Goal: Task Accomplishment & Management: Manage account settings

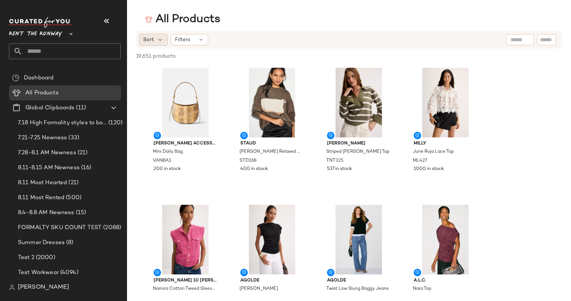
click at [148, 39] on span "Sort" at bounding box center [148, 40] width 11 height 8
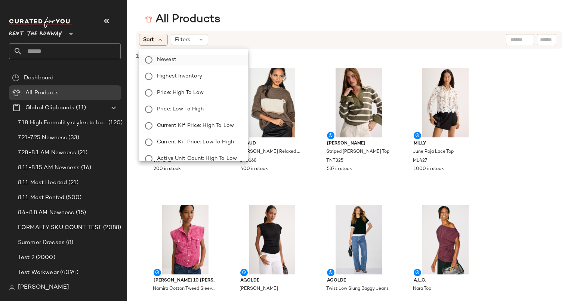
click at [164, 59] on span "Newest" at bounding box center [166, 60] width 19 height 8
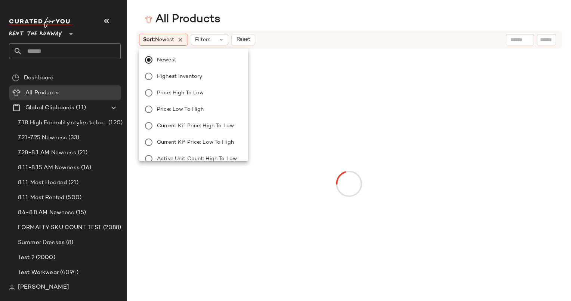
click at [314, 31] on div "Sort: Newest Filters Reset" at bounding box center [349, 40] width 426 height 18
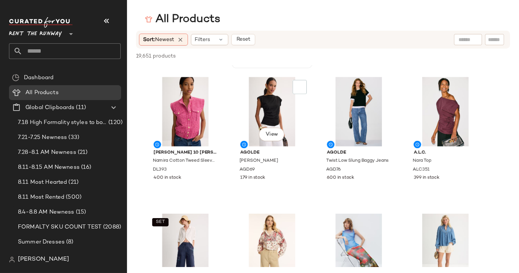
scroll to position [114, 0]
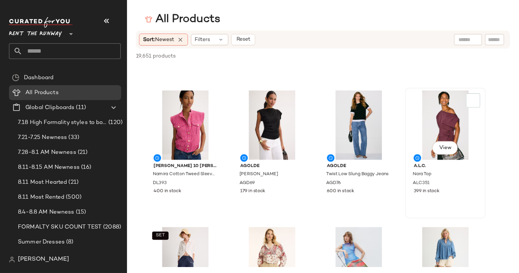
click at [442, 121] on div "View" at bounding box center [446, 125] width 76 height 70
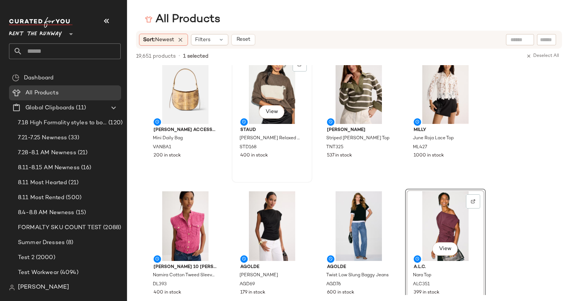
scroll to position [0, 0]
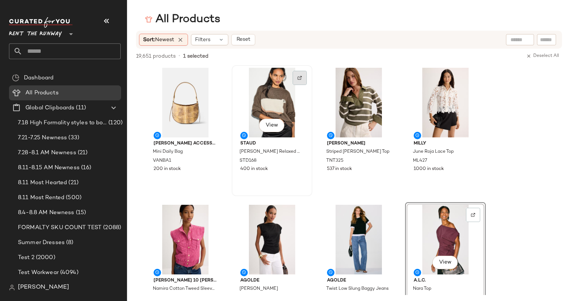
click at [298, 81] on div at bounding box center [300, 78] width 14 height 14
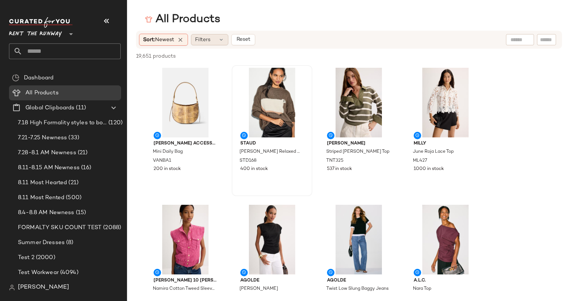
click at [219, 42] on div "Filters" at bounding box center [209, 39] width 37 height 11
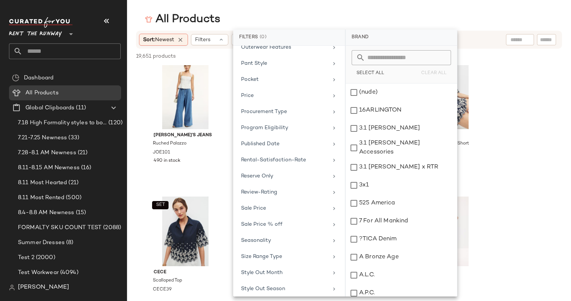
scroll to position [711, 0]
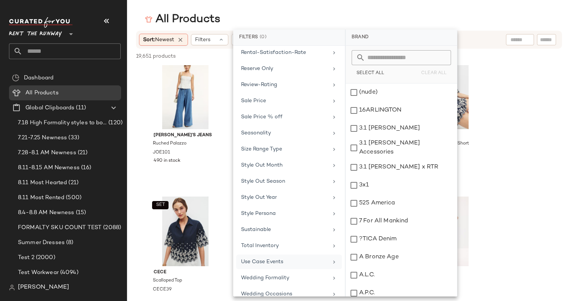
click at [304, 258] on div "Use Case Events" at bounding box center [284, 262] width 87 height 8
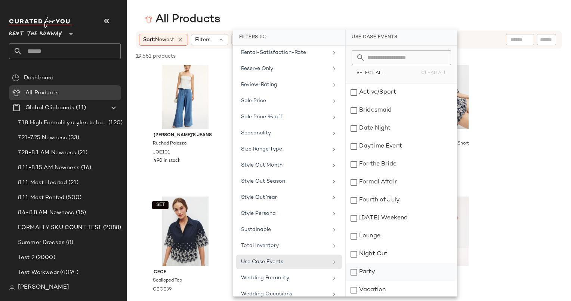
scroll to position [56, 0]
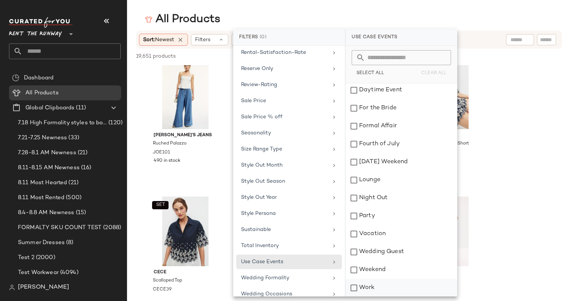
click at [381, 285] on div "Work" at bounding box center [401, 288] width 111 height 18
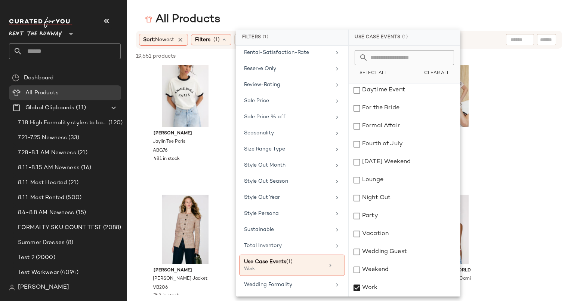
scroll to position [538, 0]
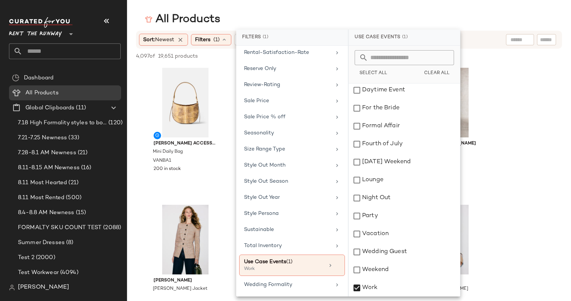
click at [279, 15] on div "All Products" at bounding box center [349, 19] width 444 height 15
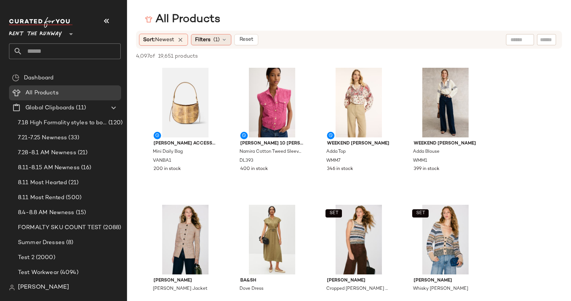
click at [230, 37] on div "Filters (1)" at bounding box center [211, 39] width 40 height 11
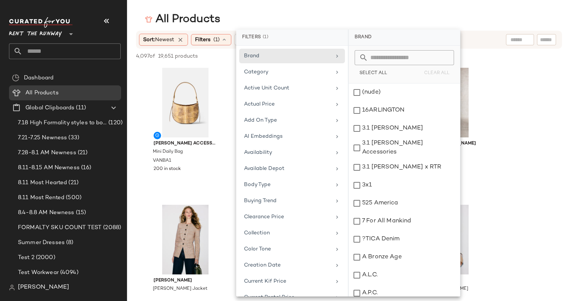
click at [295, 19] on div "All Products" at bounding box center [349, 19] width 444 height 15
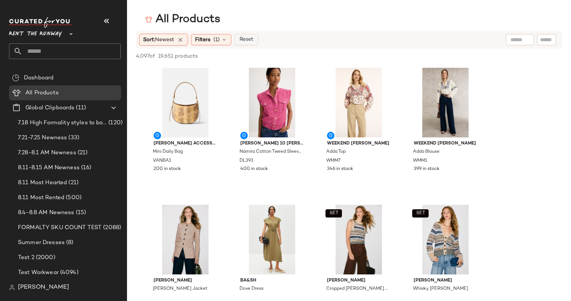
click at [256, 40] on button "Reset" at bounding box center [246, 39] width 24 height 11
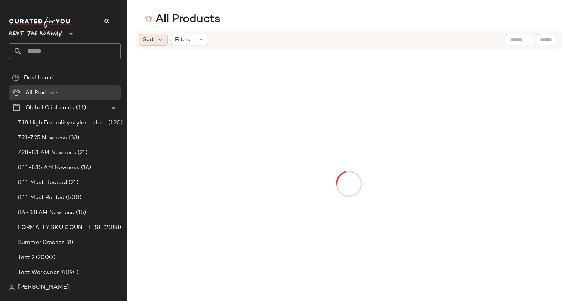
click at [156, 40] on div "Sort" at bounding box center [153, 40] width 29 height 12
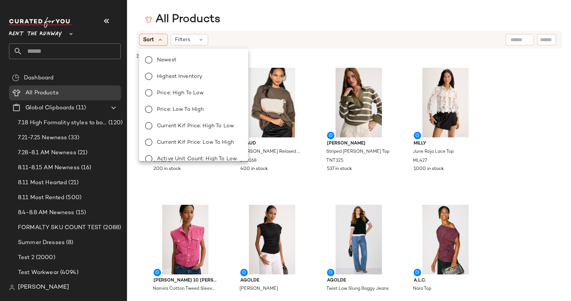
click at [197, 54] on div "Newest Highest Inventory Price: High to Low Price: Low to High Current Kif Pric…" at bounding box center [193, 150] width 111 height 197
click at [200, 59] on label "Newest" at bounding box center [198, 60] width 88 height 10
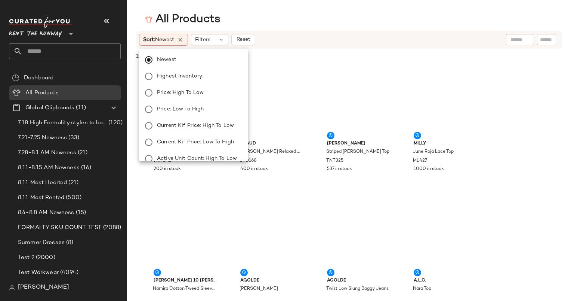
click at [304, 24] on div "All Products" at bounding box center [349, 19] width 444 height 15
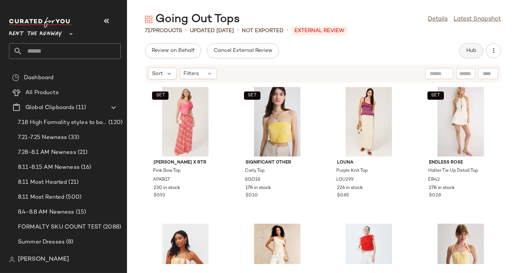
click at [467, 49] on span "Hub" at bounding box center [471, 51] width 10 height 6
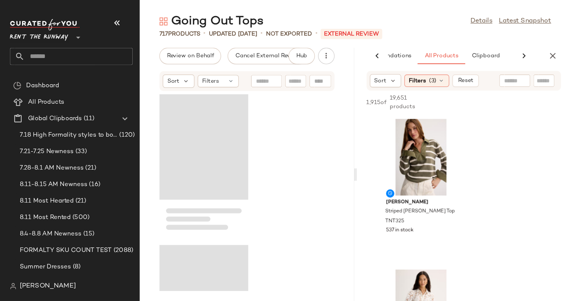
scroll to position [0, 39]
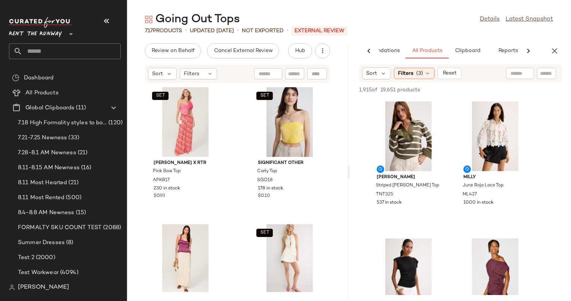
click at [238, 113] on div "SET ASHLEY PARK x RTR Pink Bow Top APKR17 230 in stock $0.93 SET Significant Ot…" at bounding box center [237, 187] width 221 height 209
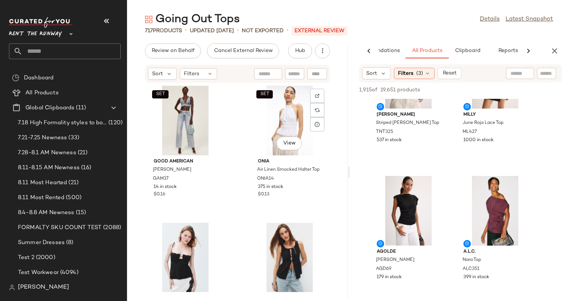
scroll to position [4128, 0]
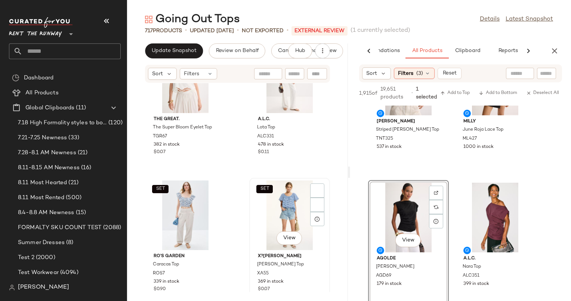
scroll to position [4986, 0]
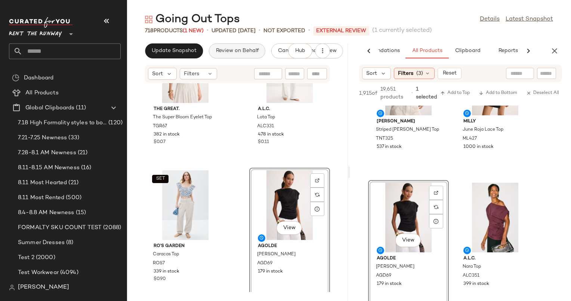
click at [238, 52] on span "Review on Behalf" at bounding box center [236, 51] width 43 height 6
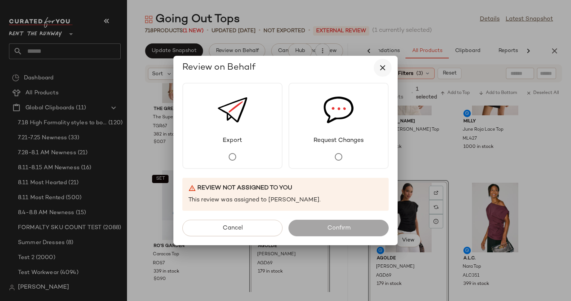
click at [382, 68] on icon "button" at bounding box center [382, 67] width 9 height 9
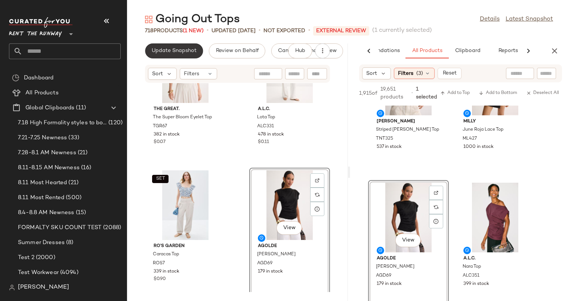
click at [185, 57] on button "Update Snapshot" at bounding box center [174, 50] width 58 height 15
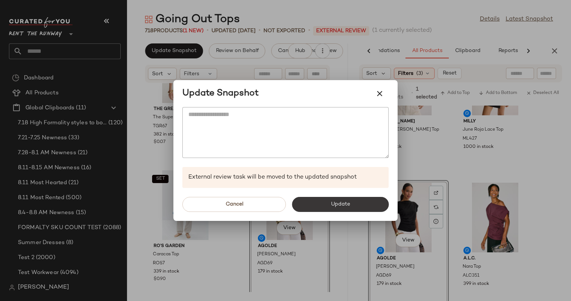
click at [356, 204] on button "Update" at bounding box center [340, 204] width 97 height 15
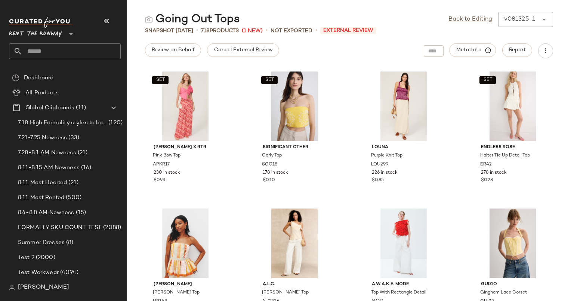
click at [464, 14] on div "Back to Editing v081325-1 ******" at bounding box center [501, 19] width 105 height 15
click at [464, 19] on link "Back to Editing" at bounding box center [471, 19] width 44 height 9
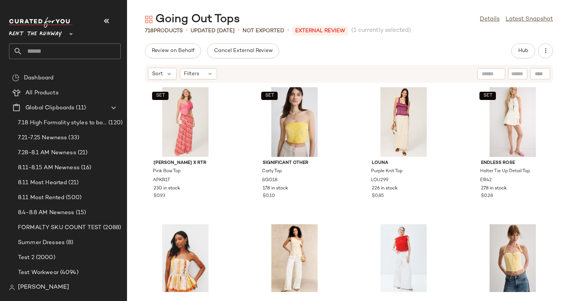
click at [444, 156] on div "SET ASHLEY PARK x RTR Pink Bow Top APKR17 230 in stock $0.93 SET Significant Ot…" at bounding box center [349, 187] width 444 height 209
click at [519, 53] on span "Hub" at bounding box center [523, 51] width 10 height 6
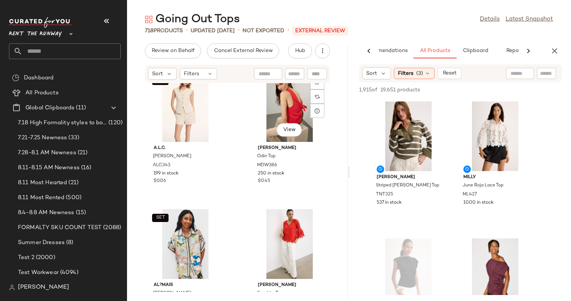
scroll to position [2324, 0]
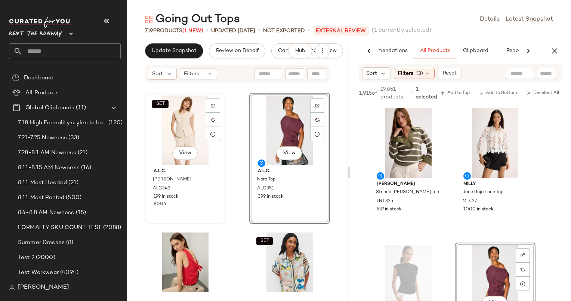
click at [179, 126] on div "SET View" at bounding box center [186, 130] width 76 height 70
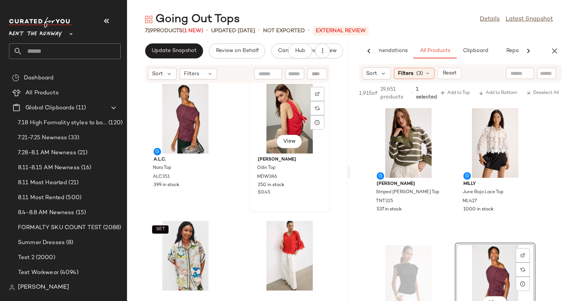
scroll to position [2336, 0]
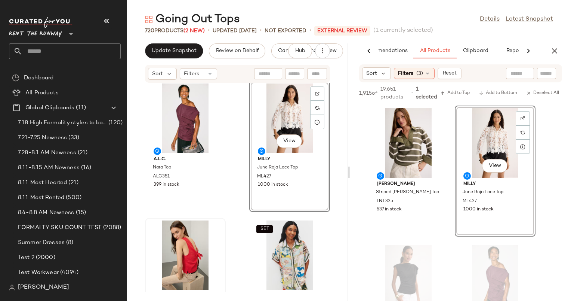
scroll to position [2349, 0]
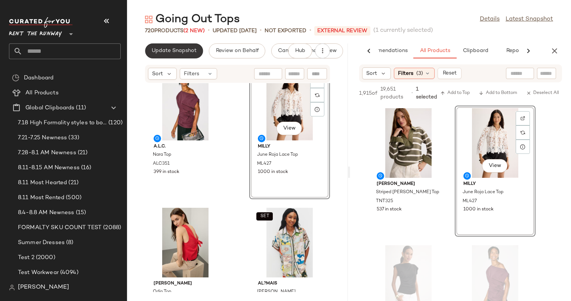
click at [164, 56] on button "Update Snapshot" at bounding box center [174, 50] width 58 height 15
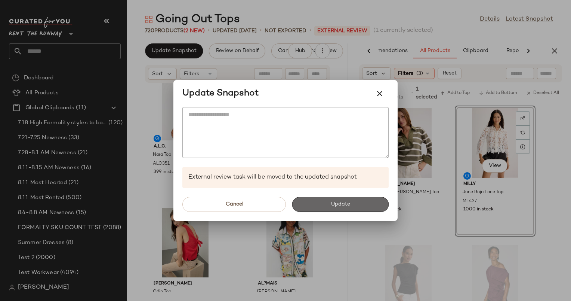
click at [352, 203] on button "Update" at bounding box center [340, 204] width 97 height 15
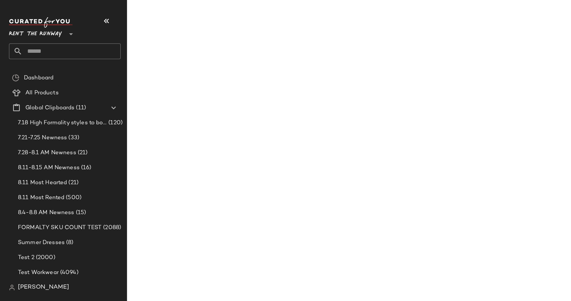
scroll to position [2486, 0]
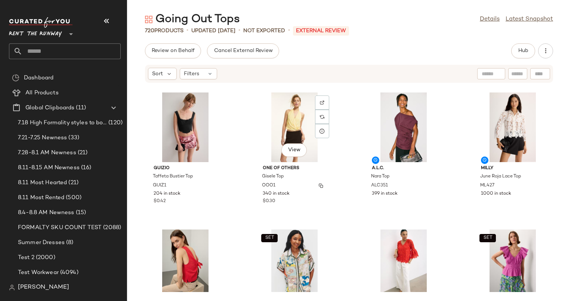
scroll to position [1084, 0]
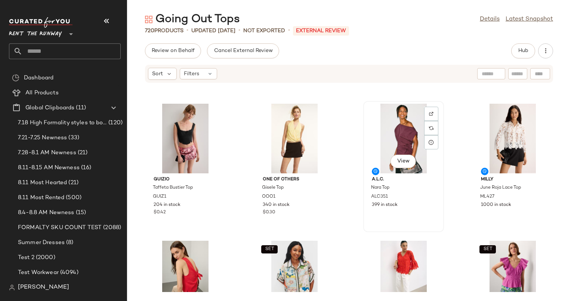
click at [393, 114] on div "View" at bounding box center [404, 139] width 76 height 70
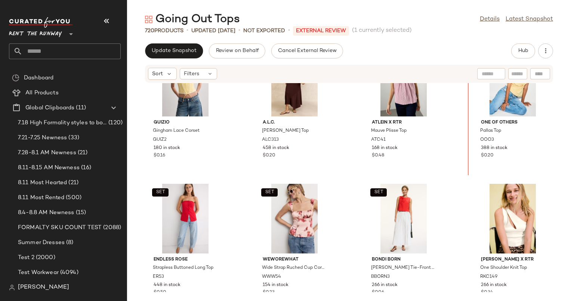
scroll to position [271, 0]
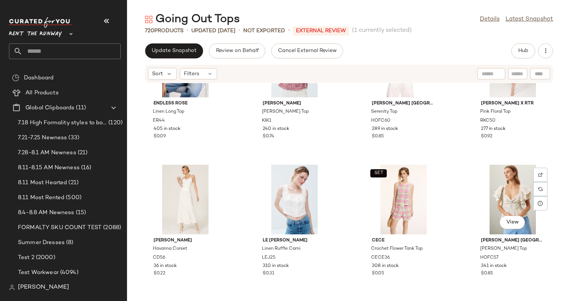
scroll to position [611, 0]
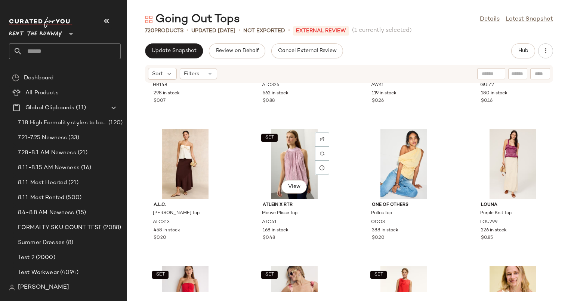
scroll to position [247, 0]
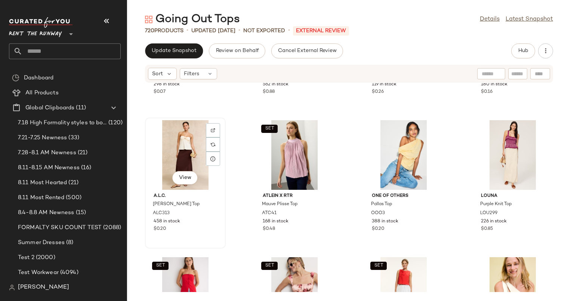
click at [169, 171] on div "View" at bounding box center [186, 155] width 76 height 70
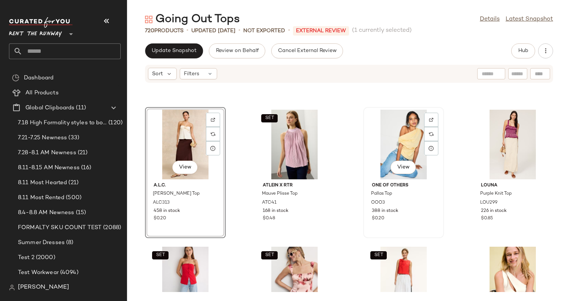
scroll to position [247, 0]
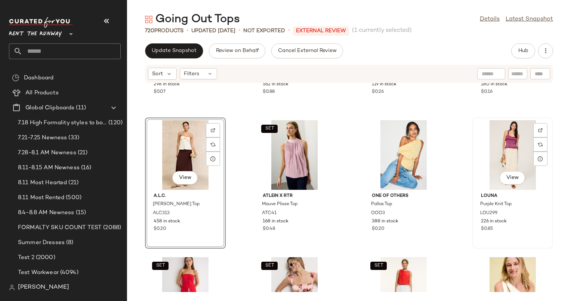
click at [511, 135] on div "View" at bounding box center [513, 155] width 76 height 70
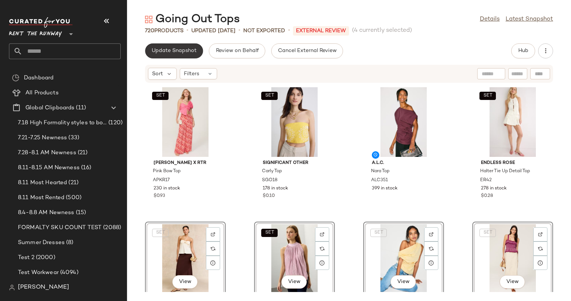
click at [180, 46] on button "Update Snapshot" at bounding box center [174, 50] width 58 height 15
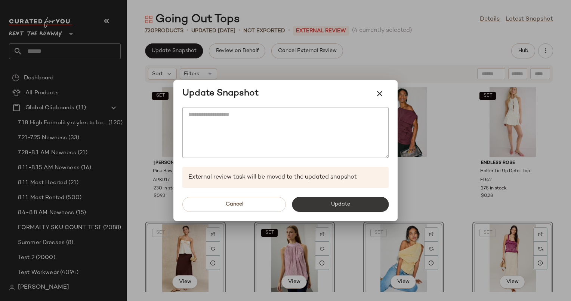
click at [342, 205] on span "Update" at bounding box center [340, 204] width 19 height 6
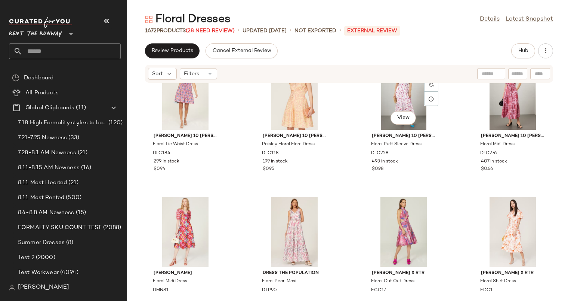
scroll to position [309, 0]
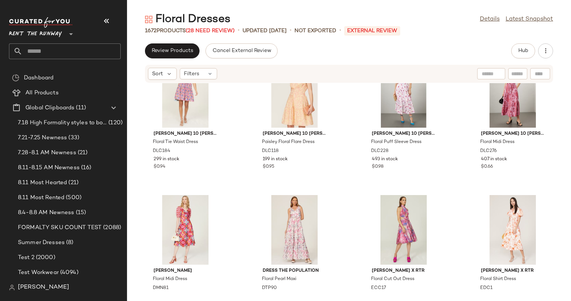
click at [492, 76] on div at bounding box center [491, 73] width 28 height 11
type input "******"
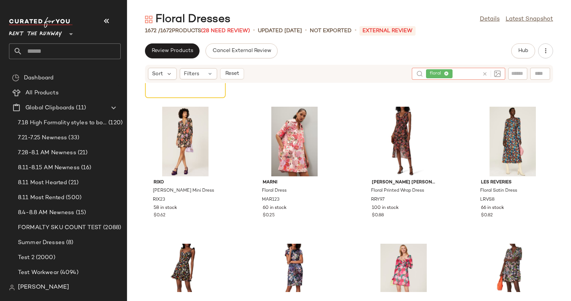
scroll to position [126, 0]
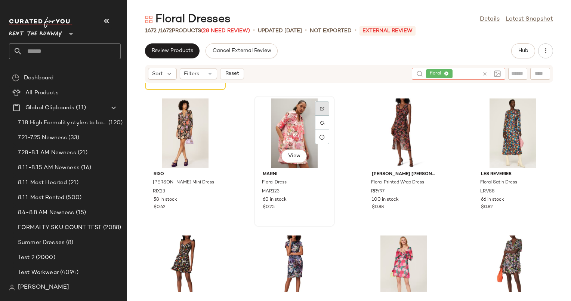
click at [327, 116] on div at bounding box center [322, 123] width 14 height 14
click at [289, 140] on div "View" at bounding box center [295, 133] width 76 height 70
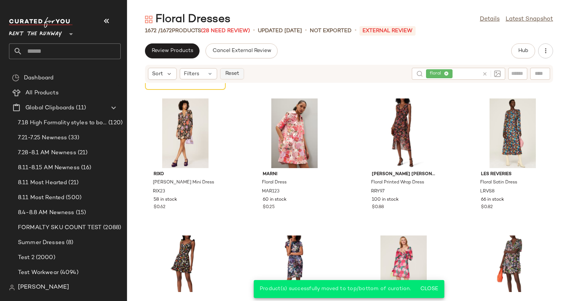
click at [236, 74] on span "Reset" at bounding box center [232, 74] width 14 height 6
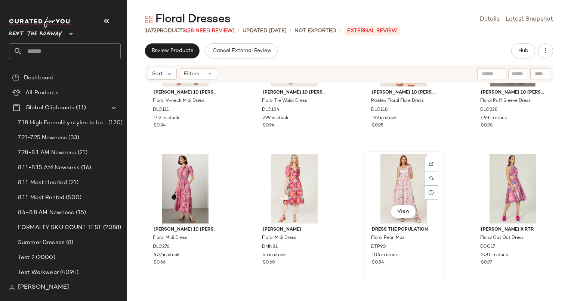
scroll to position [354, 0]
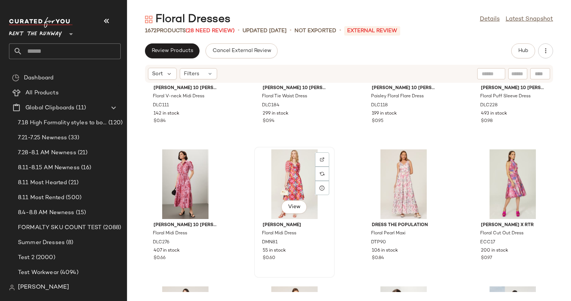
click at [325, 166] on div at bounding box center [322, 173] width 14 height 14
click at [287, 164] on div "View" at bounding box center [295, 184] width 76 height 70
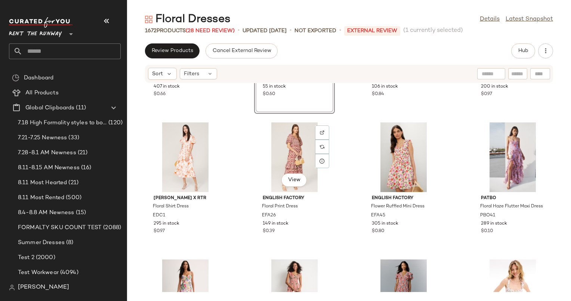
scroll to position [519, 0]
click at [184, 142] on div "View" at bounding box center [186, 157] width 76 height 70
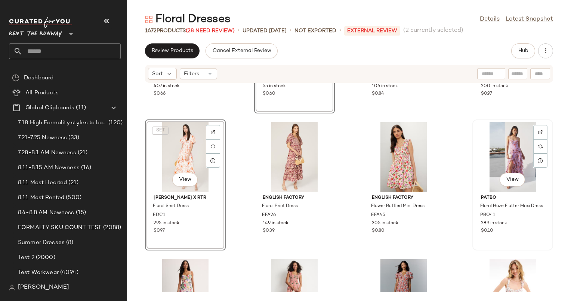
click at [503, 145] on div "View" at bounding box center [513, 157] width 76 height 70
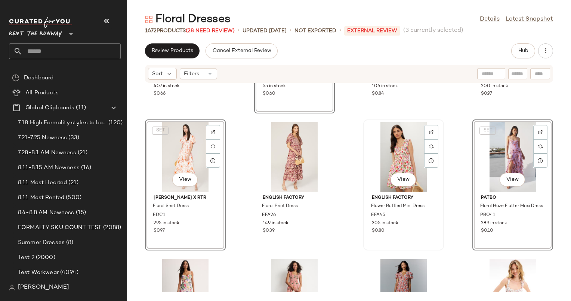
click at [404, 143] on div "View" at bounding box center [404, 157] width 76 height 70
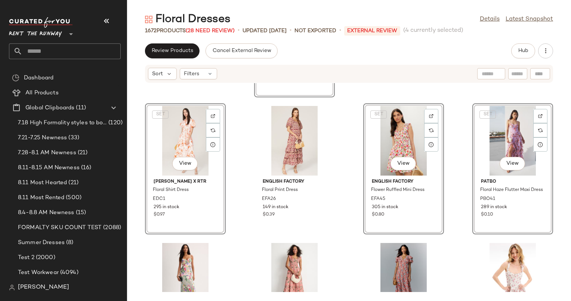
scroll to position [585, 0]
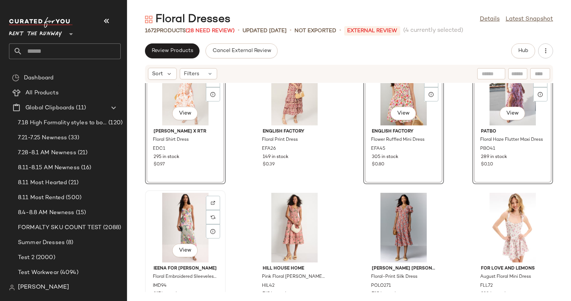
click at [190, 233] on div "View" at bounding box center [186, 228] width 76 height 70
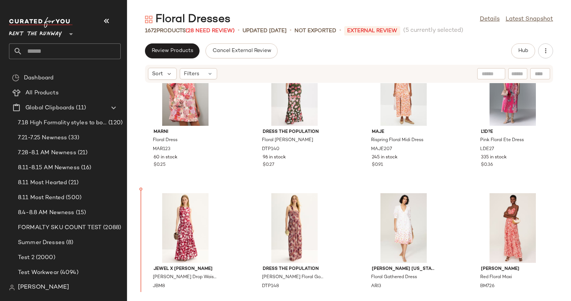
scroll to position [31, 0]
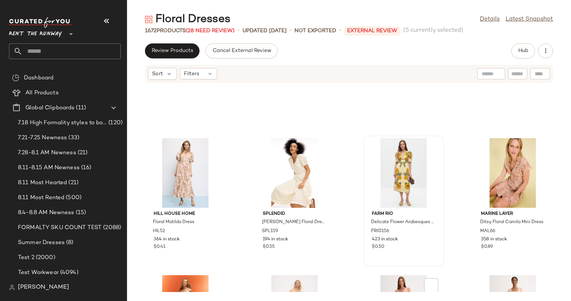
scroll to position [944, 0]
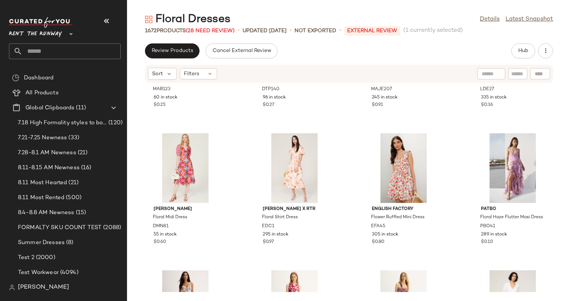
scroll to position [69, 0]
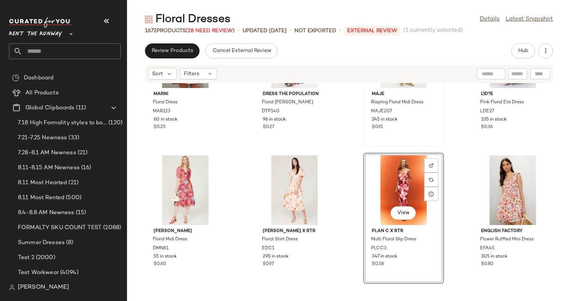
click at [388, 130] on div "Maje Rispring Floral Midi Dress MAJE207 245 in stock $0.91" at bounding box center [404, 109] width 76 height 43
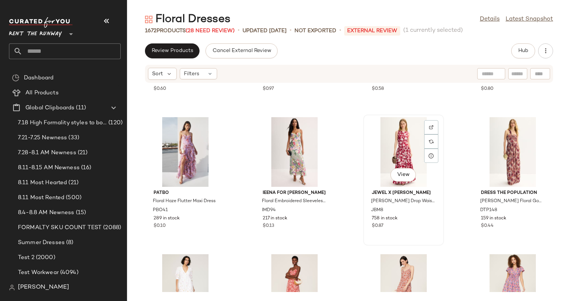
scroll to position [250, 0]
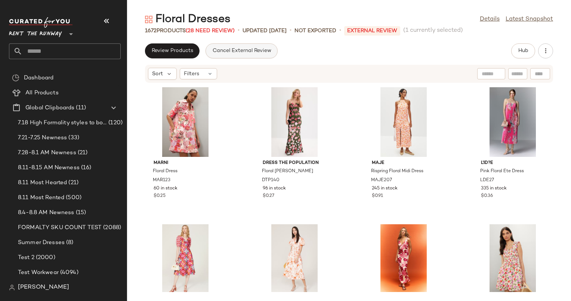
click at [245, 50] on span "Cancel External Review" at bounding box center [241, 51] width 59 height 6
click at [547, 51] on icon "button" at bounding box center [545, 50] width 7 height 7
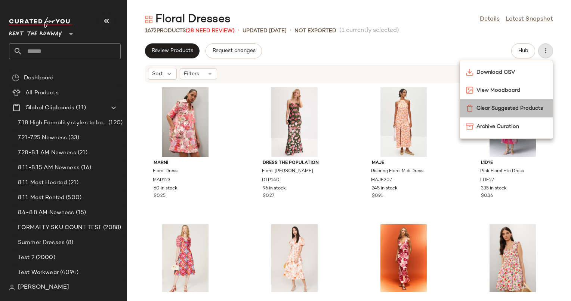
click at [485, 102] on div "Clear Suggested Products" at bounding box center [506, 108] width 93 height 18
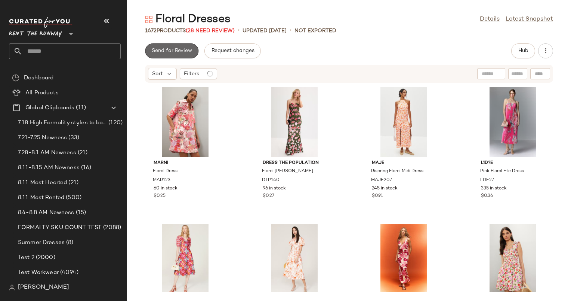
click at [184, 48] on span "Send for Review" at bounding box center [171, 51] width 41 height 6
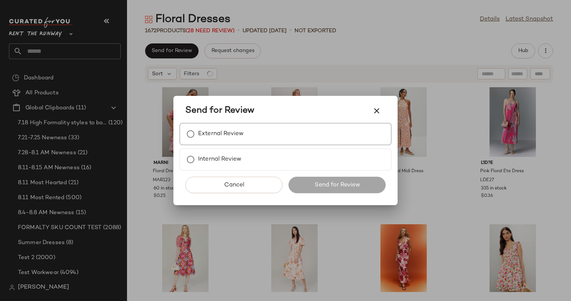
click at [296, 139] on div "External Review" at bounding box center [285, 134] width 212 height 22
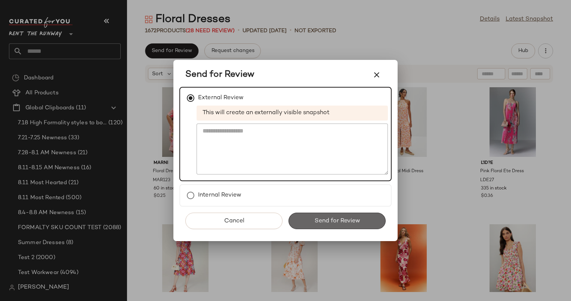
click at [338, 214] on button "Send for Review" at bounding box center [337, 220] width 97 height 16
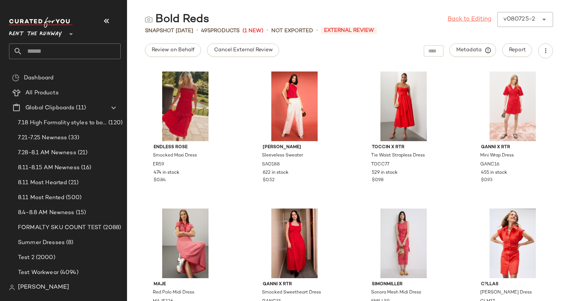
click at [452, 19] on link "Back to Editing" at bounding box center [470, 19] width 44 height 9
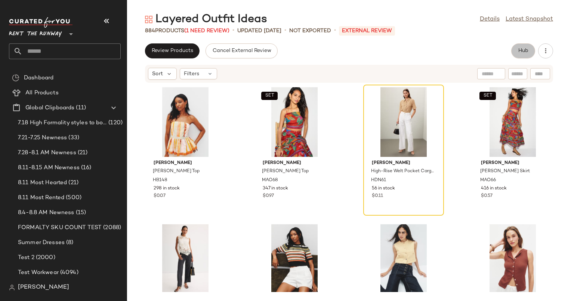
click at [527, 46] on button "Hub" at bounding box center [523, 50] width 24 height 15
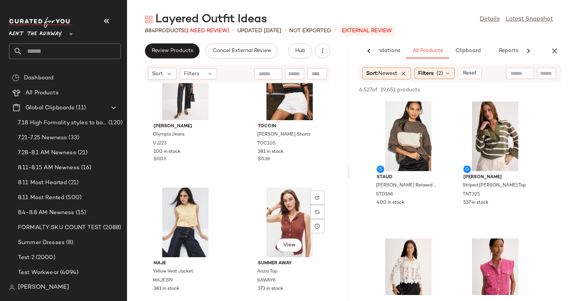
scroll to position [320, 0]
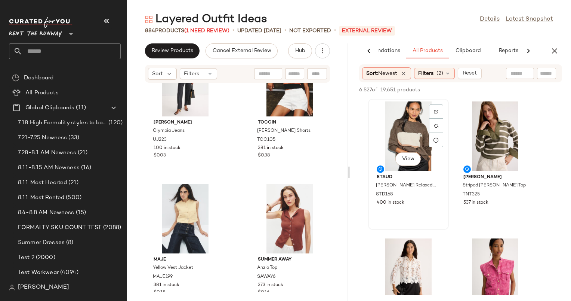
click at [409, 120] on div "View" at bounding box center [409, 136] width 76 height 70
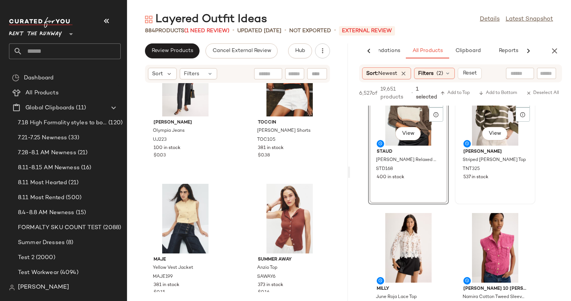
scroll to position [39, 0]
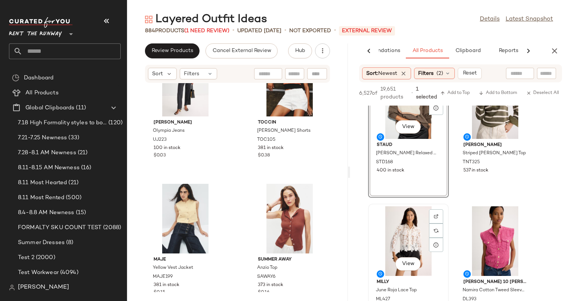
click at [382, 217] on div "View" at bounding box center [409, 241] width 76 height 70
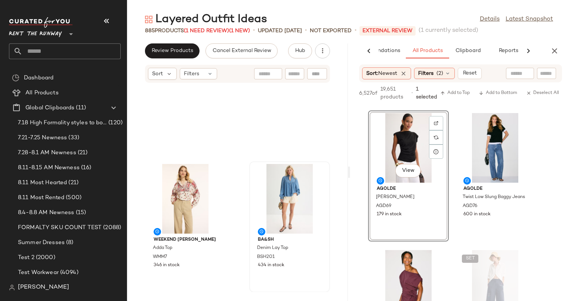
scroll to position [60416, 0]
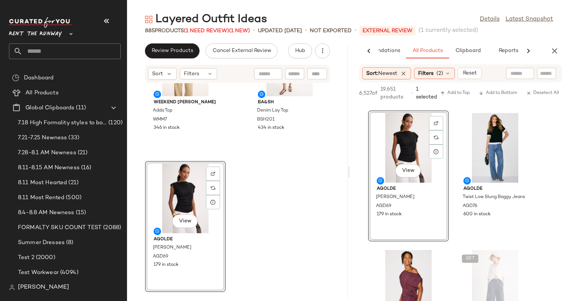
click at [165, 178] on div "View" at bounding box center [186, 198] width 76 height 70
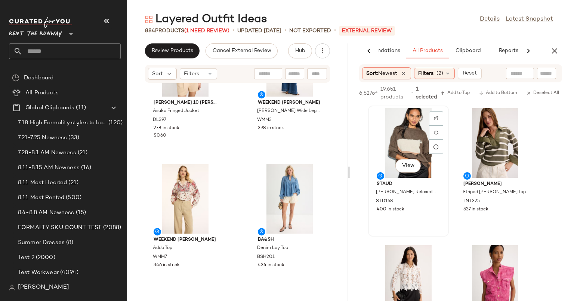
click at [410, 127] on div "View" at bounding box center [409, 143] width 76 height 70
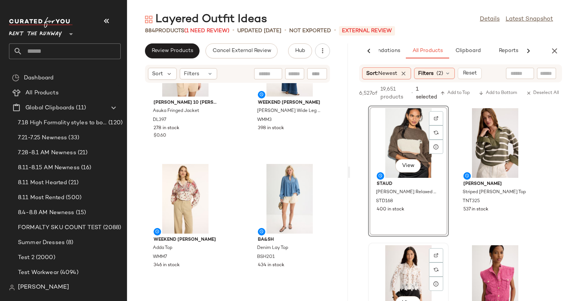
click at [410, 261] on div "View" at bounding box center [409, 280] width 76 height 70
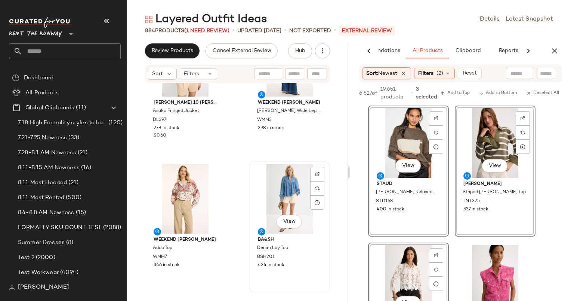
drag, startPoint x: 410, startPoint y: 261, endPoint x: 301, endPoint y: 218, distance: 117.3
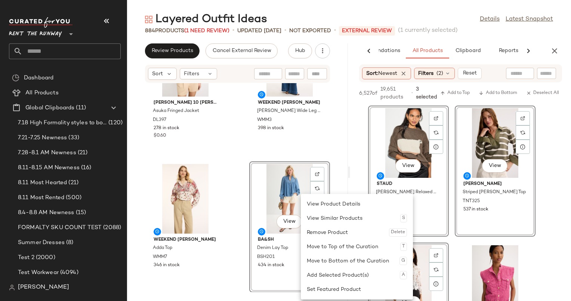
click at [394, 149] on div "View" at bounding box center [409, 143] width 76 height 70
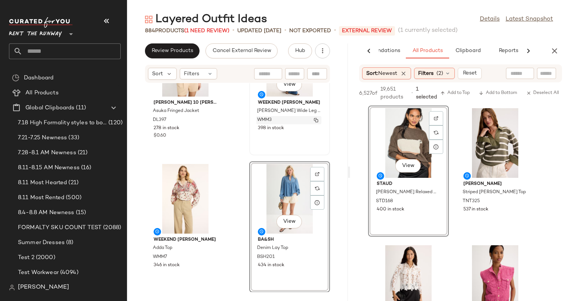
click at [300, 122] on div "WMM3" at bounding box center [288, 120] width 65 height 8
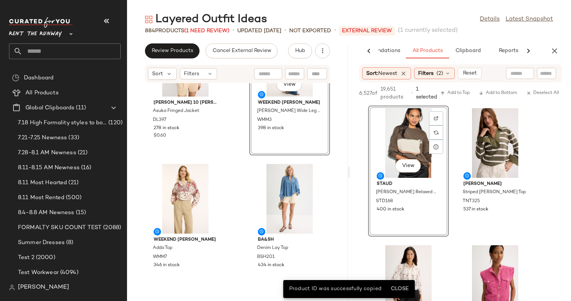
click at [416, 154] on div "View" at bounding box center [409, 143] width 76 height 70
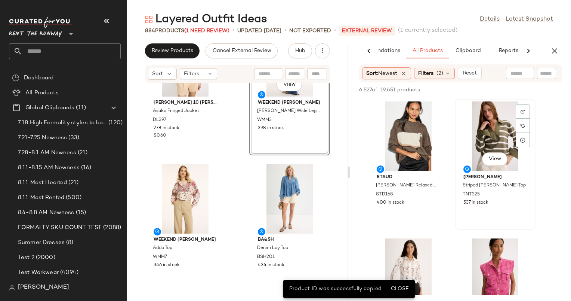
click at [526, 176] on div "View Tanya Taylor Striped Whitney Top TNT325 537 in stock" at bounding box center [495, 163] width 79 height 129
click at [409, 137] on div "View" at bounding box center [409, 136] width 76 height 70
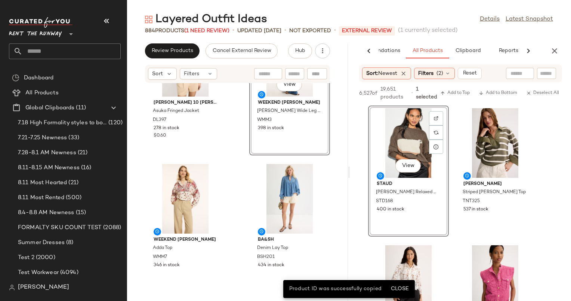
click at [335, 138] on div "Derek Lam 10 Crosby Asuka Fringed Jacket DL397 278 in stock $0.60 View Weekend …" at bounding box center [237, 187] width 221 height 209
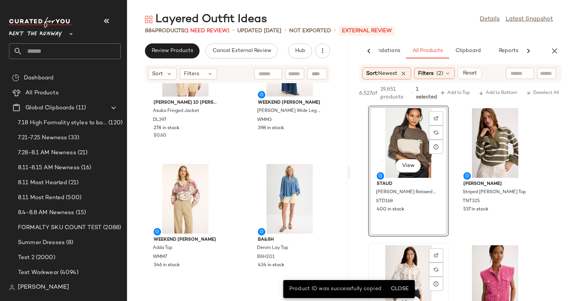
click at [405, 254] on div "View" at bounding box center [409, 280] width 76 height 70
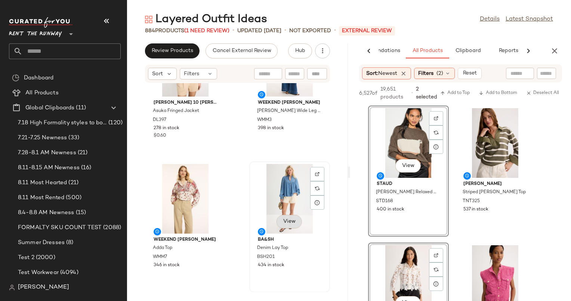
drag, startPoint x: 405, startPoint y: 254, endPoint x: 285, endPoint y: 227, distance: 123.0
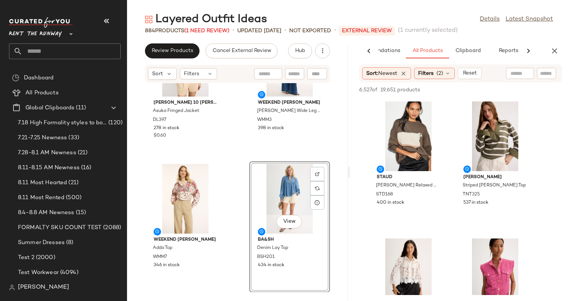
click at [341, 125] on div "Derek Lam 10 Crosby Asuka Fringed Jacket DL397 278 in stock $0.60 Weekend Max M…" at bounding box center [237, 187] width 221 height 209
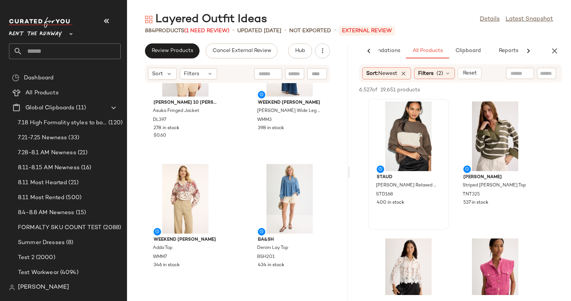
click at [393, 131] on div at bounding box center [409, 136] width 76 height 70
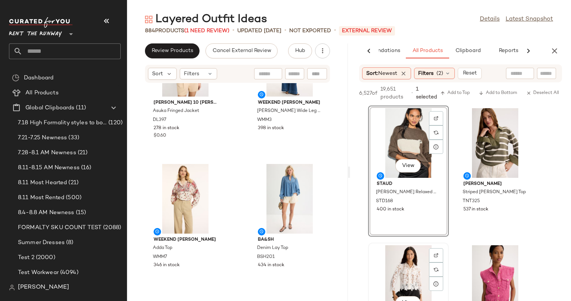
click at [413, 268] on div "View" at bounding box center [409, 280] width 76 height 70
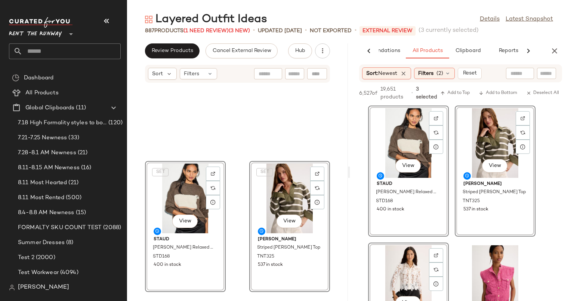
scroll to position [60552, 0]
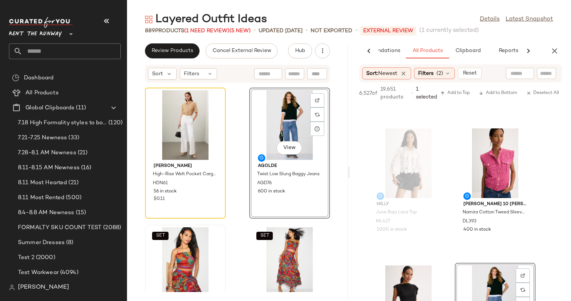
scroll to position [145, 0]
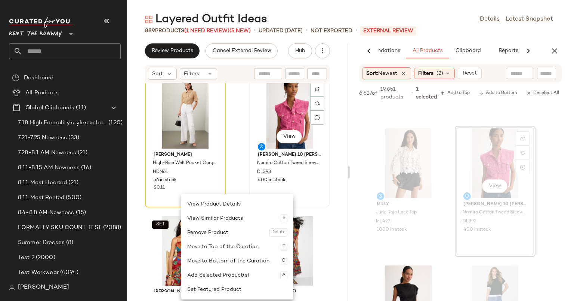
click at [316, 186] on div "View Derek Lam 10 Crosby Namira Cotton Tweed Sleeveless Jacket DL393 400 in sto…" at bounding box center [289, 141] width 79 height 129
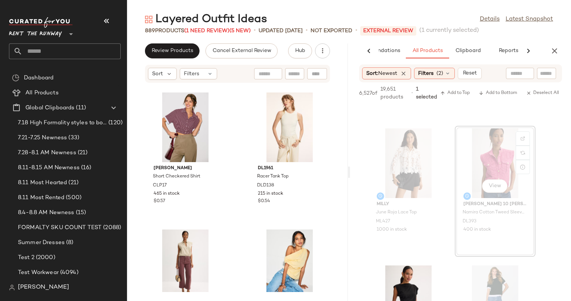
scroll to position [1229, 0]
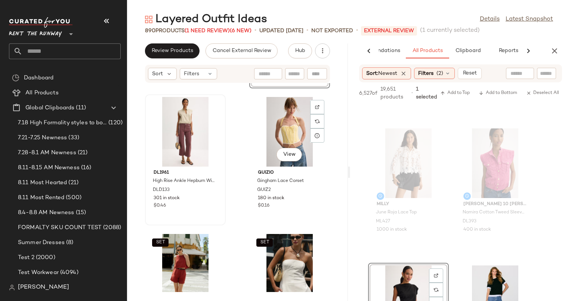
scroll to position [1503, 0]
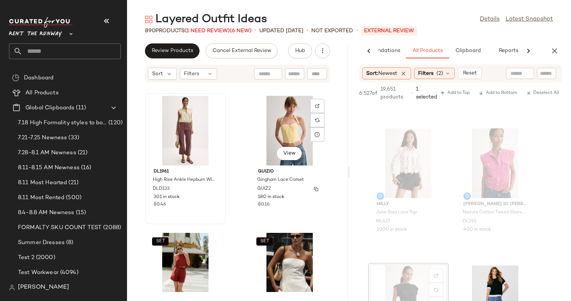
click at [257, 190] on span "GUIZ2" at bounding box center [264, 188] width 14 height 7
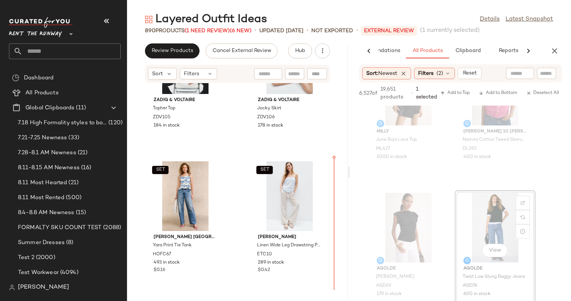
scroll to position [8044, 0]
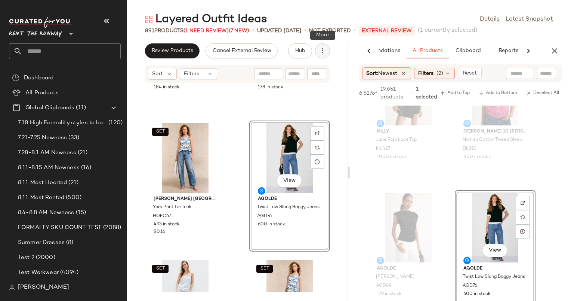
click at [322, 55] on button "button" at bounding box center [322, 50] width 15 height 15
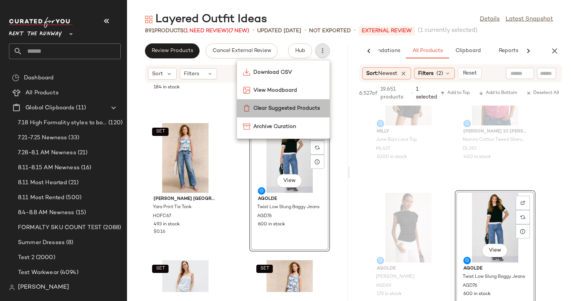
click at [283, 103] on div "Clear Suggested Products" at bounding box center [283, 108] width 93 height 18
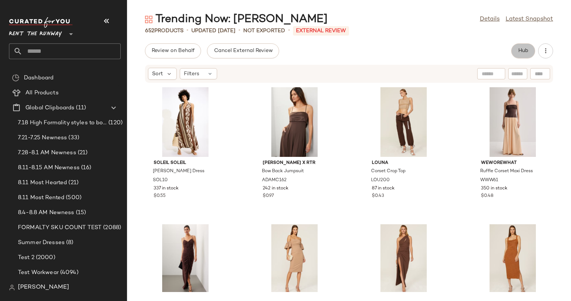
click at [520, 44] on button "Hub" at bounding box center [523, 50] width 24 height 15
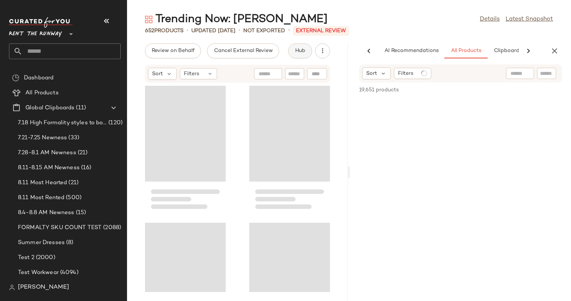
scroll to position [0, 39]
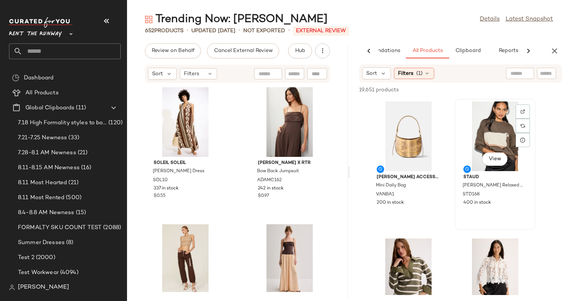
click at [495, 150] on div "View" at bounding box center [496, 136] width 76 height 70
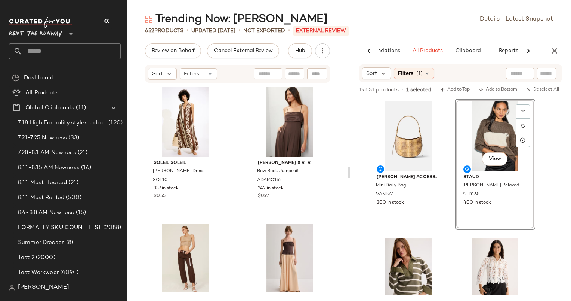
scroll to position [44404, 0]
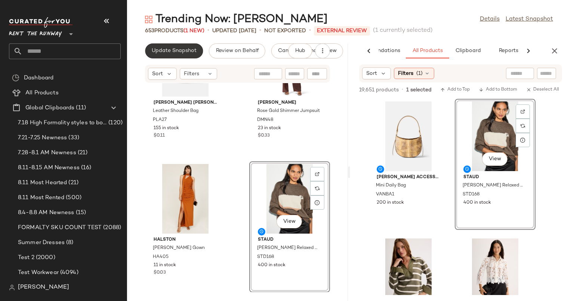
click at [179, 51] on span "Update Snapshot" at bounding box center [173, 51] width 45 height 6
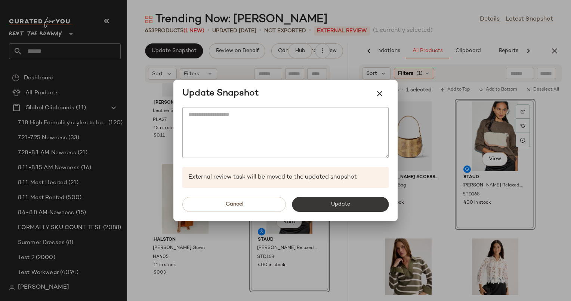
click at [338, 206] on span "Update" at bounding box center [340, 204] width 19 height 6
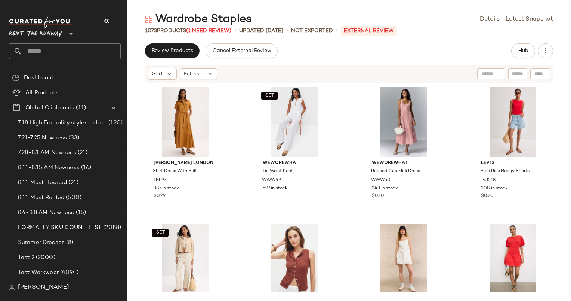
click at [520, 40] on div "Wardrobe Staples Details Latest Snapshot 1073 Products (1 Need Review) • update…" at bounding box center [349, 156] width 444 height 289
click at [520, 45] on button "Hub" at bounding box center [523, 50] width 24 height 15
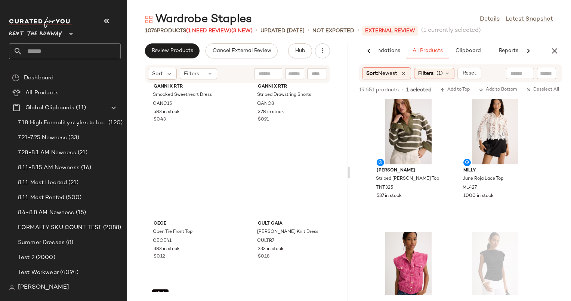
scroll to position [5302, 0]
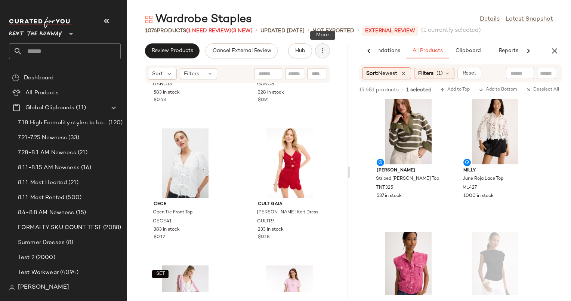
click at [328, 55] on button "button" at bounding box center [322, 50] width 15 height 15
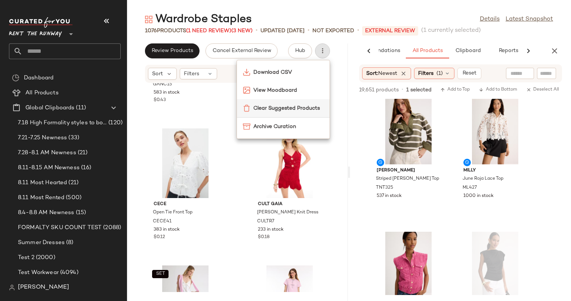
click at [271, 111] on span "Clear Suggested Products" at bounding box center [289, 108] width 70 height 8
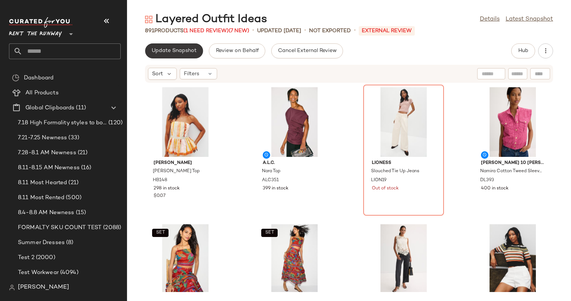
click at [188, 53] on span "Update Snapshot" at bounding box center [173, 51] width 45 height 6
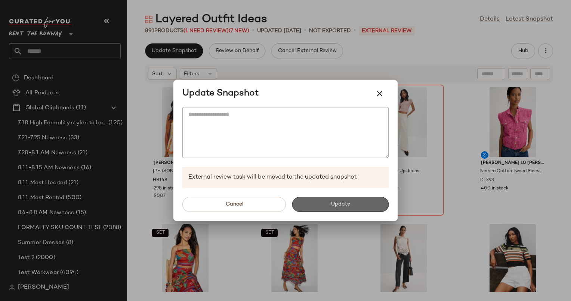
click at [346, 204] on span "Update" at bounding box center [340, 204] width 19 height 6
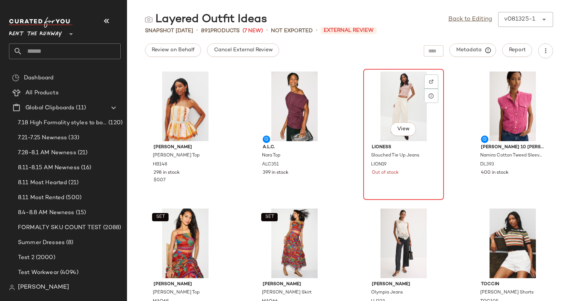
click at [418, 101] on div "View" at bounding box center [404, 106] width 76 height 70
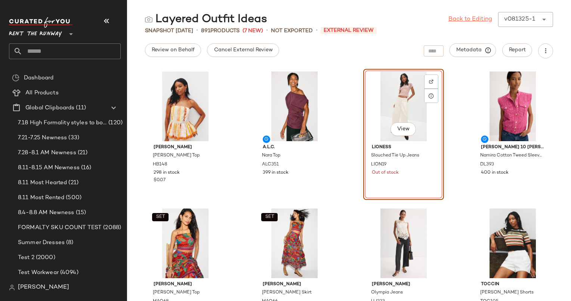
click at [465, 22] on link "Back to Editing" at bounding box center [471, 19] width 44 height 9
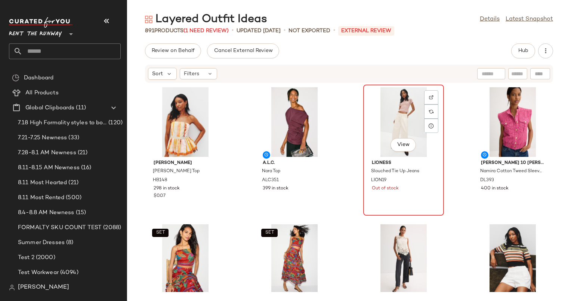
click at [400, 113] on div "View" at bounding box center [404, 122] width 76 height 70
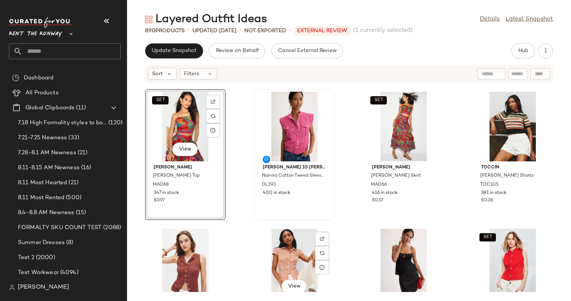
scroll to position [138, 0]
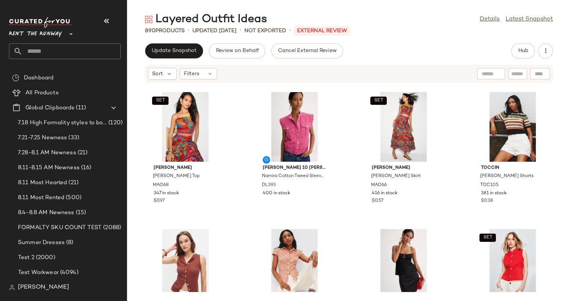
drag, startPoint x: 289, startPoint y: 261, endPoint x: 460, endPoint y: 168, distance: 194.1
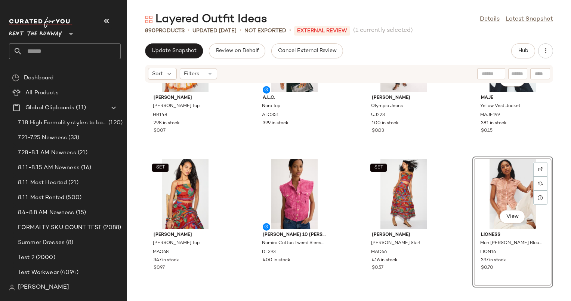
scroll to position [65, 0]
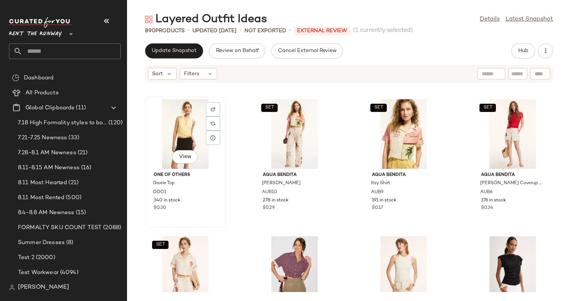
scroll to position [415, 0]
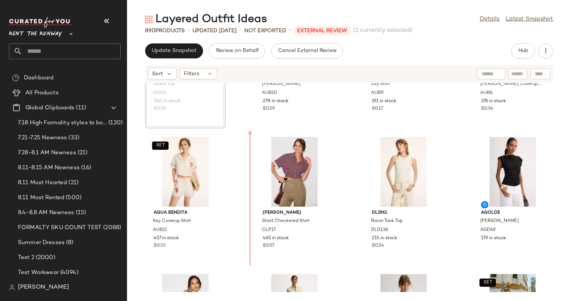
scroll to position [505, 0]
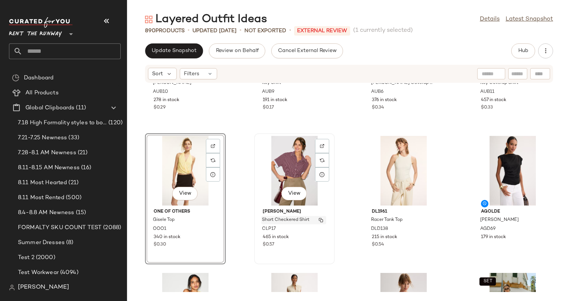
click at [261, 219] on div "Short Checkered Shirt" at bounding box center [293, 220] width 65 height 8
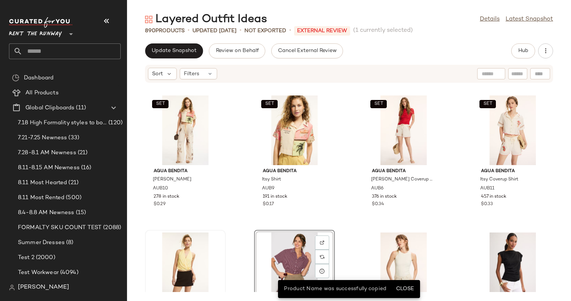
scroll to position [440, 0]
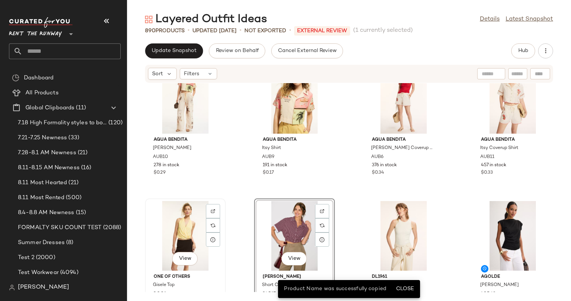
click at [165, 231] on div "View" at bounding box center [186, 236] width 76 height 70
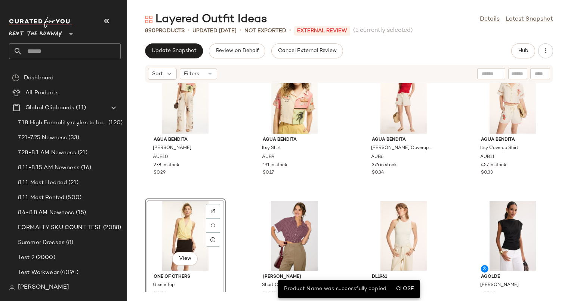
click at [165, 231] on div "View" at bounding box center [186, 236] width 76 height 70
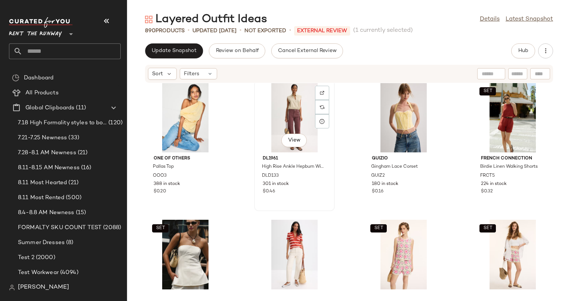
scroll to position [697, 0]
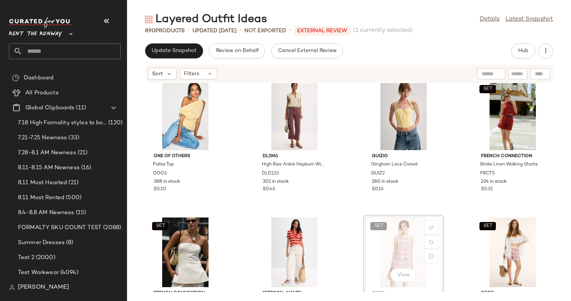
scroll to position [697, 0]
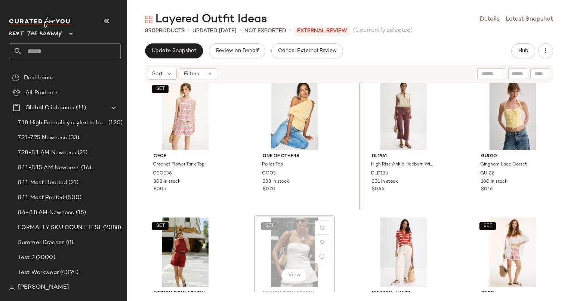
scroll to position [697, 0]
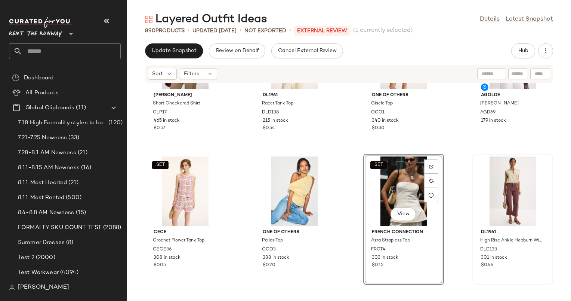
scroll to position [621, 0]
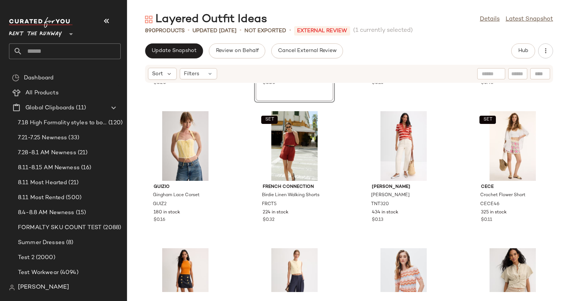
scroll to position [804, 0]
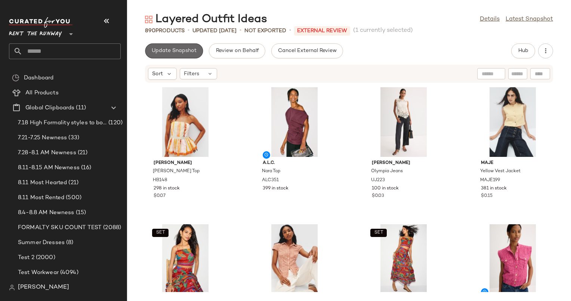
click at [168, 49] on span "Update Snapshot" at bounding box center [173, 51] width 45 height 6
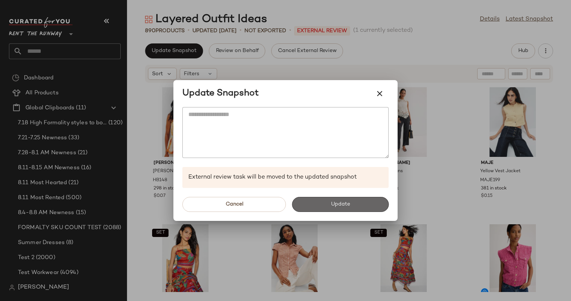
click at [328, 206] on button "Update" at bounding box center [340, 204] width 97 height 15
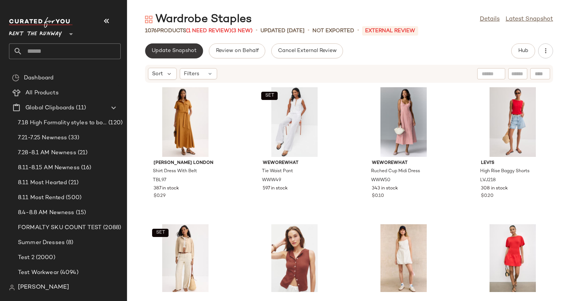
click at [180, 49] on span "Update Snapshot" at bounding box center [173, 51] width 45 height 6
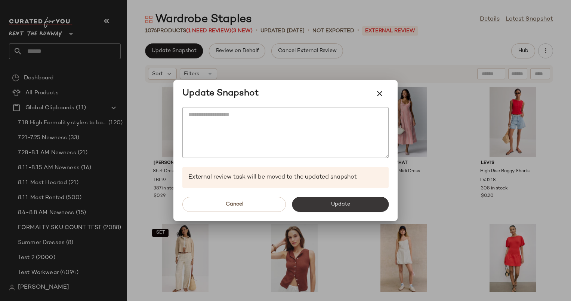
click at [349, 205] on span "Update" at bounding box center [340, 204] width 19 height 6
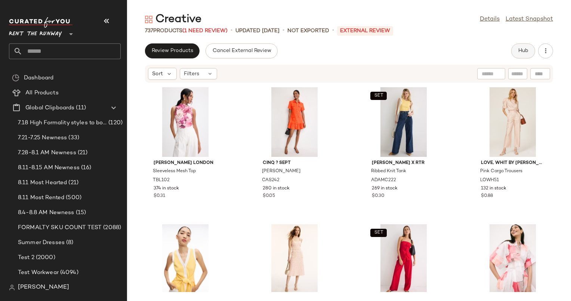
click at [520, 49] on span "Hub" at bounding box center [523, 51] width 10 height 6
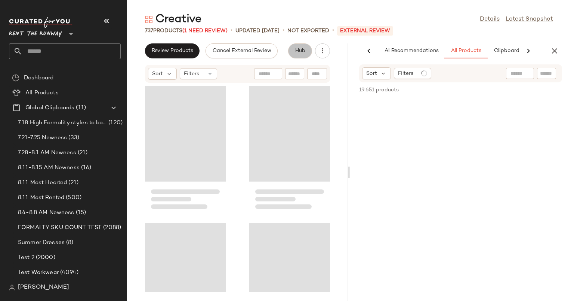
scroll to position [0, 39]
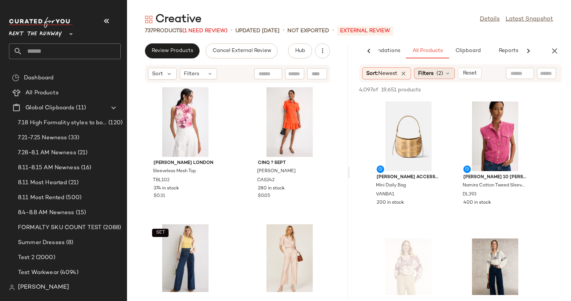
click at [443, 73] on span "(2)" at bounding box center [440, 74] width 7 height 8
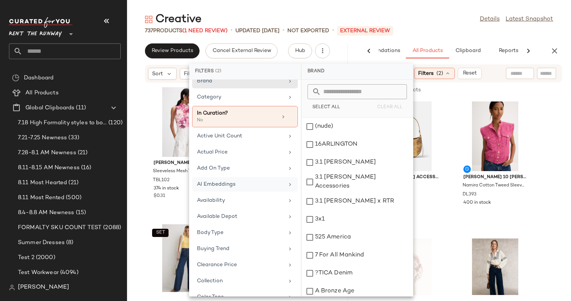
scroll to position [774, 0]
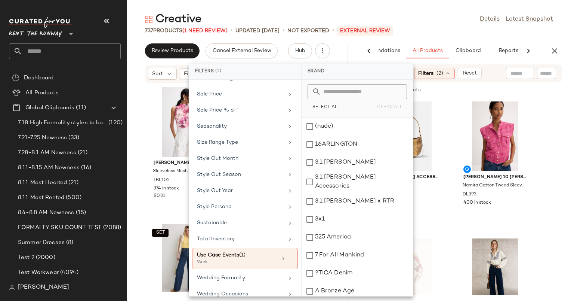
click at [478, 25] on div "Creative Details Latest Snapshot" at bounding box center [349, 19] width 444 height 15
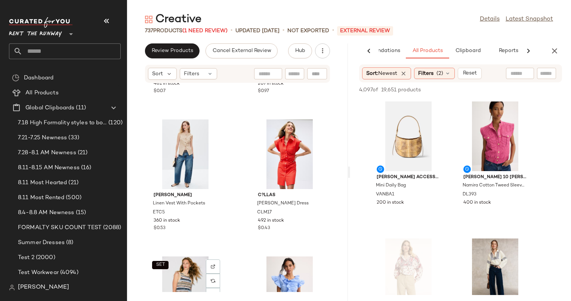
scroll to position [658, 0]
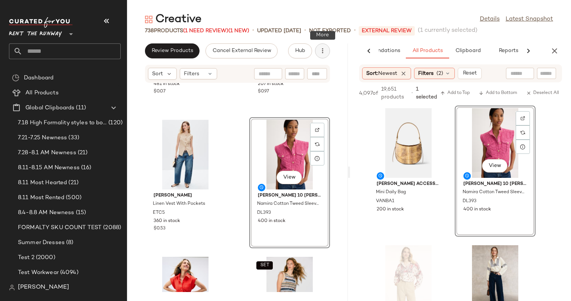
click at [324, 50] on icon "button" at bounding box center [322, 50] width 7 height 7
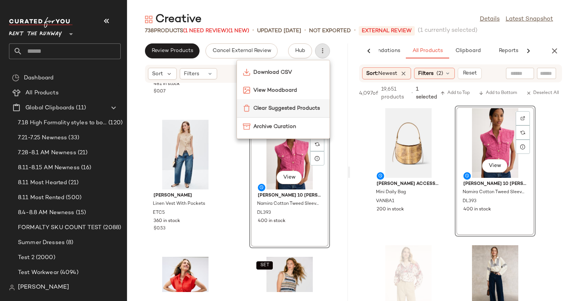
click at [270, 111] on span "Clear Suggested Products" at bounding box center [289, 108] width 70 height 8
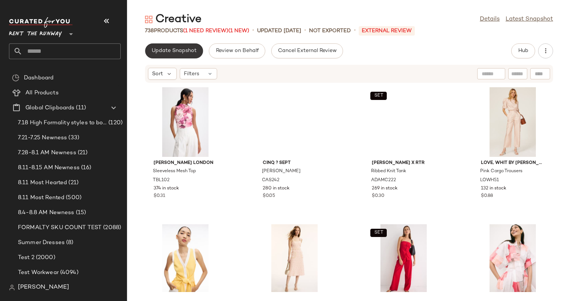
click at [169, 56] on button "Update Snapshot" at bounding box center [174, 50] width 58 height 15
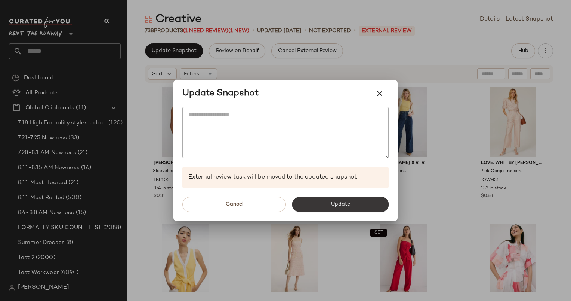
click at [379, 203] on button "Update" at bounding box center [340, 204] width 97 height 15
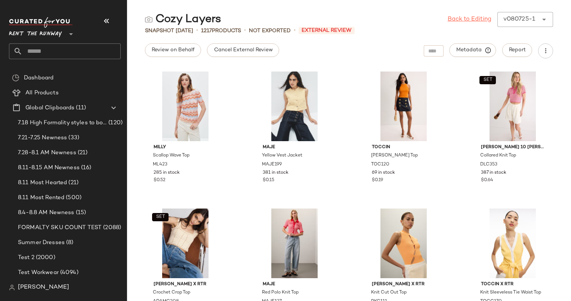
click at [476, 17] on link "Back to Editing" at bounding box center [470, 19] width 44 height 9
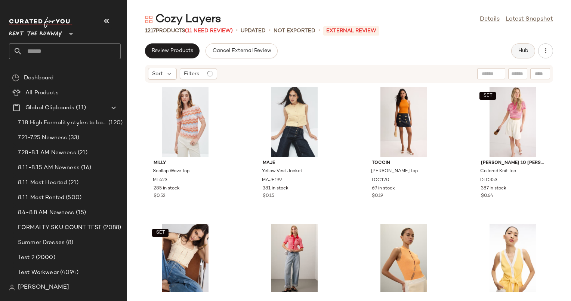
click at [525, 56] on button "Hub" at bounding box center [523, 50] width 24 height 15
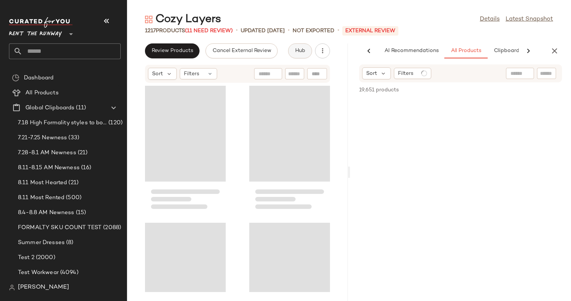
scroll to position [0, 39]
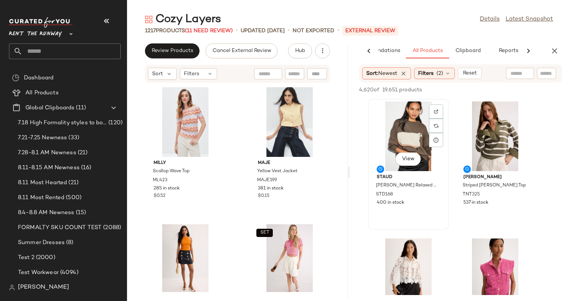
click at [400, 119] on div "View" at bounding box center [409, 136] width 76 height 70
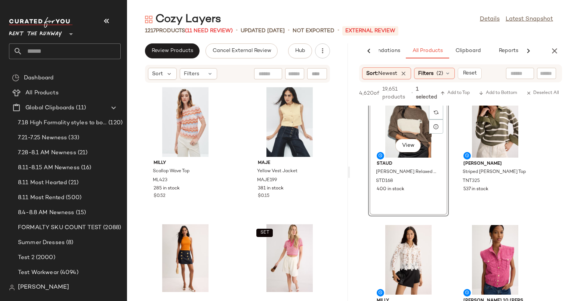
scroll to position [21, 0]
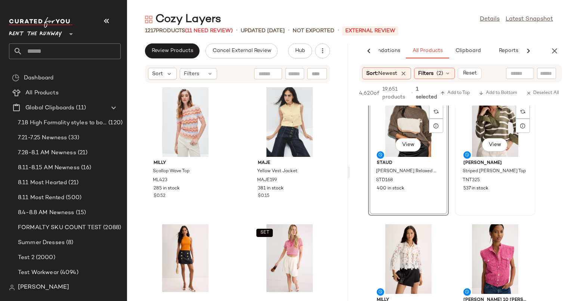
click at [483, 116] on div "View" at bounding box center [496, 122] width 76 height 70
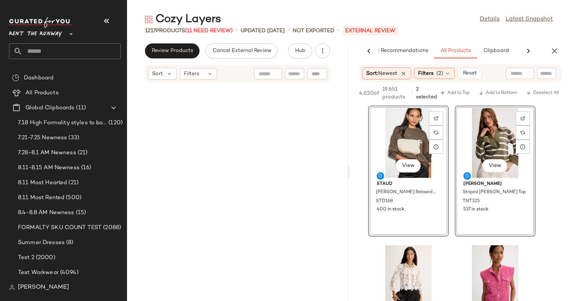
scroll to position [83132, 0]
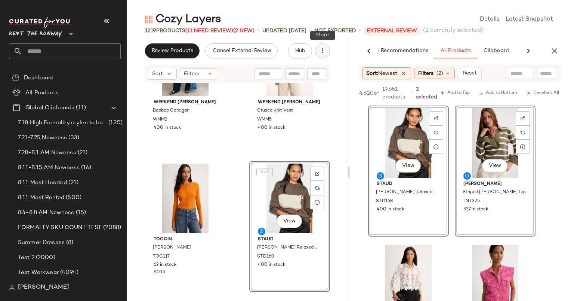
click at [324, 46] on button "button" at bounding box center [322, 50] width 15 height 15
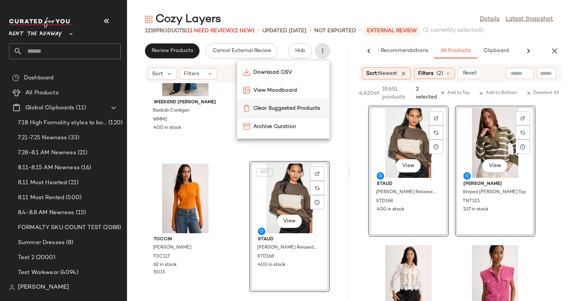
click at [264, 103] on div "Clear Suggested Products" at bounding box center [283, 108] width 93 height 18
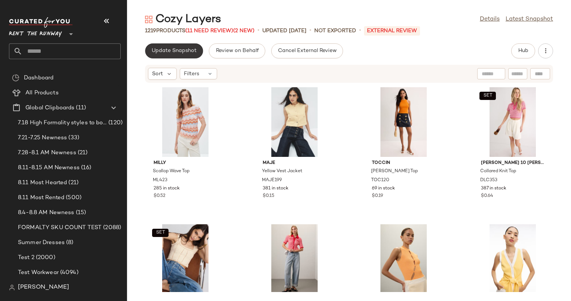
click at [188, 46] on button "Update Snapshot" at bounding box center [174, 50] width 58 height 15
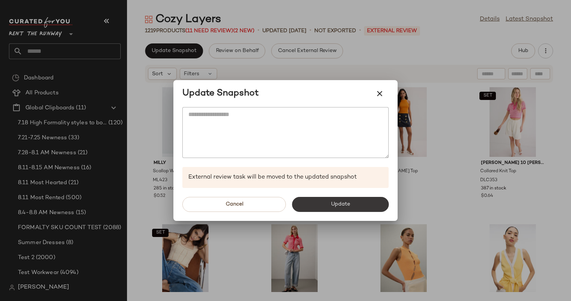
click at [344, 202] on span "Update" at bounding box center [340, 204] width 19 height 6
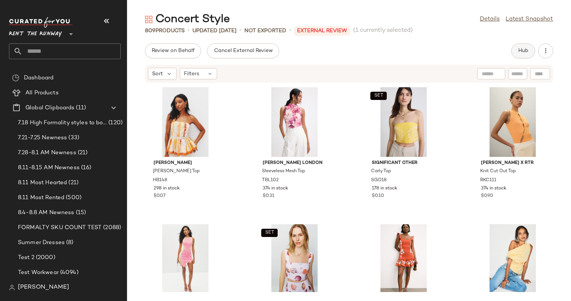
click at [520, 52] on span "Hub" at bounding box center [523, 51] width 10 height 6
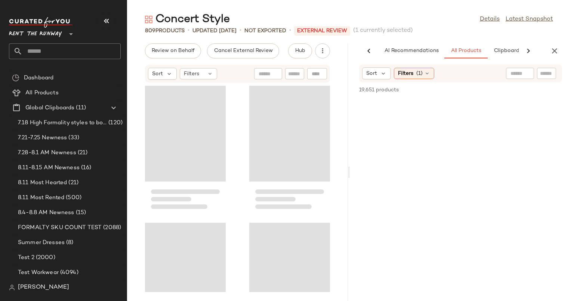
scroll to position [0, 49]
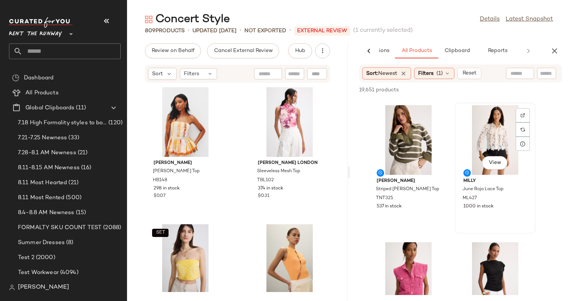
click at [480, 138] on div "View" at bounding box center [496, 140] width 76 height 70
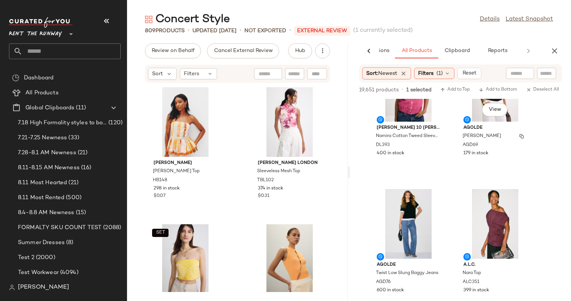
scroll to position [324, 0]
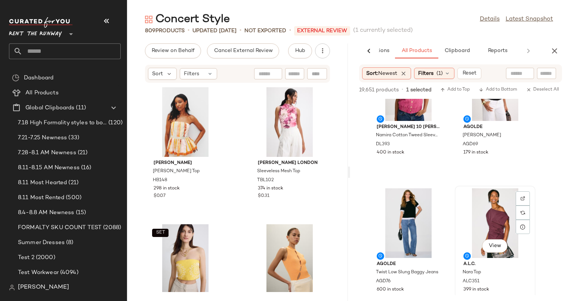
click at [485, 205] on div "View" at bounding box center [496, 223] width 76 height 70
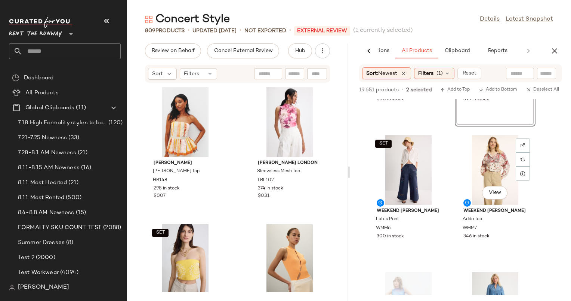
scroll to position [296, 0]
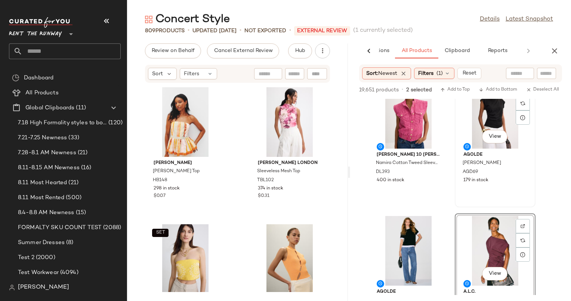
click at [489, 107] on div "View" at bounding box center [496, 114] width 76 height 70
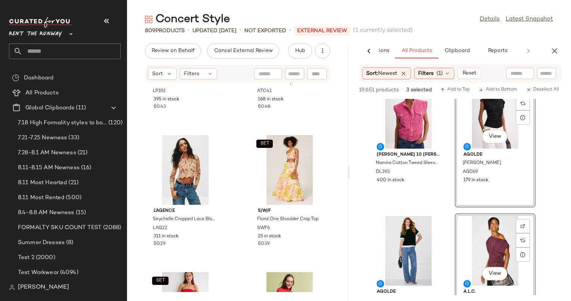
scroll to position [3122, 0]
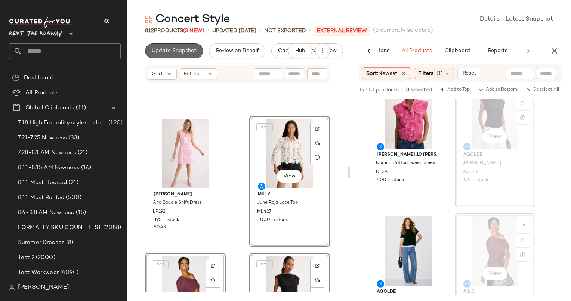
click at [185, 51] on span "Update Snapshot" at bounding box center [173, 51] width 45 height 6
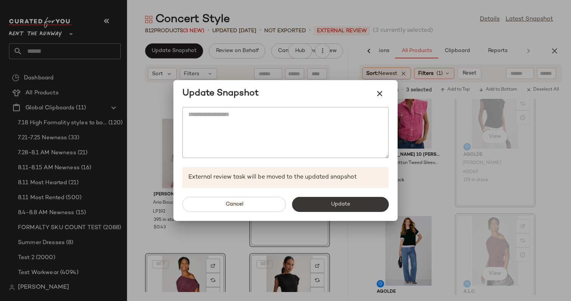
click at [337, 205] on span "Update" at bounding box center [340, 204] width 19 height 6
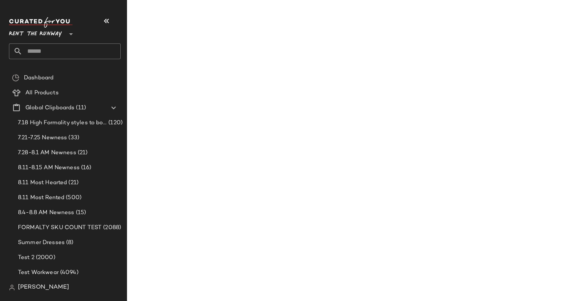
scroll to position [570, 0]
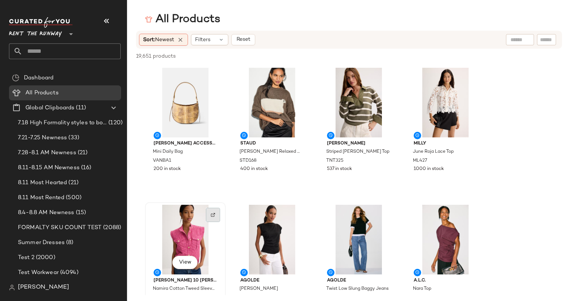
click at [213, 211] on div at bounding box center [213, 215] width 14 height 14
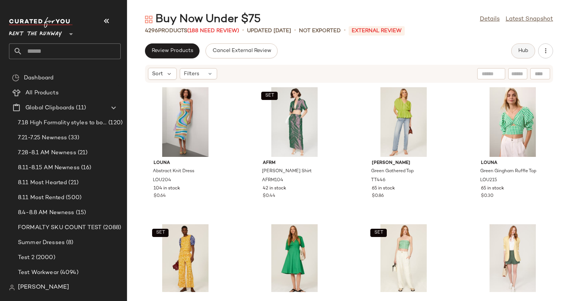
click at [516, 54] on button "Hub" at bounding box center [523, 50] width 24 height 15
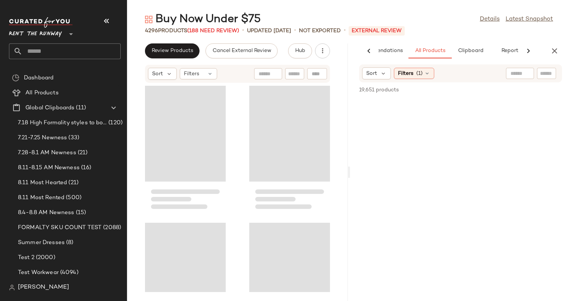
scroll to position [0, 39]
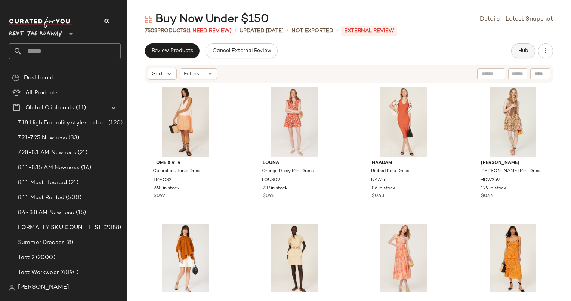
click at [528, 53] on span "Hub" at bounding box center [523, 51] width 10 height 6
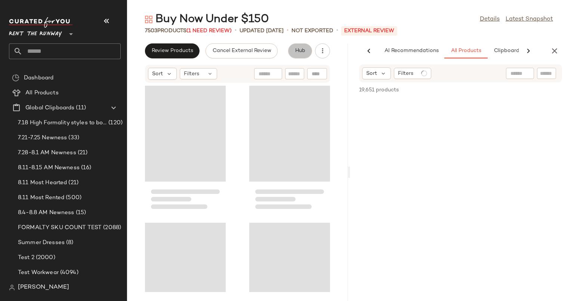
scroll to position [0, 31]
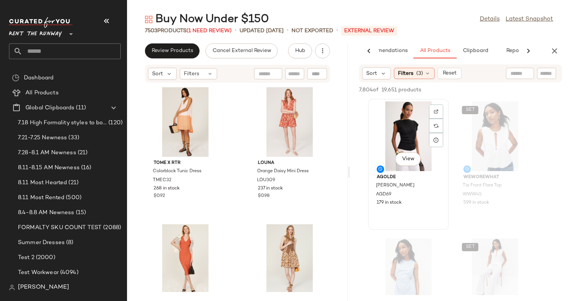
click at [405, 147] on div "View" at bounding box center [409, 136] width 76 height 70
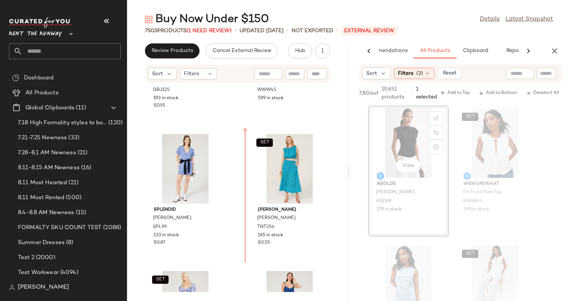
scroll to position [7230, 0]
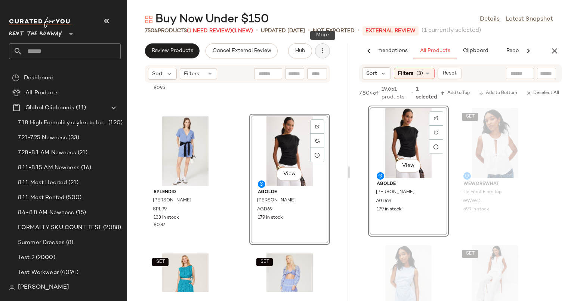
click at [327, 49] on button "button" at bounding box center [322, 50] width 15 height 15
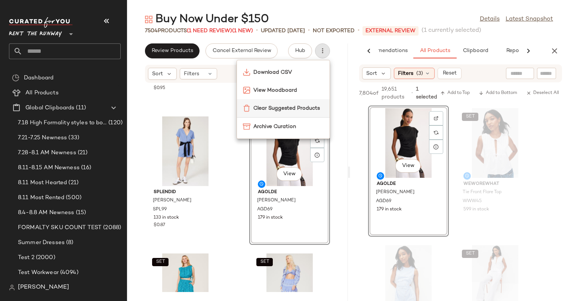
click at [263, 111] on span "Clear Suggested Products" at bounding box center [289, 108] width 70 height 8
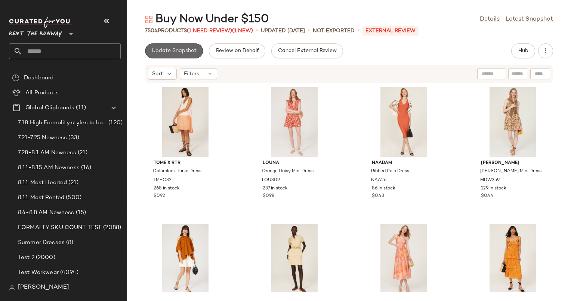
click at [172, 49] on span "Update Snapshot" at bounding box center [173, 51] width 45 height 6
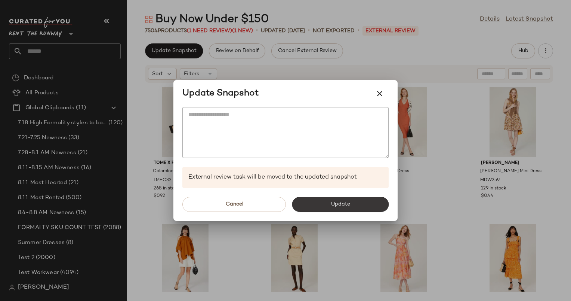
click at [345, 209] on button "Update" at bounding box center [340, 204] width 97 height 15
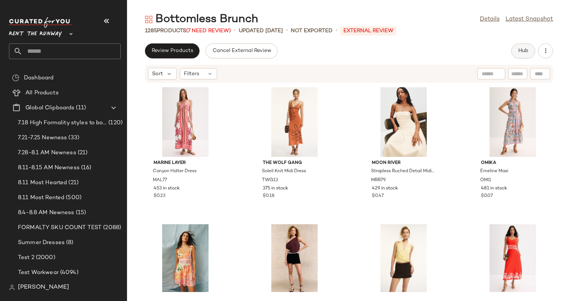
click at [533, 52] on button "Hub" at bounding box center [523, 50] width 24 height 15
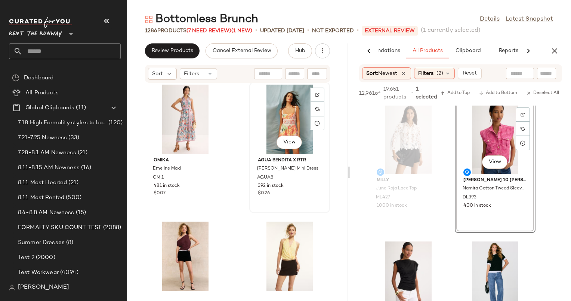
scroll to position [283, 0]
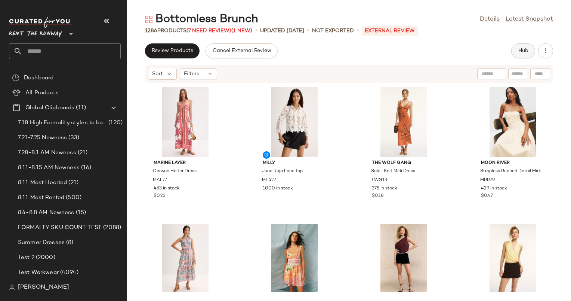
click at [523, 45] on button "Hub" at bounding box center [523, 50] width 24 height 15
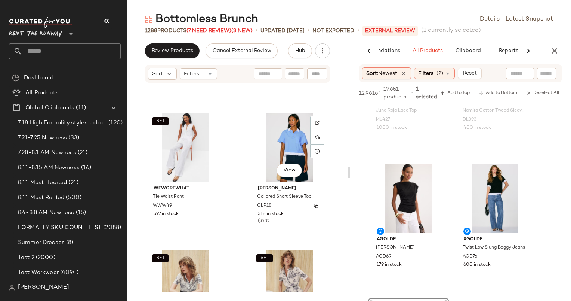
scroll to position [13117, 0]
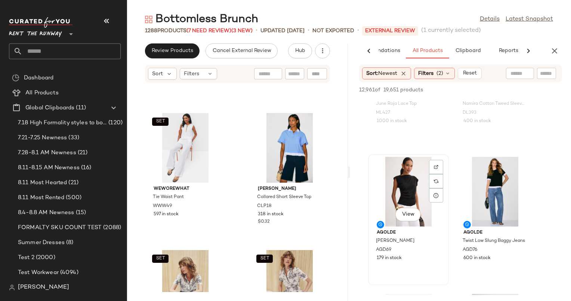
click at [401, 187] on div "View" at bounding box center [409, 192] width 76 height 70
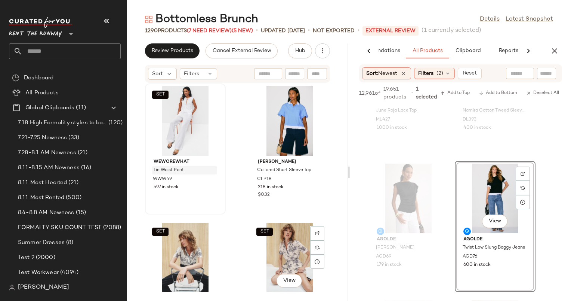
scroll to position [13307, 0]
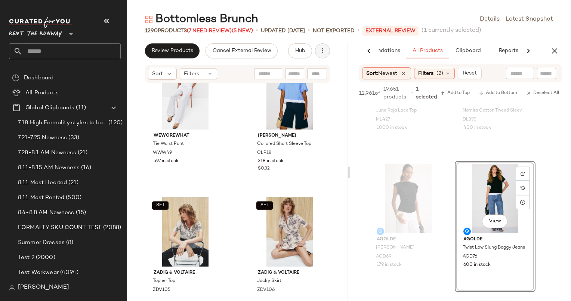
click at [323, 51] on icon "button" at bounding box center [322, 50] width 7 height 7
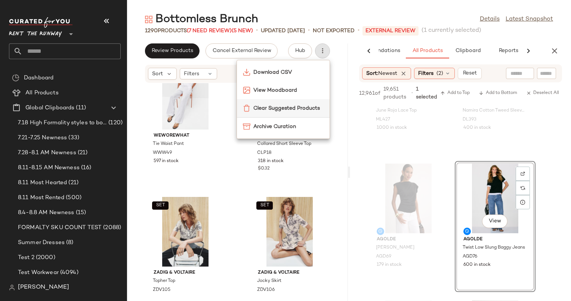
click at [288, 112] on span "Clear Suggested Products" at bounding box center [289, 108] width 70 height 8
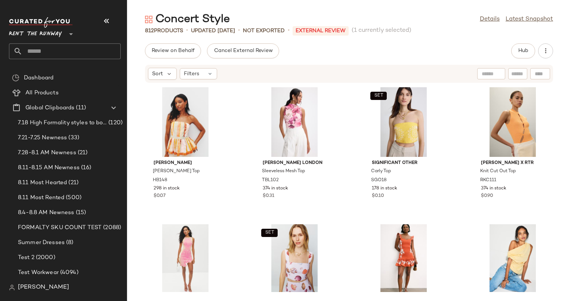
click at [426, 67] on div "Sort Filters" at bounding box center [349, 74] width 408 height 18
click at [495, 19] on link "Details" at bounding box center [490, 19] width 20 height 9
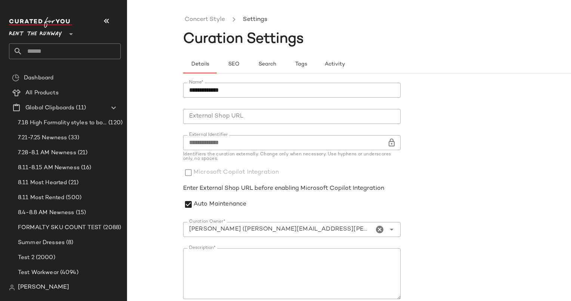
click at [235, 89] on input "**********" at bounding box center [292, 90] width 218 height 15
click at [196, 90] on input "**********" at bounding box center [292, 90] width 218 height 15
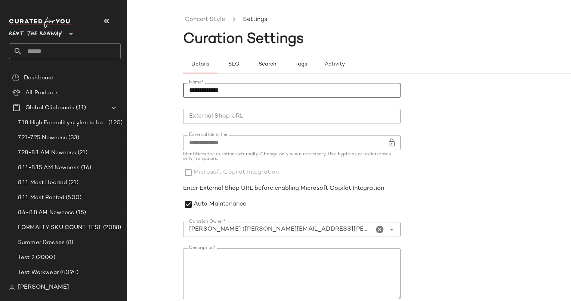
click at [196, 90] on input "**********" at bounding box center [292, 90] width 218 height 15
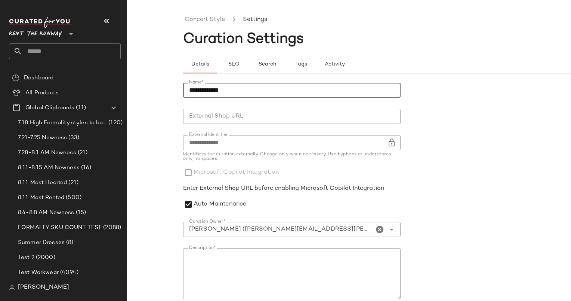
scroll to position [97, 0]
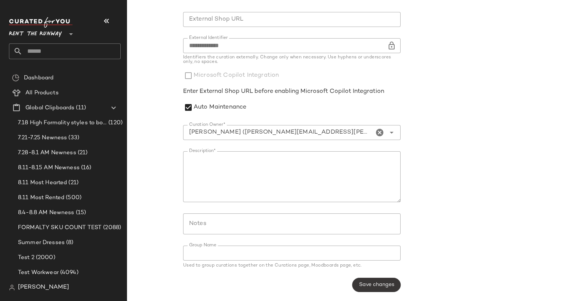
type input "**********"
click at [386, 289] on button "Save changes" at bounding box center [377, 284] width 48 height 14
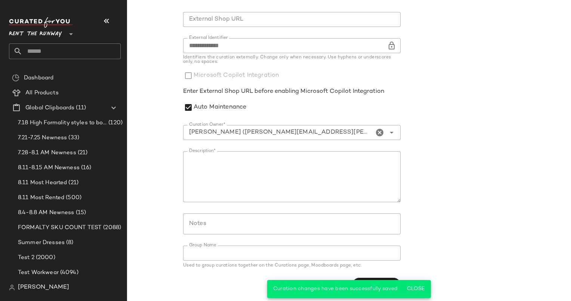
scroll to position [0, 0]
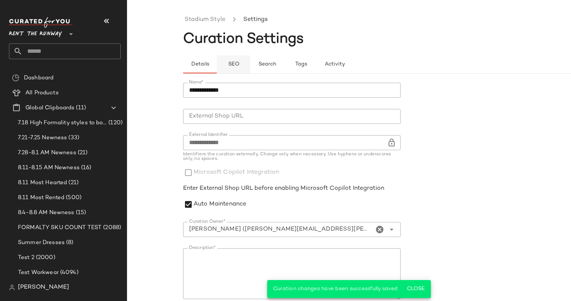
click at [233, 62] on span "SEO" at bounding box center [234, 64] width 12 height 6
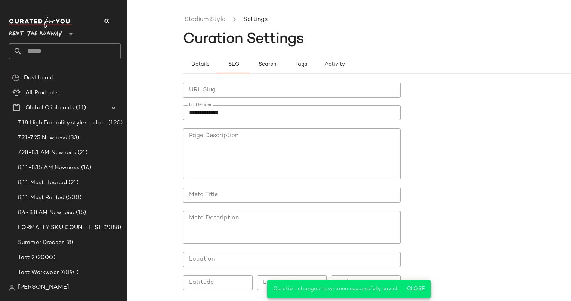
click at [195, 113] on input "**********" at bounding box center [292, 112] width 218 height 15
paste input "text"
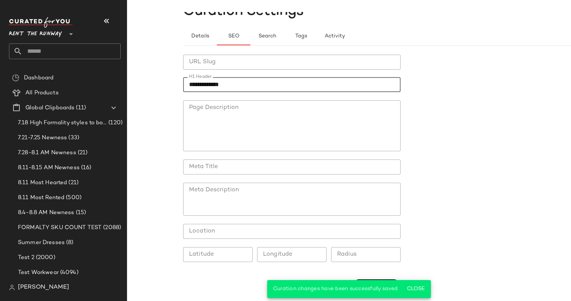
scroll to position [30, 0]
type input "**********"
click at [418, 288] on span "Close" at bounding box center [416, 289] width 18 height 6
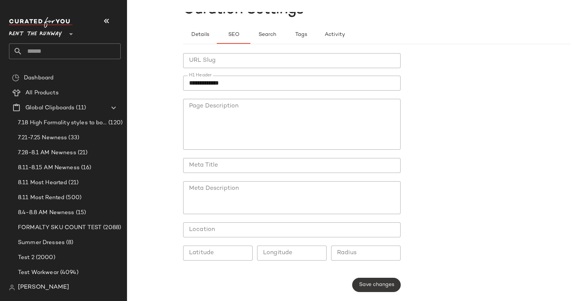
click at [379, 280] on button "Save changes" at bounding box center [377, 284] width 48 height 14
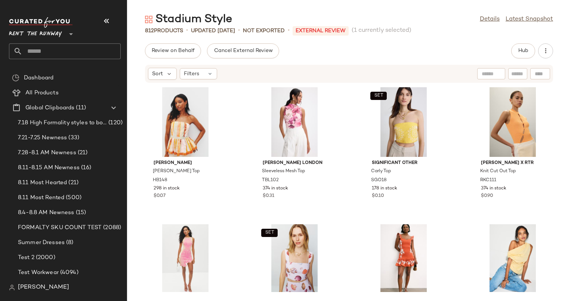
click at [415, 59] on div "Review on Behalf Cancel External Review Hub Sort Filters Hunter Bell Vera Top H…" at bounding box center [349, 171] width 444 height 257
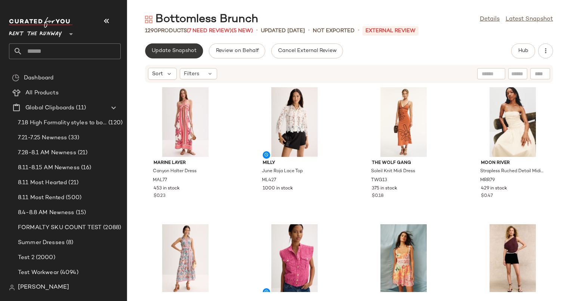
click at [180, 55] on button "Update Snapshot" at bounding box center [174, 50] width 58 height 15
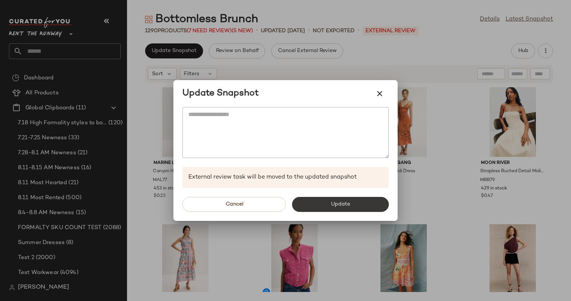
click at [353, 206] on button "Update" at bounding box center [340, 204] width 97 height 15
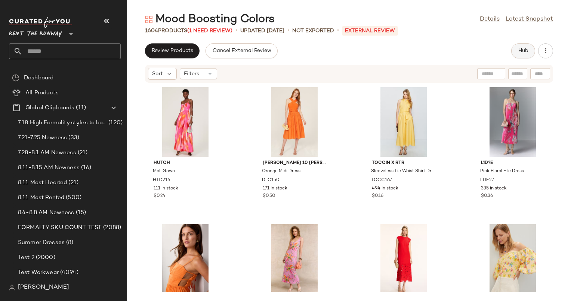
click at [529, 52] on button "Hub" at bounding box center [523, 50] width 24 height 15
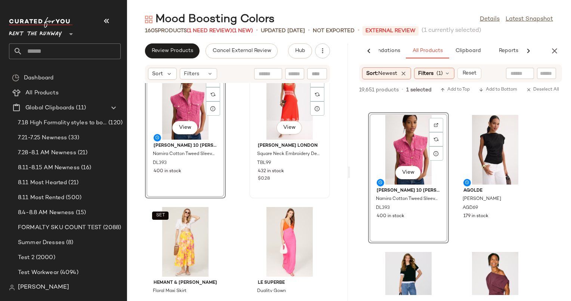
scroll to position [547, 0]
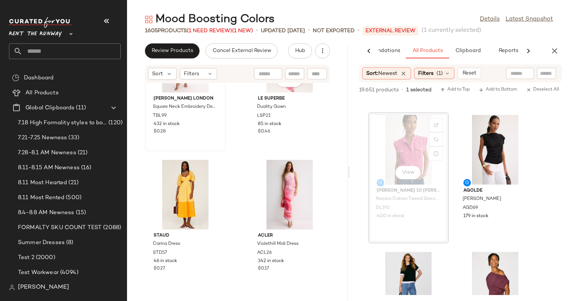
scroll to position [758, 0]
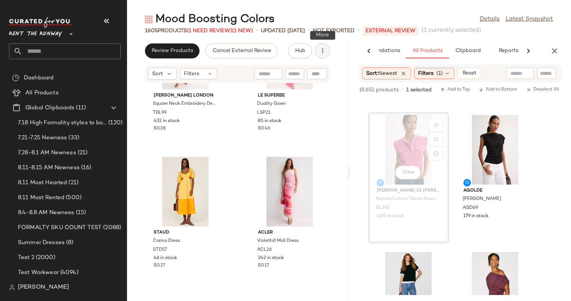
click at [320, 49] on icon "button" at bounding box center [322, 50] width 7 height 7
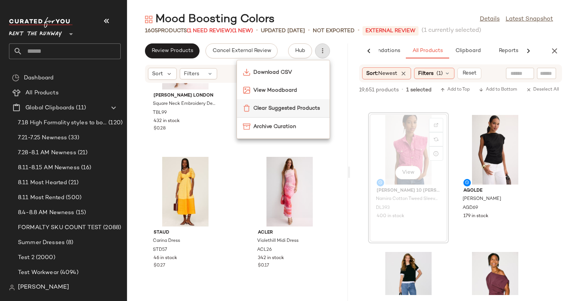
click at [277, 105] on span "Clear Suggested Products" at bounding box center [289, 108] width 70 height 8
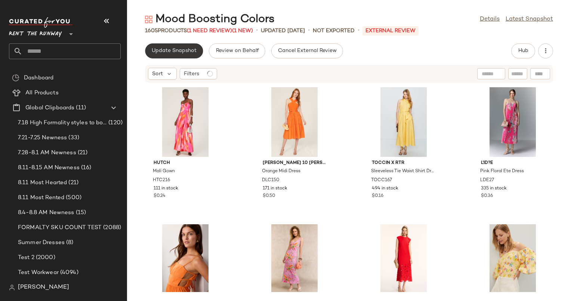
click at [172, 52] on span "Update Snapshot" at bounding box center [173, 51] width 45 height 6
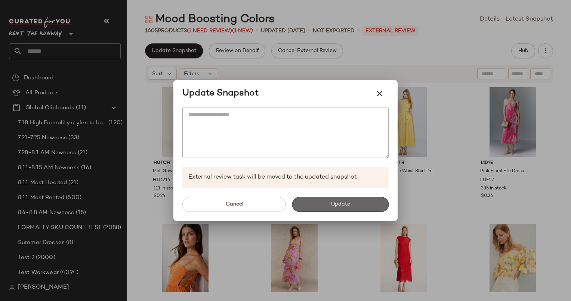
click at [357, 208] on button "Update" at bounding box center [340, 204] width 97 height 15
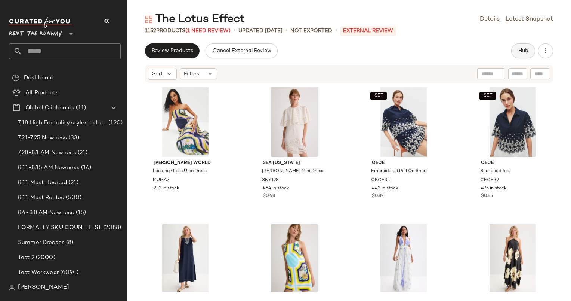
click at [528, 44] on button "Hub" at bounding box center [523, 50] width 24 height 15
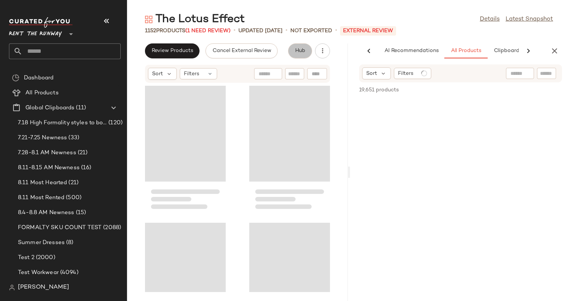
scroll to position [0, 39]
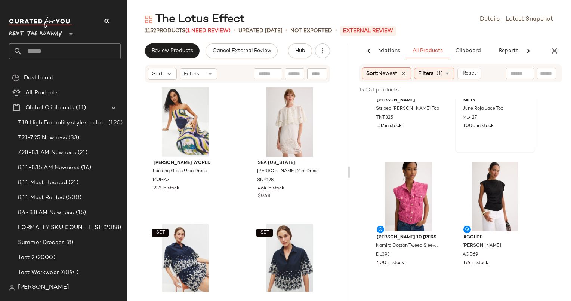
click at [494, 136] on div "View Milly June Roja Lace Top ML427 1000 in stock" at bounding box center [495, 87] width 79 height 129
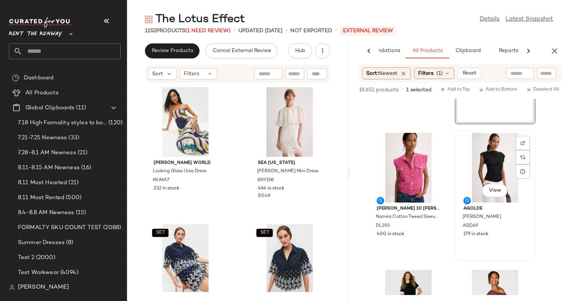
click at [493, 152] on div "View" at bounding box center [496, 168] width 76 height 70
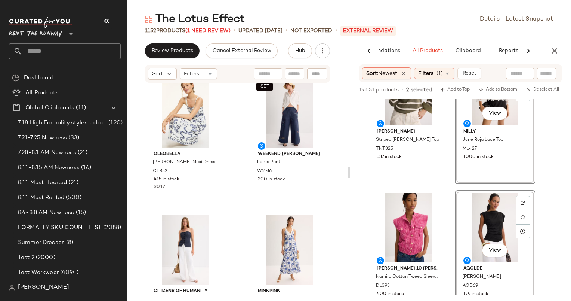
scroll to position [184, 0]
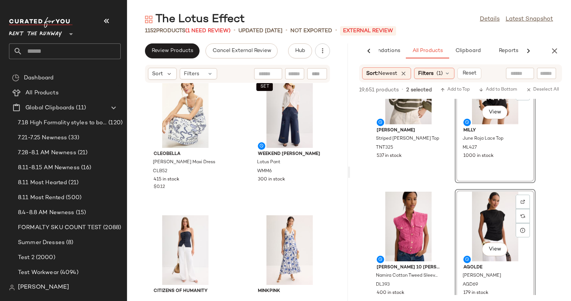
click at [483, 133] on div "View Milly June Roja Lace Top ML427 1000 in stock" at bounding box center [495, 117] width 81 height 131
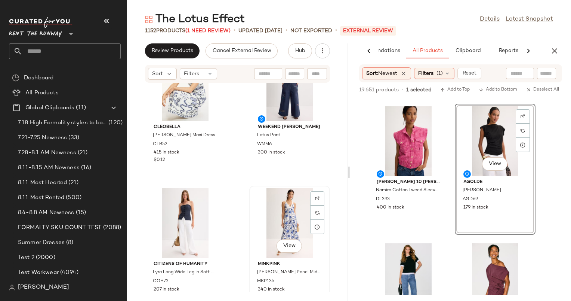
scroll to position [1104, 0]
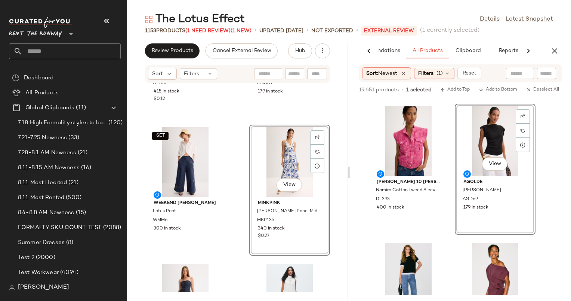
scroll to position [1260, 0]
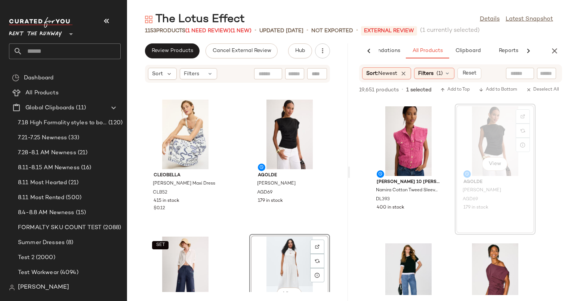
scroll to position [1122, 0]
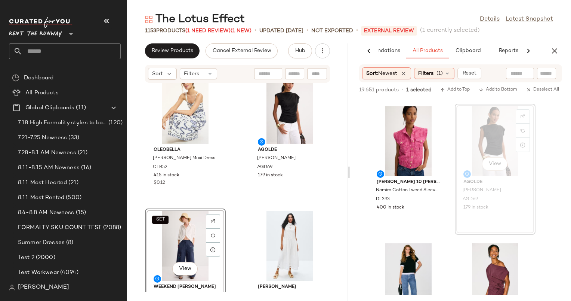
scroll to position [1114, 0]
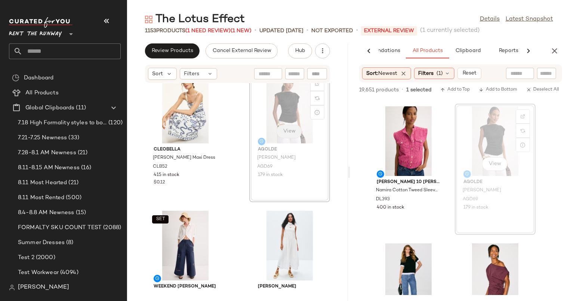
scroll to position [1114, 0]
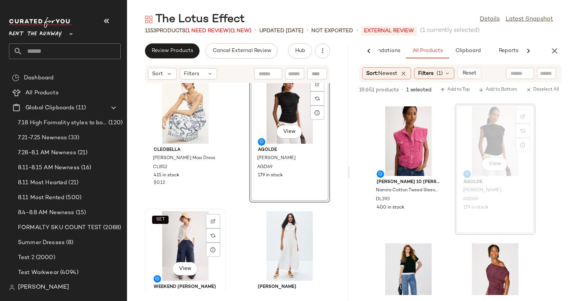
click at [221, 221] on div "SET View" at bounding box center [186, 246] width 76 height 70
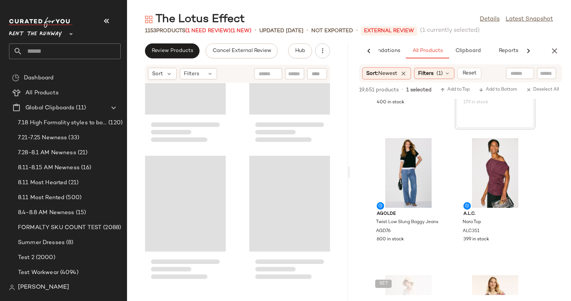
scroll to position [9926, 0]
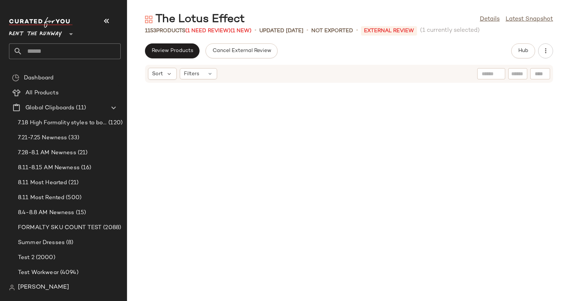
scroll to position [547, 0]
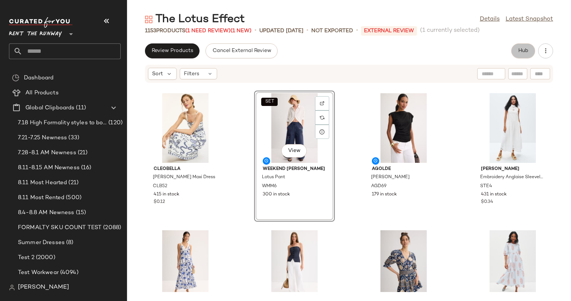
click at [511, 48] on button "Hub" at bounding box center [523, 50] width 24 height 15
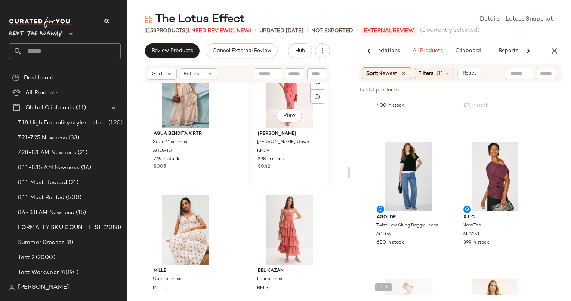
scroll to position [11112, 0]
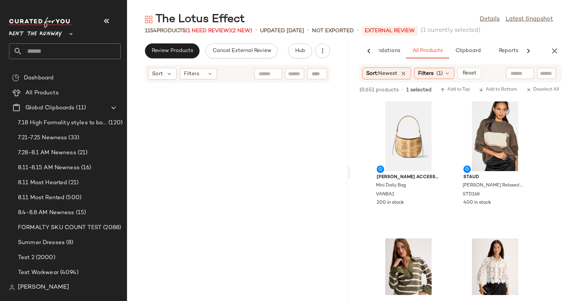
scroll to position [78753, 0]
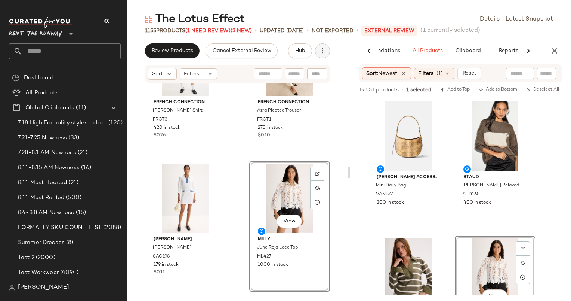
click at [322, 51] on icon "button" at bounding box center [322, 50] width 7 height 7
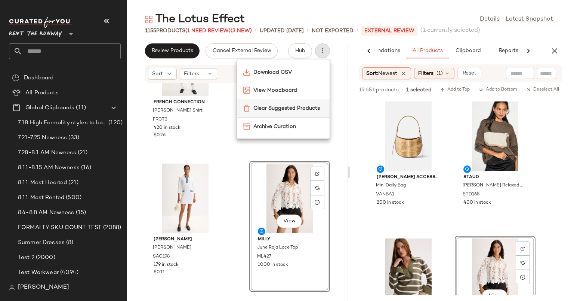
click at [277, 106] on span "Clear Suggested Products" at bounding box center [289, 108] width 70 height 8
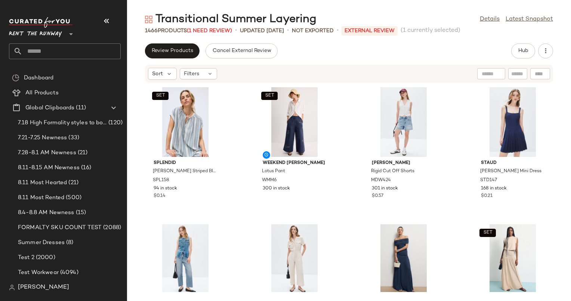
click at [514, 46] on button "Hub" at bounding box center [523, 50] width 24 height 15
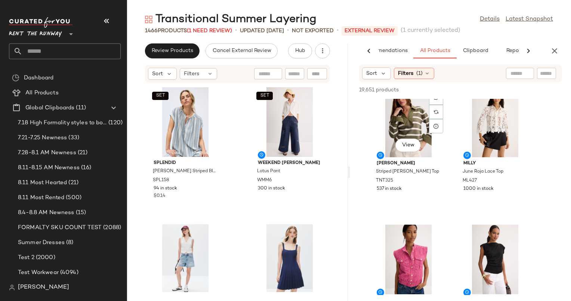
scroll to position [153, 0]
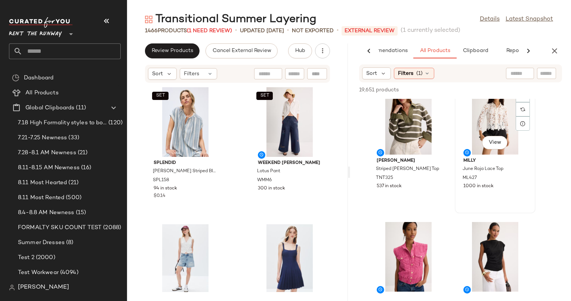
click at [477, 125] on div "View" at bounding box center [496, 120] width 76 height 70
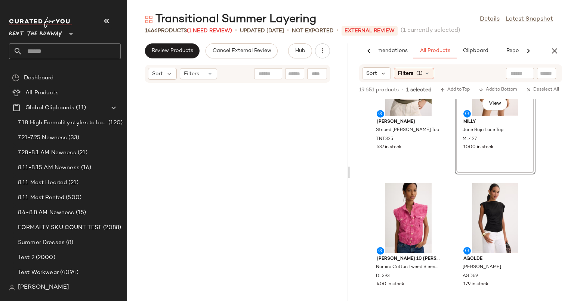
scroll to position [100101, 0]
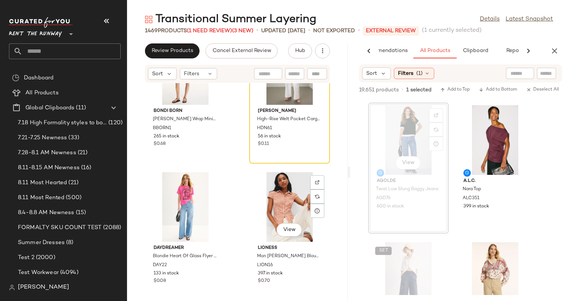
scroll to position [9318, 0]
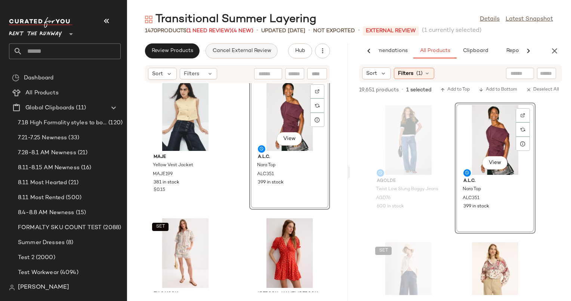
click at [253, 48] on span "Cancel External Review" at bounding box center [241, 51] width 59 height 6
click at [326, 54] on icon "button" at bounding box center [322, 50] width 7 height 7
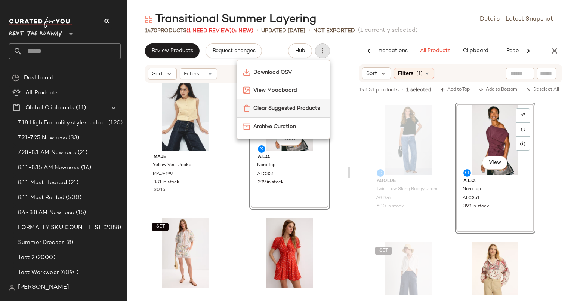
click at [278, 103] on div "Clear Suggested Products" at bounding box center [283, 108] width 93 height 18
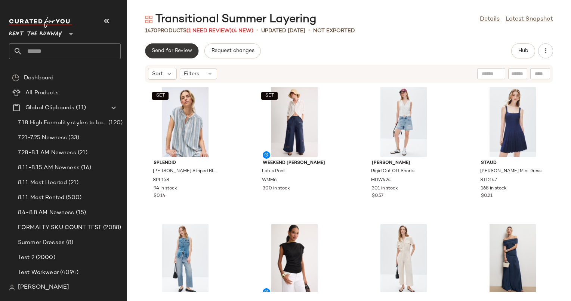
click at [163, 50] on span "Send for Review" at bounding box center [171, 51] width 41 height 6
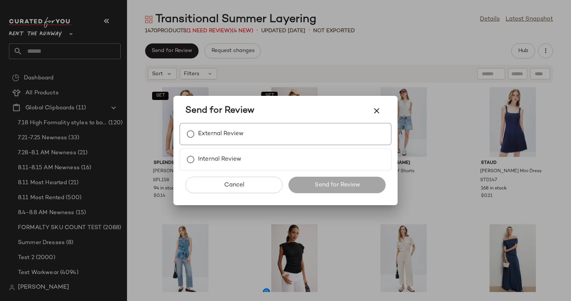
click at [286, 139] on div "External Review" at bounding box center [285, 134] width 212 height 22
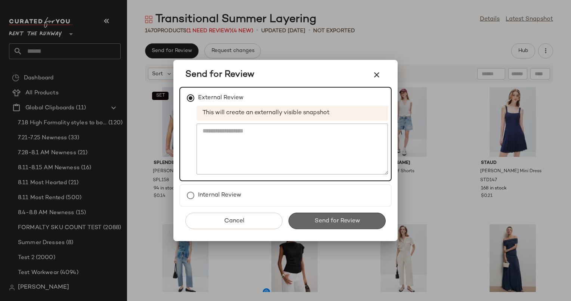
click at [353, 214] on button "Send for Review" at bounding box center [337, 220] width 97 height 16
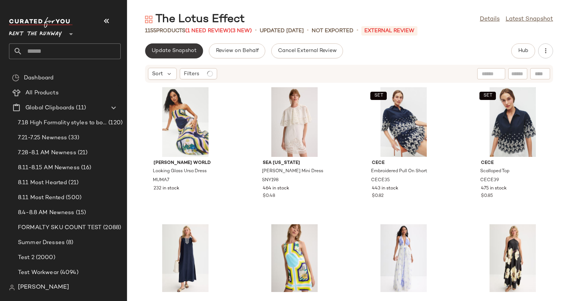
click at [187, 49] on span "Update Snapshot" at bounding box center [173, 51] width 45 height 6
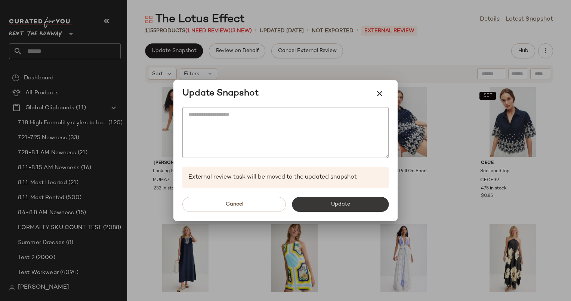
click at [332, 207] on span "Update" at bounding box center [340, 204] width 19 height 6
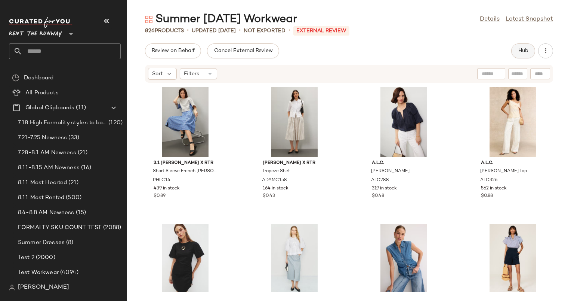
click at [516, 53] on button "Hub" at bounding box center [523, 50] width 24 height 15
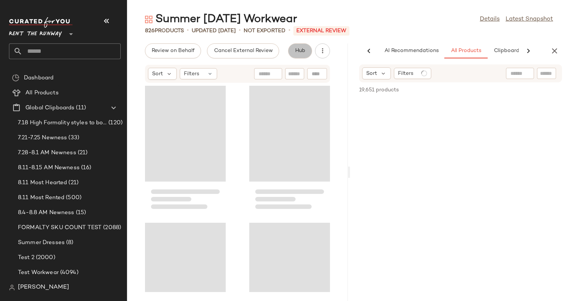
scroll to position [0, 38]
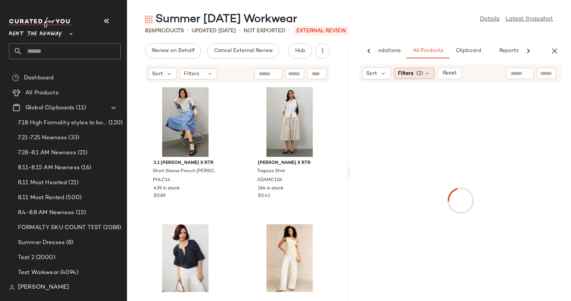
click at [414, 72] on div "Filters (2)" at bounding box center [414, 73] width 41 height 11
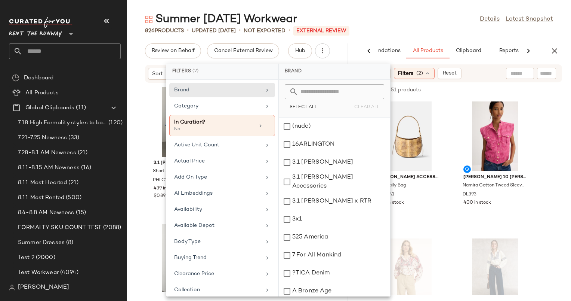
scroll to position [774, 0]
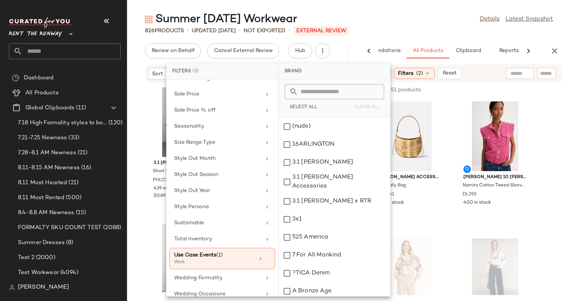
click at [449, 33] on div "826 Products • updated Aug 12th • Not Exported • External REVIEW" at bounding box center [349, 30] width 444 height 7
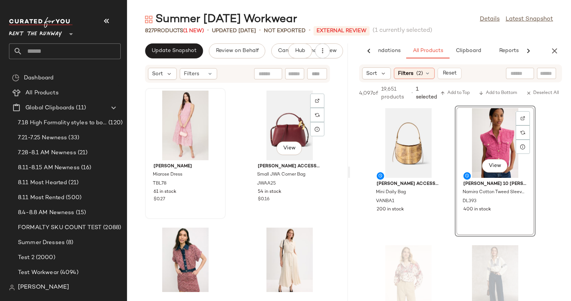
scroll to position [9035, 0]
click at [175, 49] on span "Update Snapshot" at bounding box center [173, 51] width 45 height 6
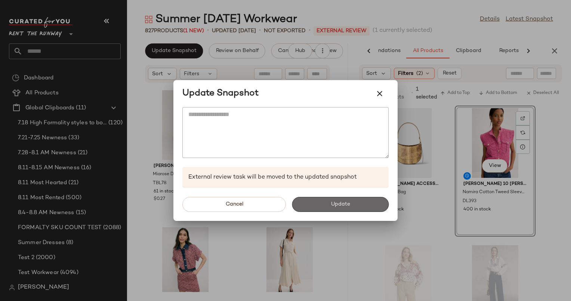
click at [329, 202] on button "Update" at bounding box center [340, 204] width 97 height 15
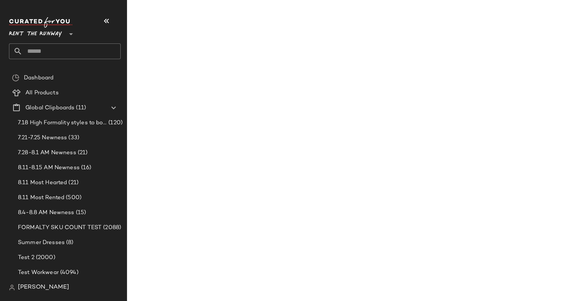
scroll to position [9172, 0]
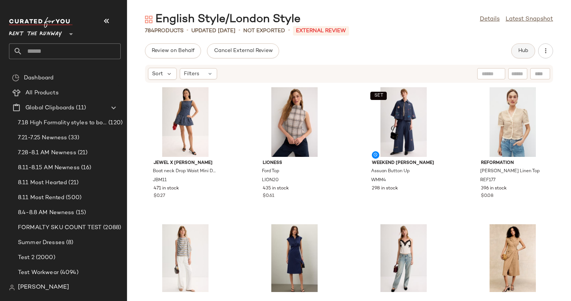
click at [523, 52] on span "Hub" at bounding box center [523, 51] width 10 height 6
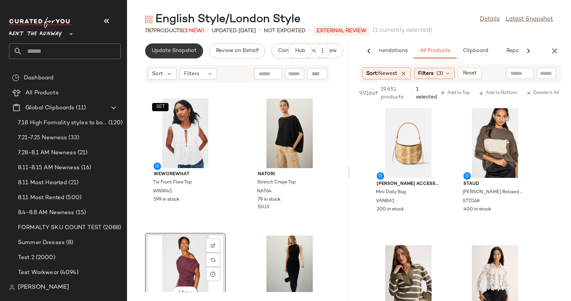
click at [170, 50] on span "Update Snapshot" at bounding box center [173, 51] width 45 height 6
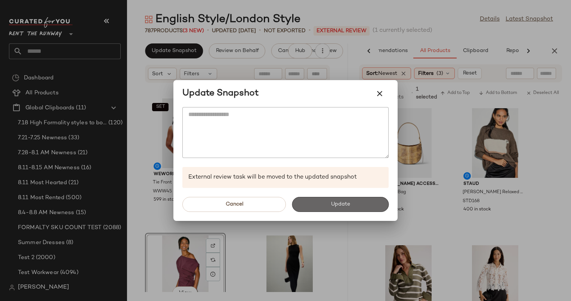
click at [369, 205] on button "Update" at bounding box center [340, 204] width 97 height 15
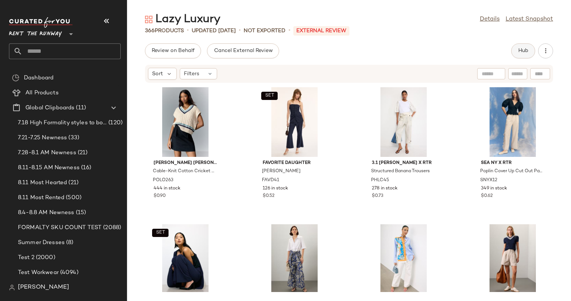
click at [524, 49] on span "Hub" at bounding box center [523, 51] width 10 height 6
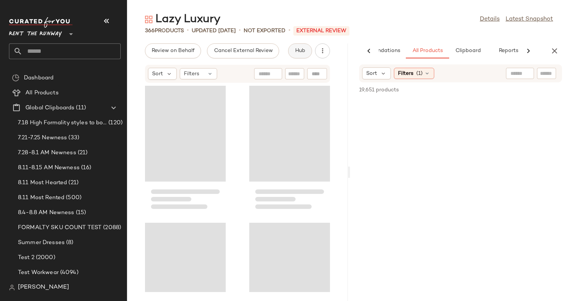
scroll to position [0, 39]
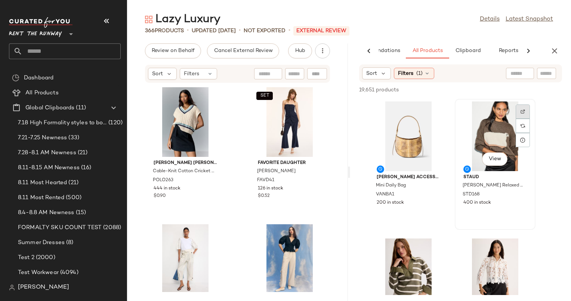
click at [525, 111] on img at bounding box center [523, 111] width 4 height 4
click at [487, 123] on div "View" at bounding box center [496, 136] width 76 height 70
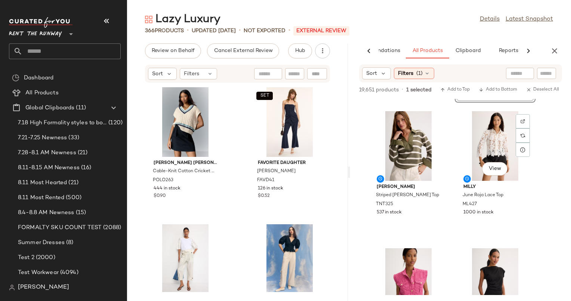
scroll to position [127, 0]
click at [415, 150] on div "View" at bounding box center [409, 146] width 76 height 70
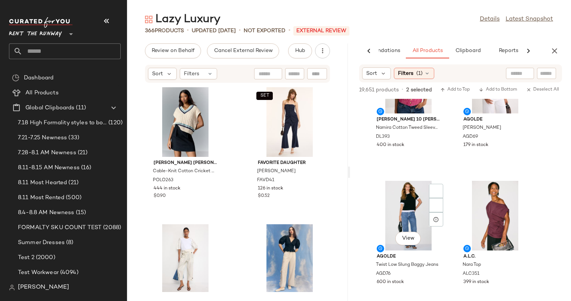
scroll to position [374, 0]
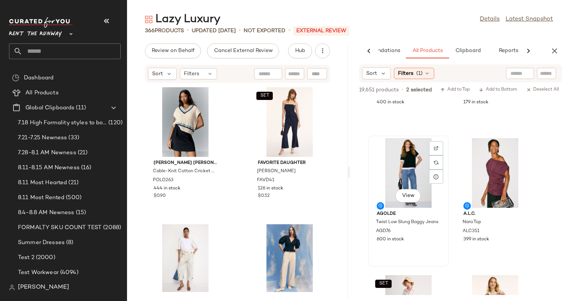
click at [407, 160] on div "View" at bounding box center [409, 173] width 76 height 70
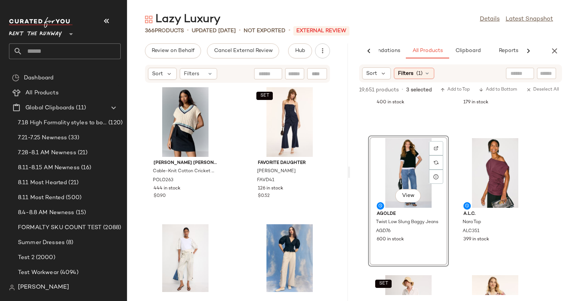
click at [394, 160] on div "View" at bounding box center [409, 173] width 76 height 70
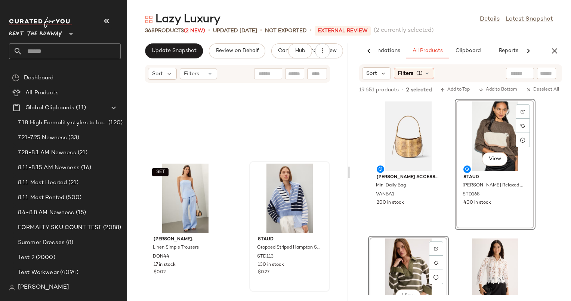
scroll to position [24972, 0]
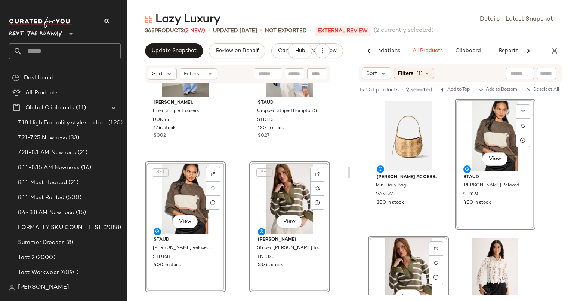
click at [240, 165] on div "SET DONNI. Linen Simple Trousers DON44 17 in stock $0.02 Staud Cropped Striped …" at bounding box center [237, 187] width 221 height 209
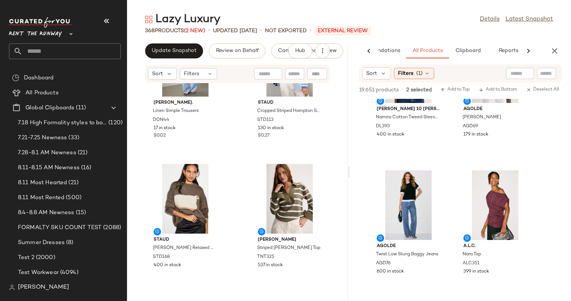
scroll to position [347, 0]
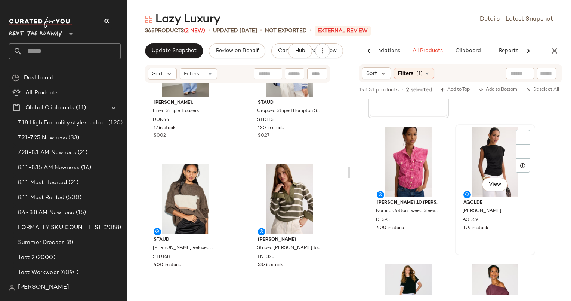
click at [480, 162] on div "View" at bounding box center [496, 162] width 76 height 70
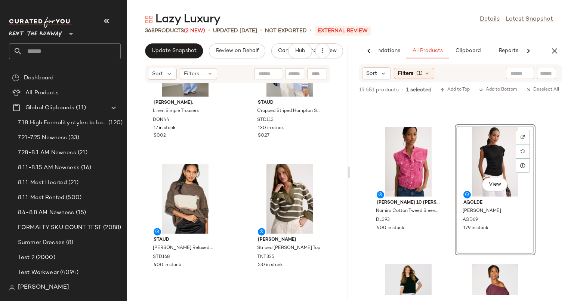
scroll to position [339, 0]
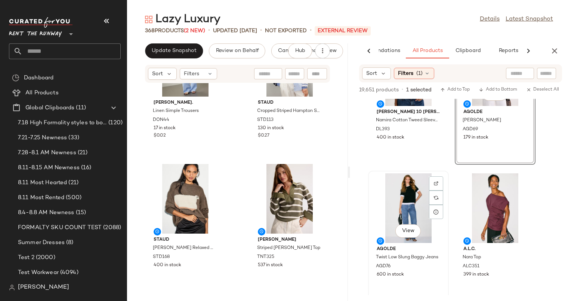
click at [413, 200] on div "View" at bounding box center [409, 208] width 76 height 70
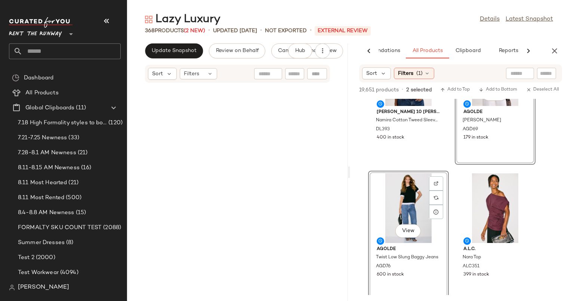
scroll to position [0, 0]
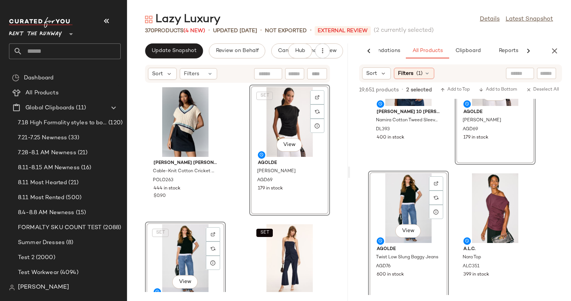
click at [232, 176] on div "Polo Ralph Lauren Cable-Knit Cotton Cricket Sweater Vest POLO263 444 in stock $…" at bounding box center [237, 187] width 221 height 209
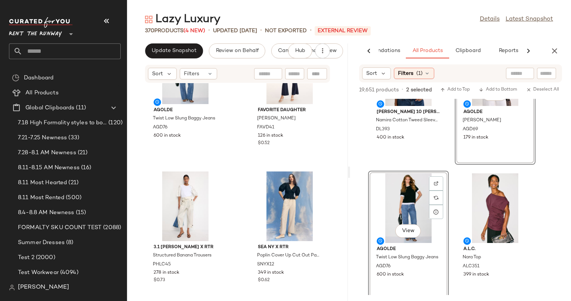
scroll to position [123, 0]
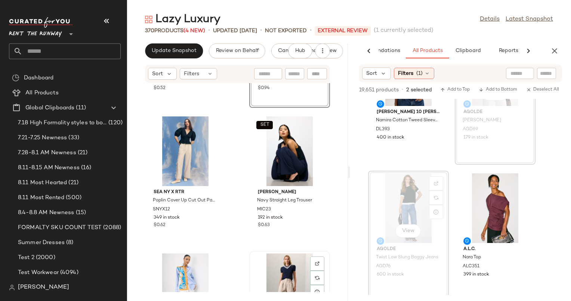
scroll to position [555, 0]
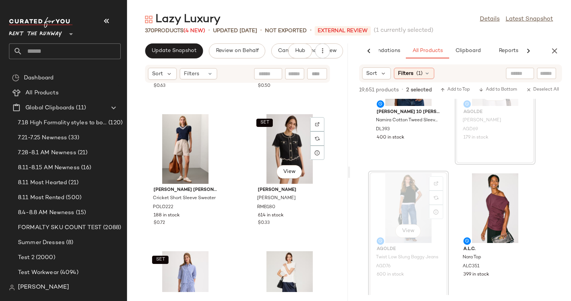
scroll to position [663, 0]
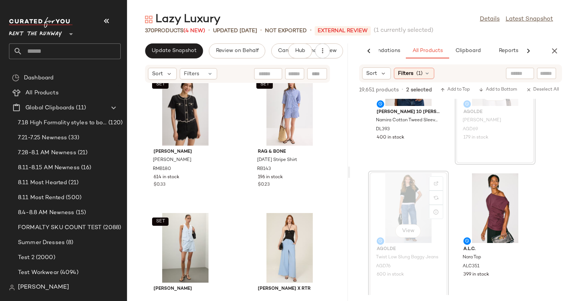
scroll to position [839, 0]
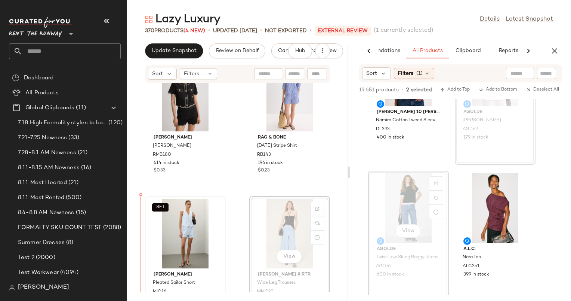
scroll to position [854, 0]
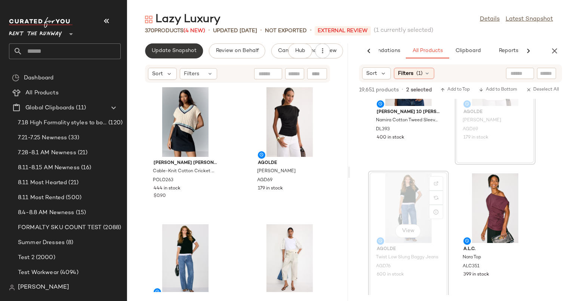
click at [182, 54] on button "Update Snapshot" at bounding box center [174, 50] width 58 height 15
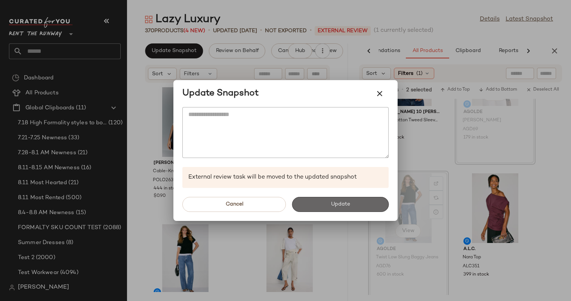
click at [338, 205] on span "Update" at bounding box center [340, 204] width 19 height 6
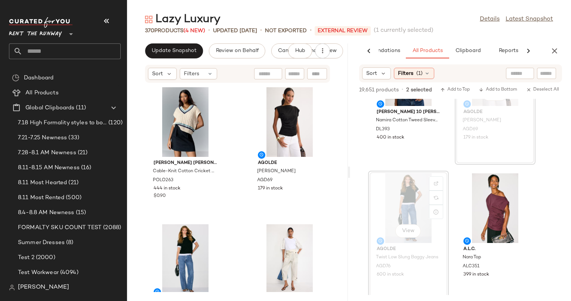
scroll to position [612, 0]
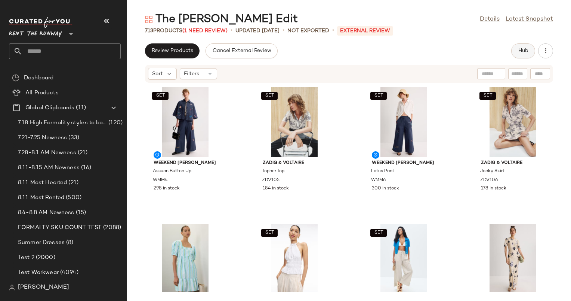
click at [523, 45] on button "Hub" at bounding box center [523, 50] width 24 height 15
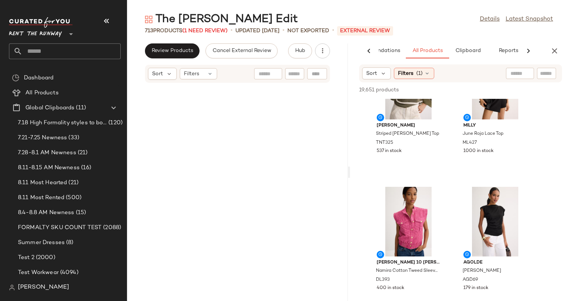
scroll to position [2086, 0]
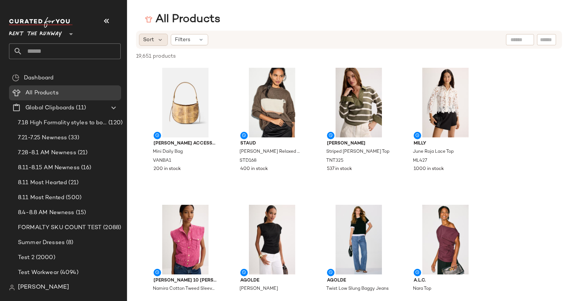
click at [145, 43] on div "Sort" at bounding box center [153, 40] width 29 height 12
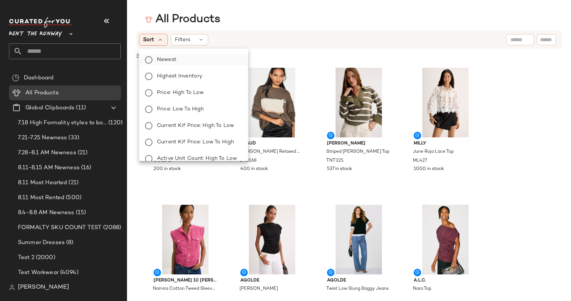
click at [212, 57] on label "Newest" at bounding box center [198, 60] width 88 height 10
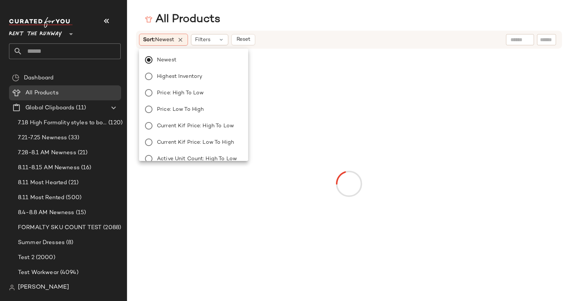
click at [313, 37] on div "Sort: Newest Filters Reset" at bounding box center [300, 40] width 323 height 12
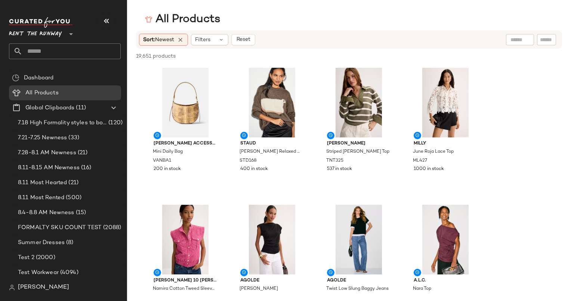
click at [209, 29] on div "All Products Sort: Newest Filters Reset 19,651 products • 0 selected Deselect A…" at bounding box center [285, 156] width 571 height 289
click at [209, 34] on div "Filters" at bounding box center [209, 39] width 37 height 11
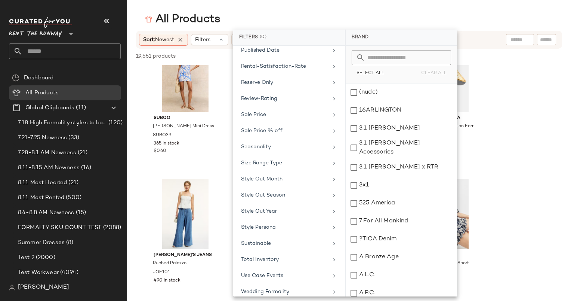
scroll to position [711, 0]
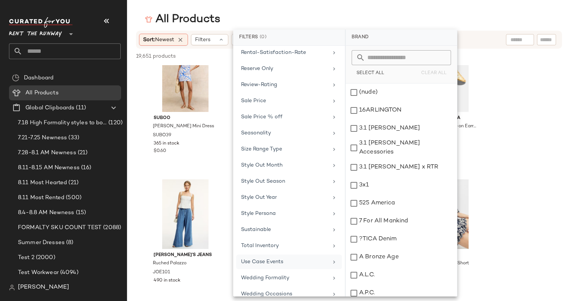
click at [287, 258] on div "Use Case Events" at bounding box center [284, 262] width 87 height 8
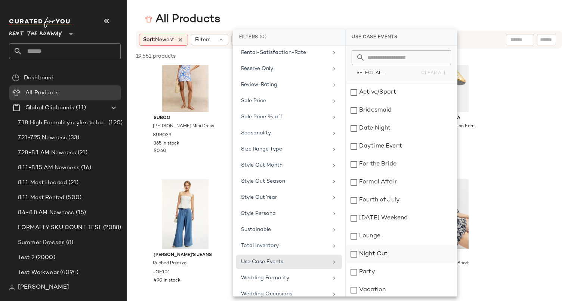
scroll to position [56, 0]
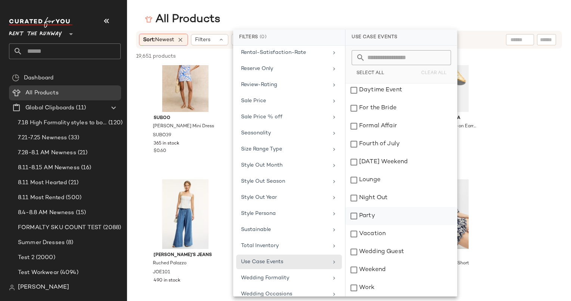
click at [402, 225] on div "Party" at bounding box center [401, 234] width 111 height 18
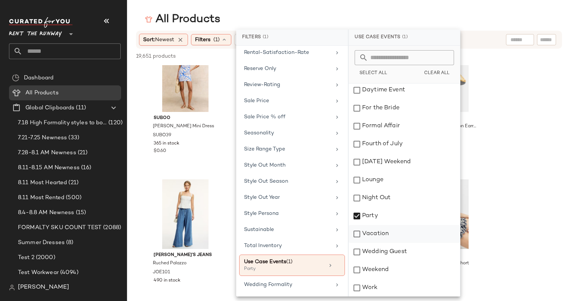
click at [402, 243] on div "Vacation" at bounding box center [404, 252] width 111 height 18
click at [404, 225] on div "Party" at bounding box center [404, 234] width 111 height 18
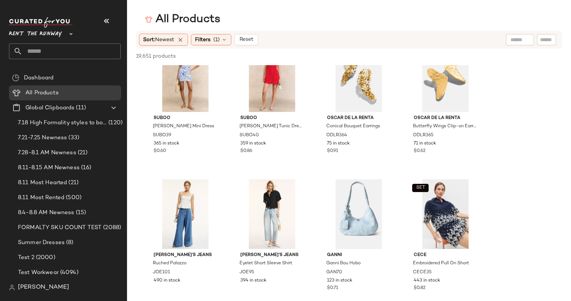
scroll to position [626, 0]
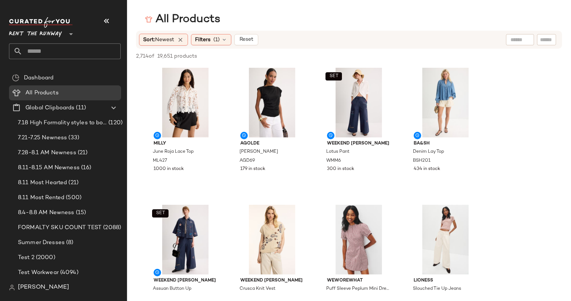
click at [236, 34] on div "Sort: Newest Filters (1) Reset" at bounding box center [198, 40] width 119 height 12
click at [242, 37] on span "Reset" at bounding box center [246, 40] width 14 height 6
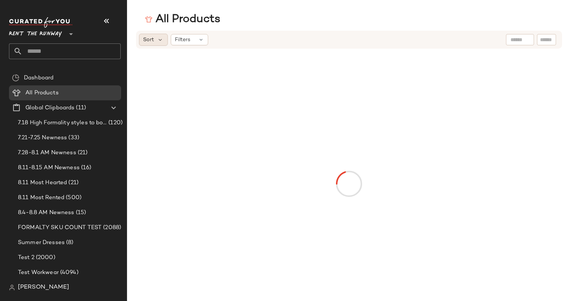
click at [155, 39] on div "Sort" at bounding box center [153, 40] width 29 height 12
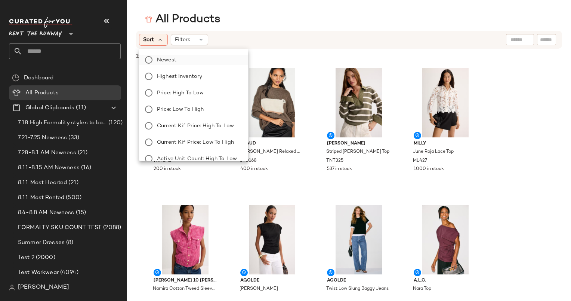
click at [186, 61] on label "Newest" at bounding box center [198, 60] width 88 height 10
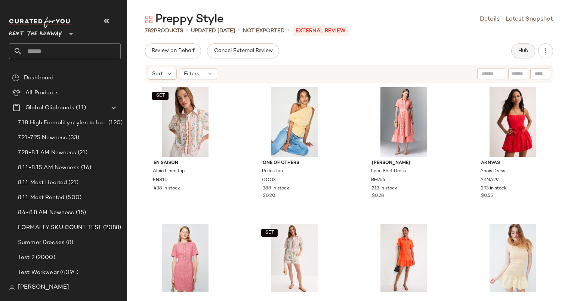
click at [522, 46] on button "Hub" at bounding box center [523, 50] width 24 height 15
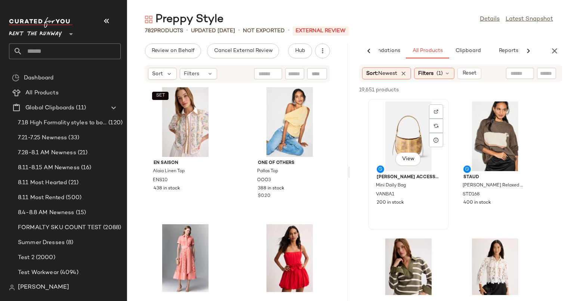
scroll to position [202, 0]
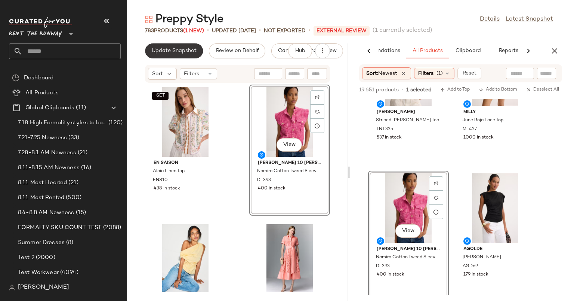
click at [173, 50] on span "Update Snapshot" at bounding box center [173, 51] width 45 height 6
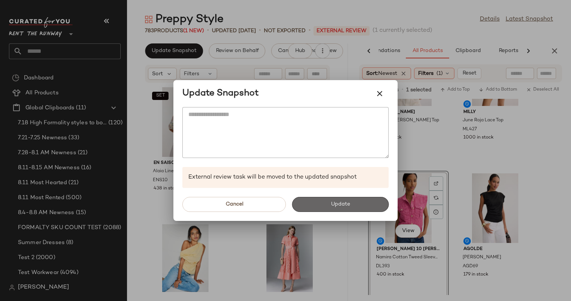
click at [353, 203] on button "Update" at bounding box center [340, 204] width 97 height 15
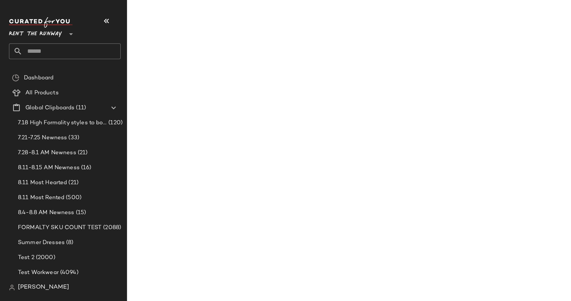
scroll to position [338, 0]
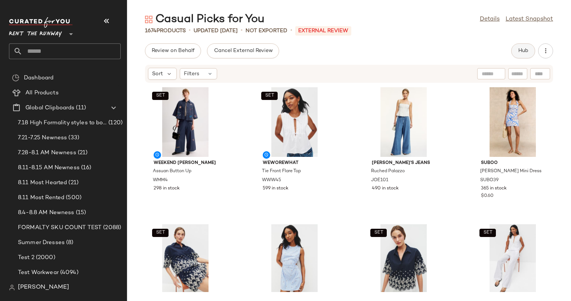
click at [526, 56] on button "Hub" at bounding box center [523, 50] width 24 height 15
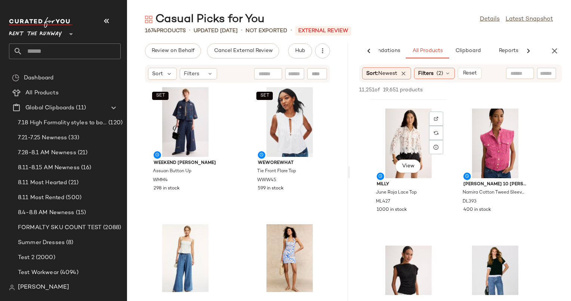
scroll to position [130, 0]
click at [437, 70] on div "Filters (2)" at bounding box center [434, 73] width 41 height 11
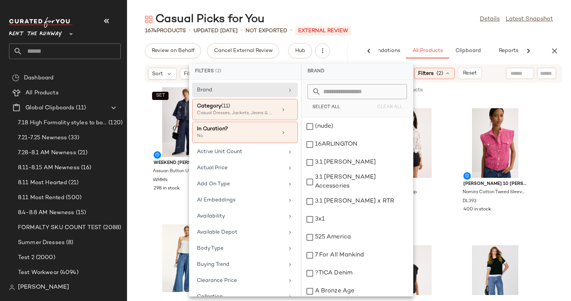
click at [488, 95] on div "11,251 of 19,651 products • 0 selected Add to Top Add to Bottom Deselect All" at bounding box center [460, 90] width 221 height 16
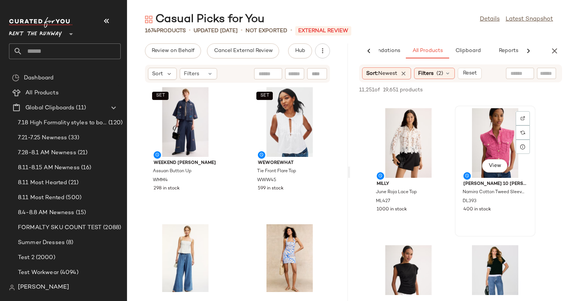
scroll to position [0, 0]
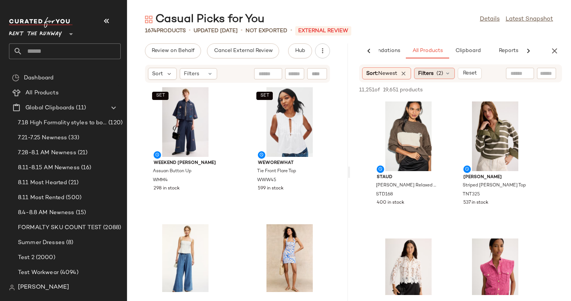
click at [433, 73] on span "Filters" at bounding box center [425, 74] width 15 height 8
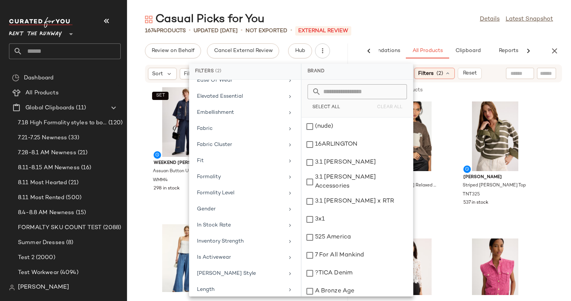
scroll to position [324, 0]
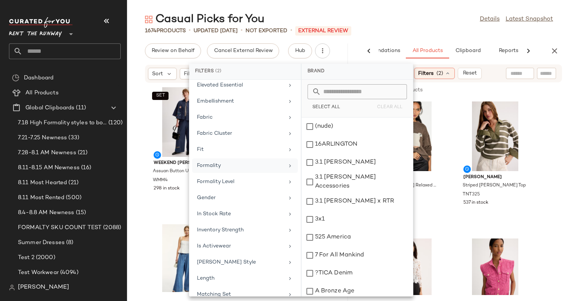
click at [240, 162] on div "Formality" at bounding box center [240, 166] width 87 height 8
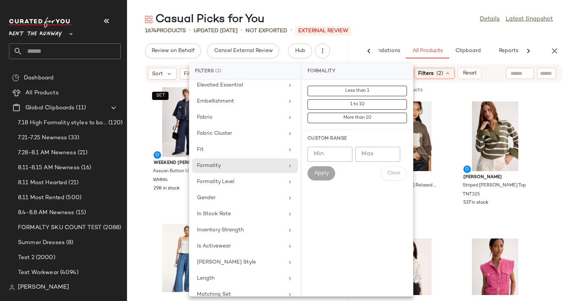
click at [334, 150] on input "Min" at bounding box center [330, 154] width 45 height 15
click at [335, 150] on input "*" at bounding box center [330, 154] width 45 height 15
type input "*"
click at [370, 151] on input "Max" at bounding box center [378, 154] width 45 height 15
type input "*"
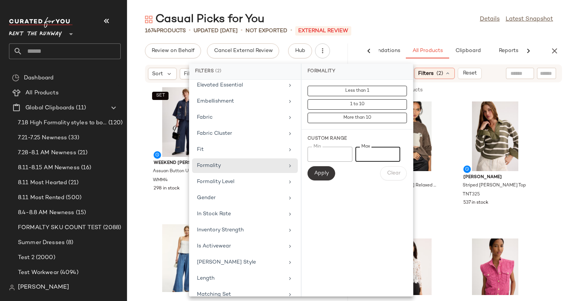
click at [324, 170] on span "Apply" at bounding box center [321, 173] width 15 height 6
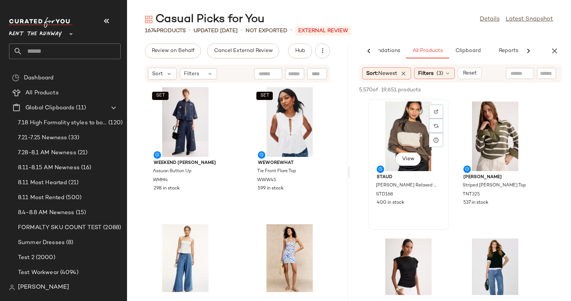
click at [408, 136] on div "View" at bounding box center [409, 136] width 76 height 70
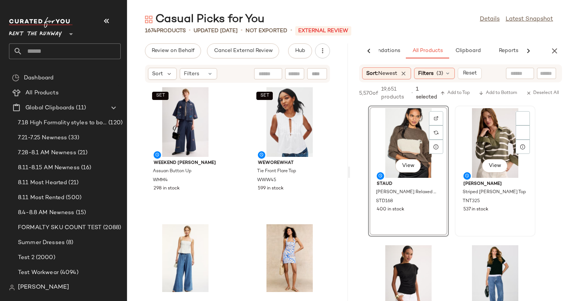
click at [474, 134] on div "View" at bounding box center [496, 143] width 76 height 70
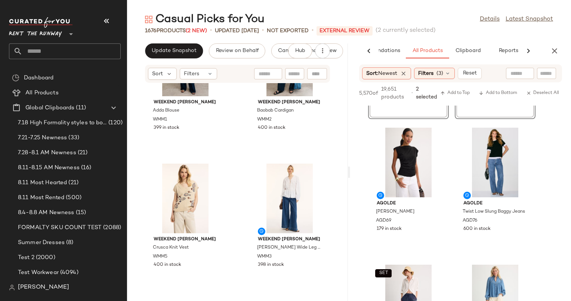
scroll to position [118, 0]
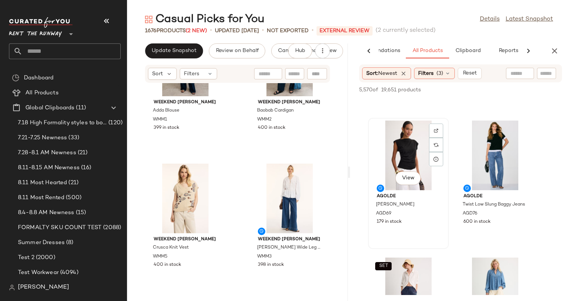
click at [408, 156] on div "View" at bounding box center [409, 155] width 76 height 70
click at [483, 173] on div "View" at bounding box center [496, 155] width 76 height 70
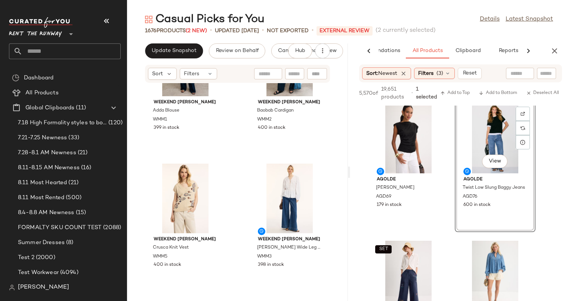
scroll to position [135, 0]
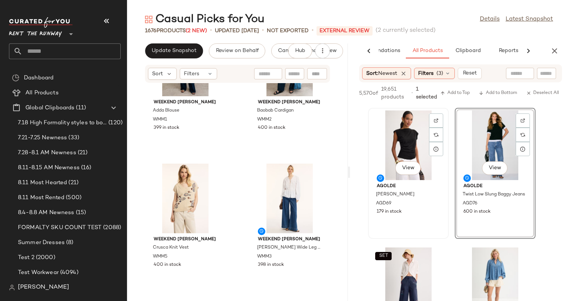
click at [420, 139] on div "View" at bounding box center [409, 145] width 76 height 70
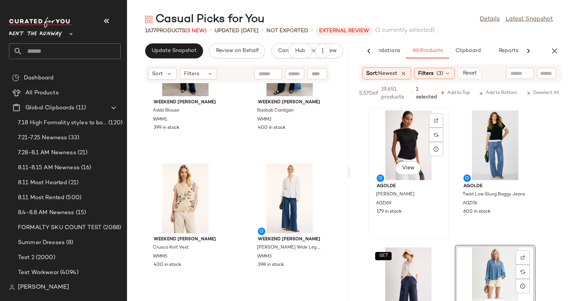
click at [395, 147] on div "View" at bounding box center [409, 145] width 76 height 70
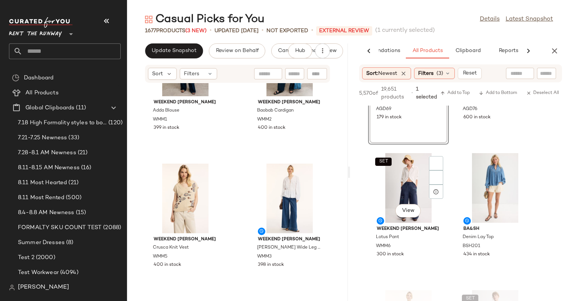
scroll to position [251, 0]
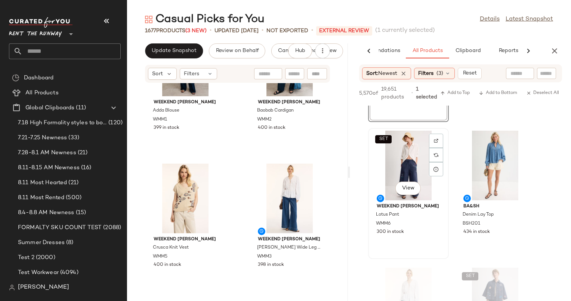
click at [402, 161] on div "SET View" at bounding box center [409, 165] width 76 height 70
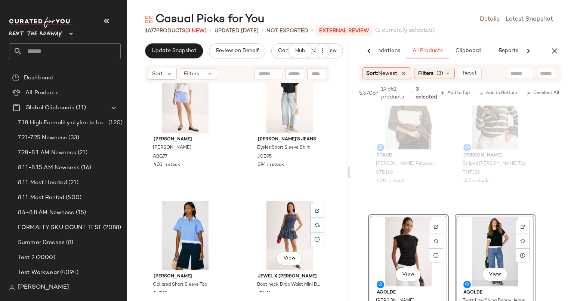
scroll to position [827, 0]
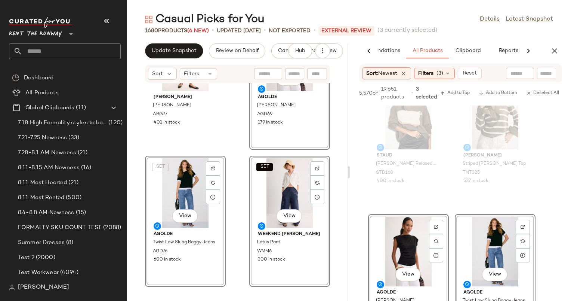
click at [236, 173] on div "Anine Bing Rudy Tee ABG77 401 in stock SET View AGOLDE Beth Tee AGD69 179 in st…" at bounding box center [237, 187] width 221 height 209
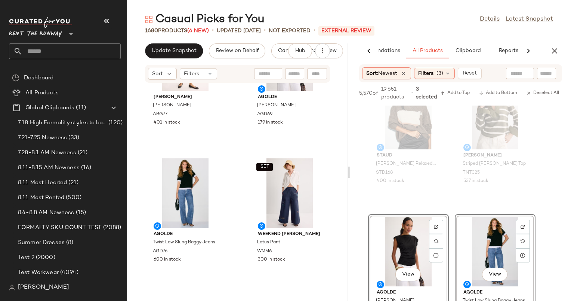
scroll to position [958, 0]
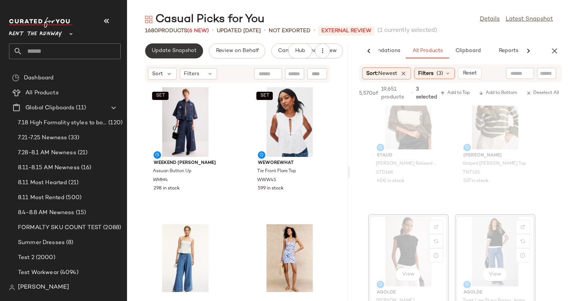
click at [181, 53] on span "Update Snapshot" at bounding box center [173, 51] width 45 height 6
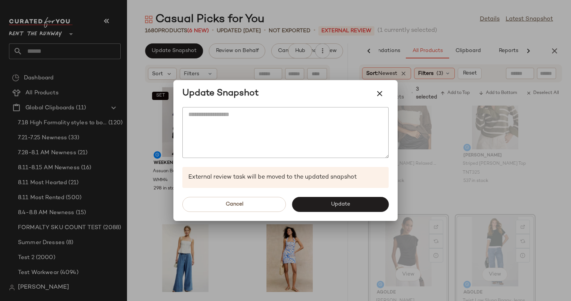
click at [317, 188] on div "Cancel Update" at bounding box center [285, 204] width 224 height 33
click at [329, 207] on button "Update" at bounding box center [340, 204] width 97 height 15
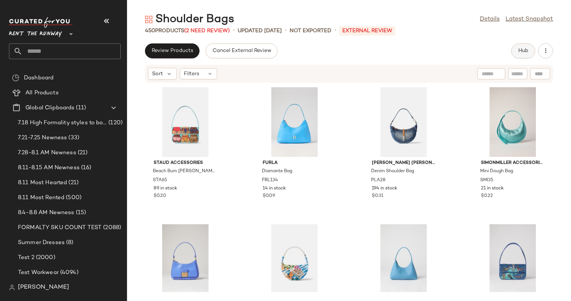
click at [529, 45] on button "Hub" at bounding box center [523, 50] width 24 height 15
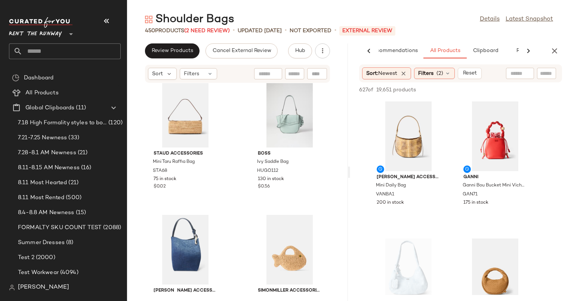
scroll to position [2616, 0]
click at [239, 142] on div "[PERSON_NAME] Accessories M Frame Bag MGLA51 123 in stock $0.56 [PERSON_NAME] […" at bounding box center [237, 187] width 221 height 209
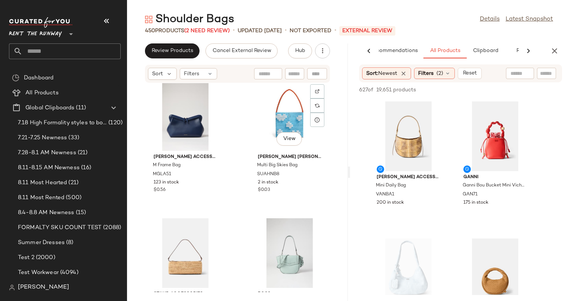
scroll to position [2457, 0]
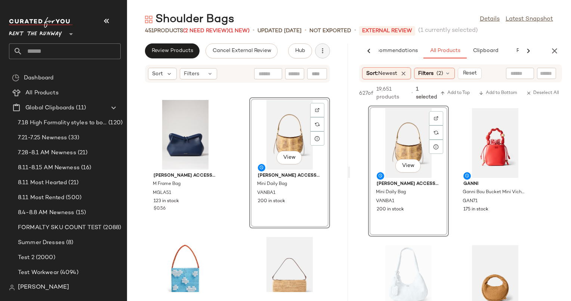
click at [319, 51] on icon "button" at bounding box center [322, 50] width 7 height 7
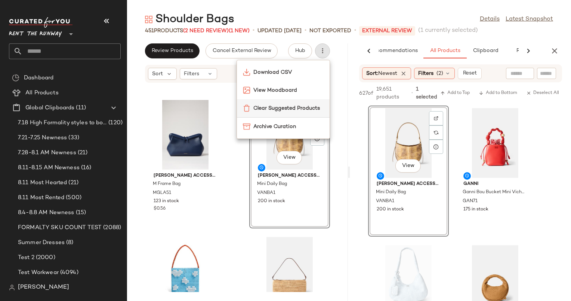
click at [269, 110] on span "Clear Suggested Products" at bounding box center [289, 108] width 70 height 8
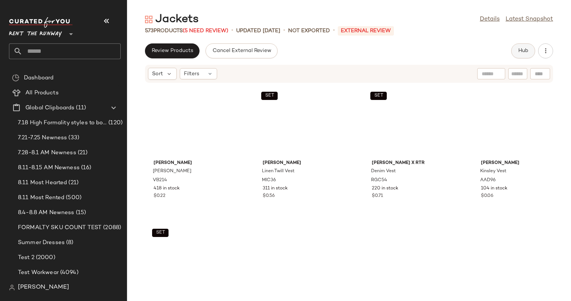
click at [519, 51] on span "Hub" at bounding box center [523, 51] width 10 height 6
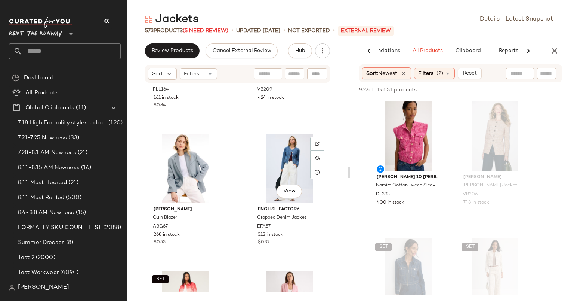
scroll to position [4790, 0]
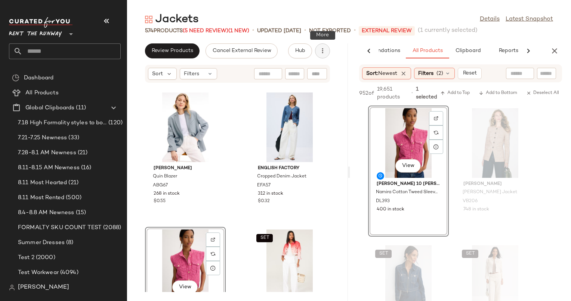
click at [320, 51] on icon "button" at bounding box center [322, 50] width 7 height 7
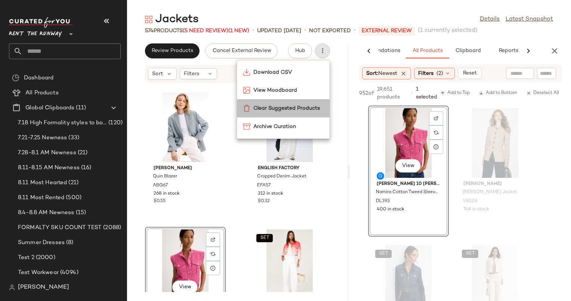
click at [268, 110] on span "Clear Suggested Products" at bounding box center [289, 108] width 70 height 8
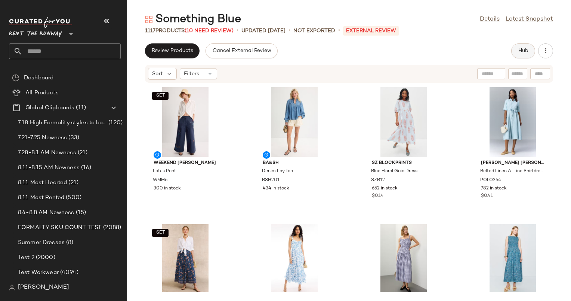
click at [517, 53] on button "Hub" at bounding box center [523, 50] width 24 height 15
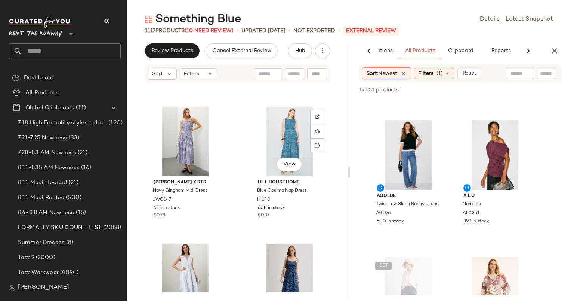
scroll to position [248, 0]
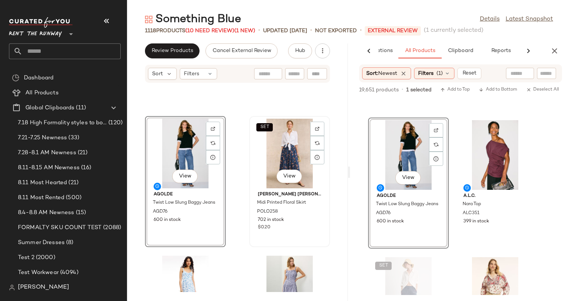
click at [275, 154] on div "SET View" at bounding box center [290, 154] width 76 height 70
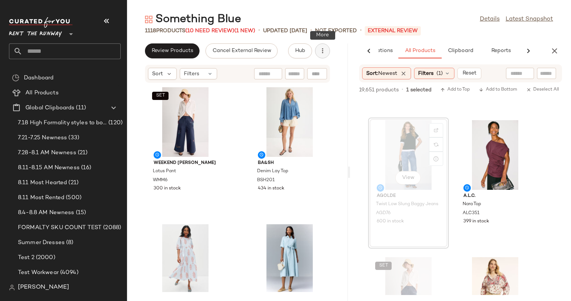
click at [325, 48] on icon "button" at bounding box center [322, 50] width 7 height 7
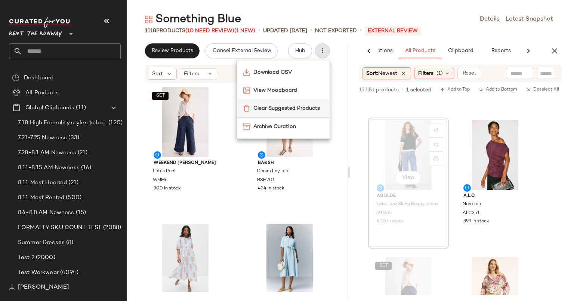
click at [276, 105] on span "Clear Suggested Products" at bounding box center [289, 108] width 70 height 8
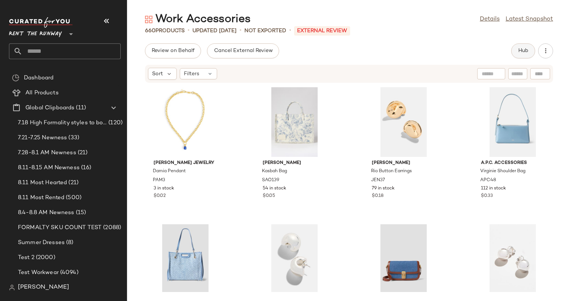
click at [525, 50] on span "Hub" at bounding box center [523, 51] width 10 height 6
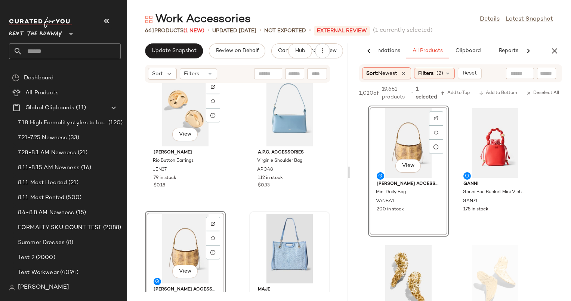
scroll to position [154, 0]
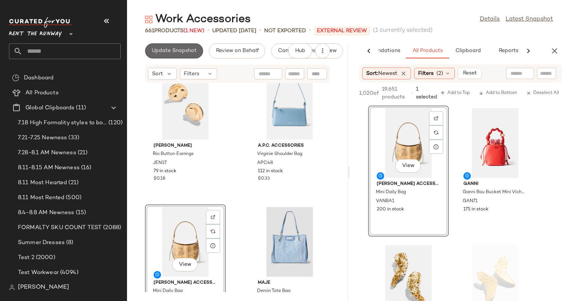
click at [172, 46] on button "Update Snapshot" at bounding box center [174, 50] width 58 height 15
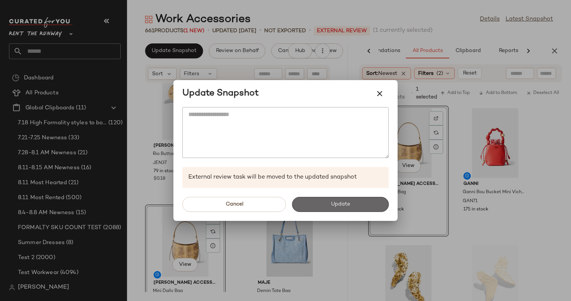
click at [350, 200] on button "Update" at bounding box center [340, 204] width 97 height 15
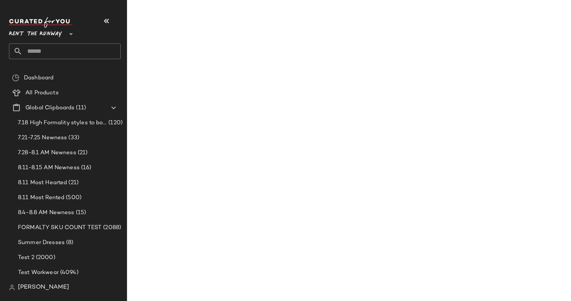
scroll to position [291, 0]
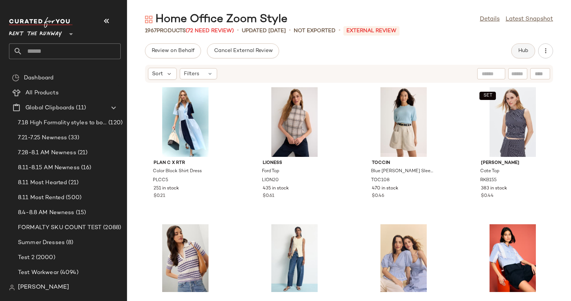
click at [514, 47] on button "Hub" at bounding box center [523, 50] width 24 height 15
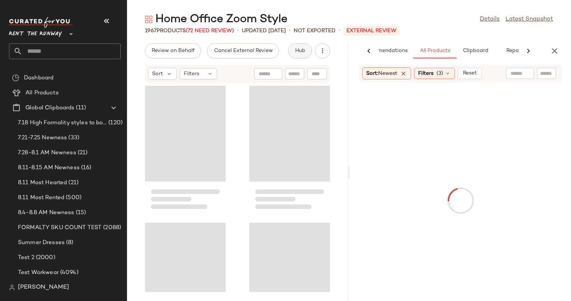
scroll to position [0, 31]
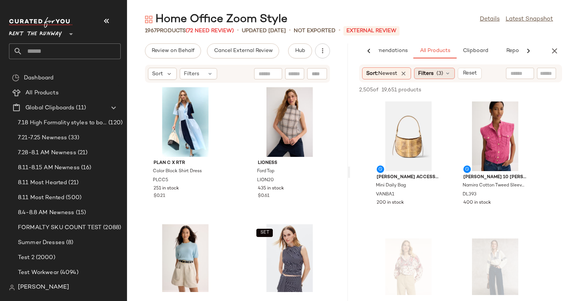
click at [434, 75] on span "Filters" at bounding box center [425, 74] width 15 height 8
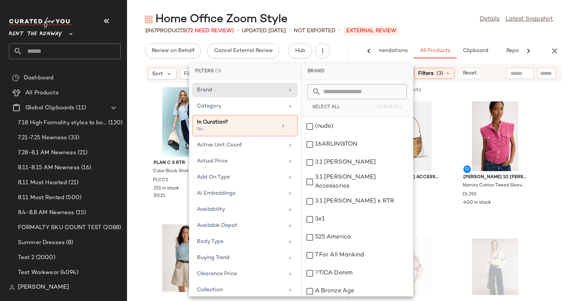
scroll to position [781, 0]
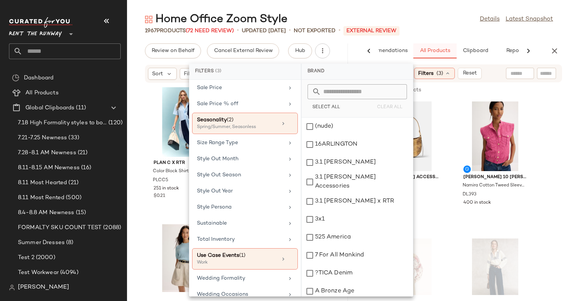
click at [429, 46] on button "All Products" at bounding box center [435, 50] width 43 height 15
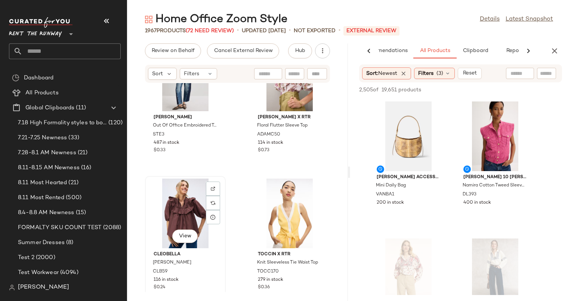
scroll to position [4938, 0]
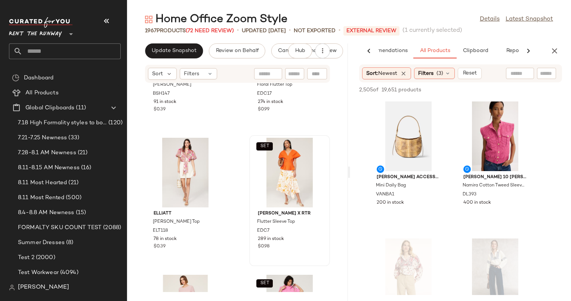
scroll to position [5402, 0]
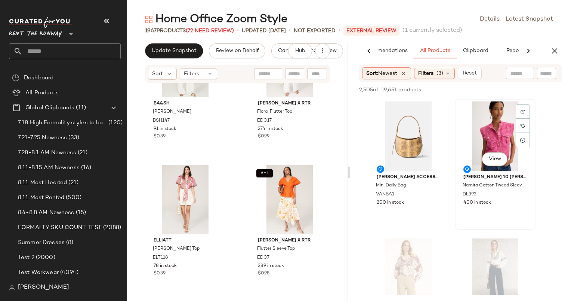
click at [492, 133] on div "View" at bounding box center [496, 136] width 76 height 70
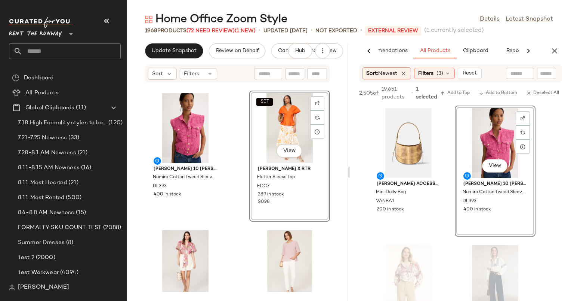
scroll to position [5470, 0]
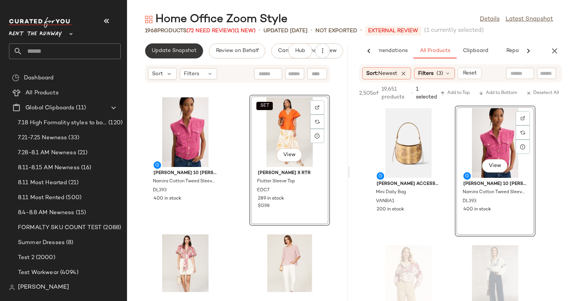
click at [192, 43] on button "Update Snapshot" at bounding box center [174, 50] width 58 height 15
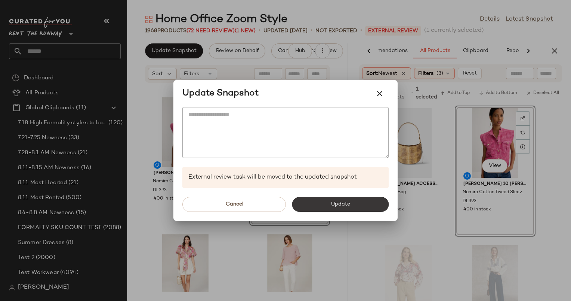
click at [350, 200] on button "Update" at bounding box center [340, 204] width 97 height 15
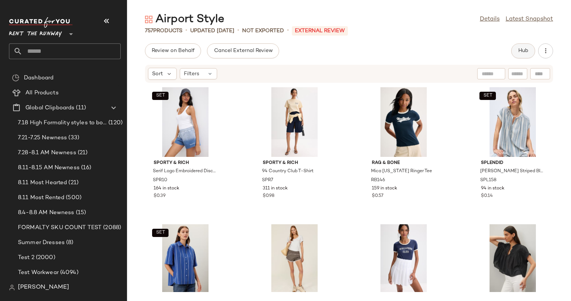
click at [520, 51] on span "Hub" at bounding box center [523, 51] width 10 height 6
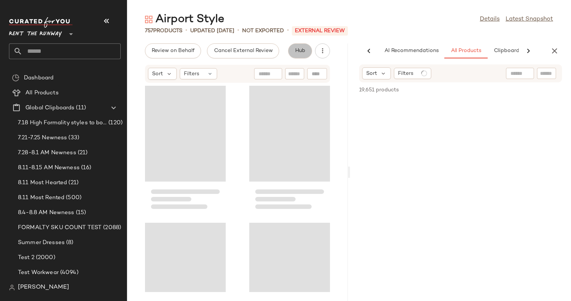
scroll to position [0, 39]
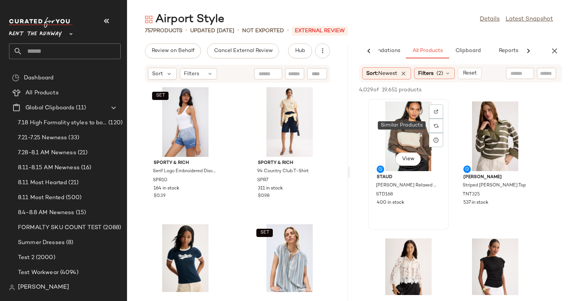
click at [402, 133] on div "View" at bounding box center [409, 136] width 76 height 70
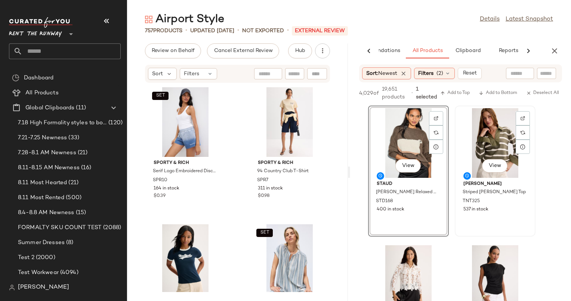
click at [487, 135] on div "View" at bounding box center [496, 143] width 76 height 70
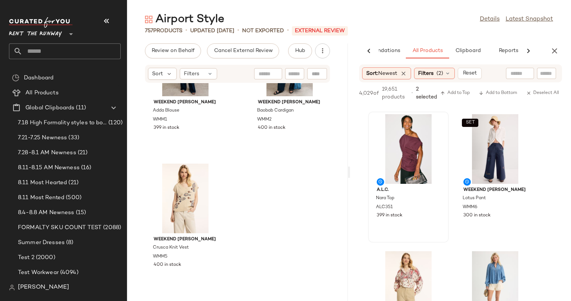
scroll to position [87, 0]
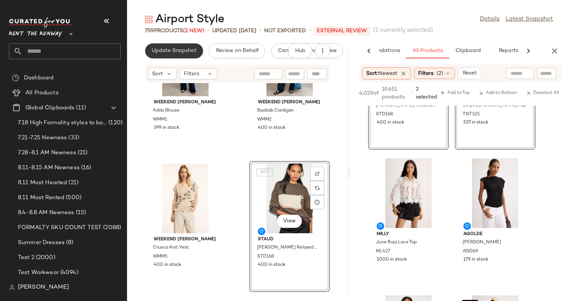
click at [167, 52] on span "Update Snapshot" at bounding box center [173, 51] width 45 height 6
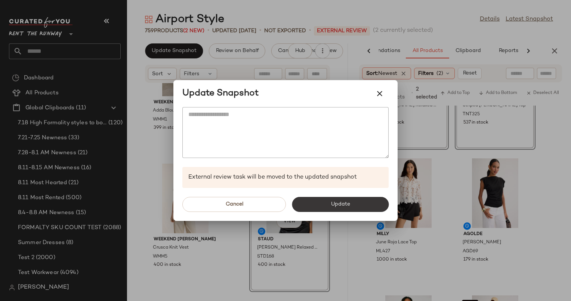
click at [343, 203] on span "Update" at bounding box center [340, 204] width 19 height 6
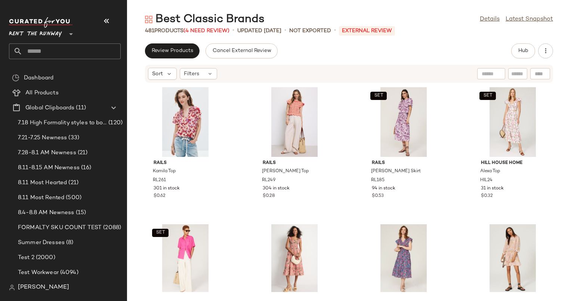
click at [509, 50] on div "Review Products Cancel External Review Hub" at bounding box center [349, 50] width 408 height 15
click at [511, 50] on button "Hub" at bounding box center [523, 50] width 24 height 15
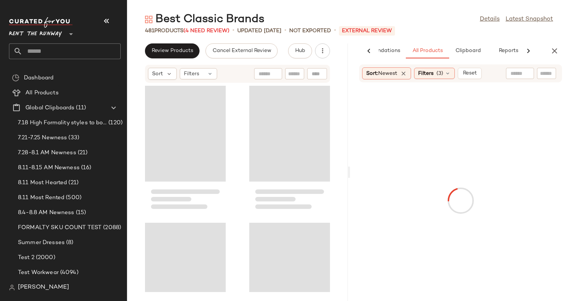
scroll to position [0, 39]
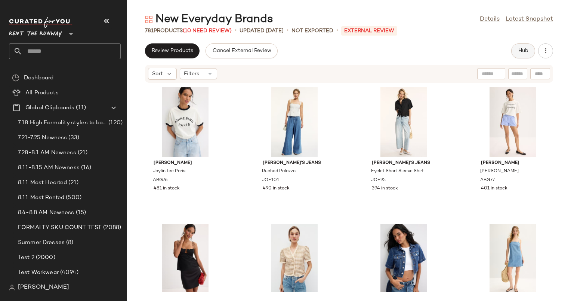
click at [523, 49] on span "Hub" at bounding box center [523, 51] width 10 height 6
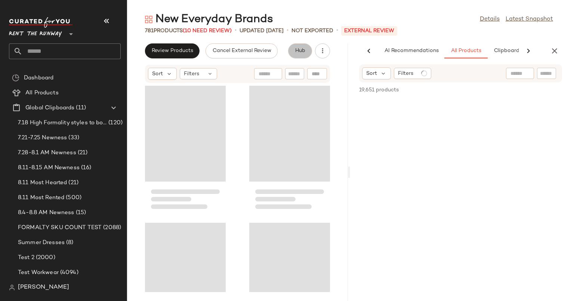
scroll to position [0, 39]
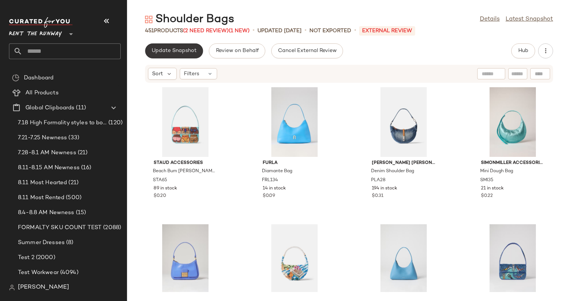
click at [181, 55] on button "Update Snapshot" at bounding box center [174, 50] width 58 height 15
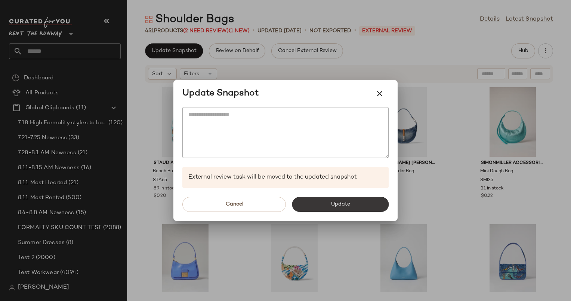
click at [362, 197] on button "Update" at bounding box center [340, 204] width 97 height 15
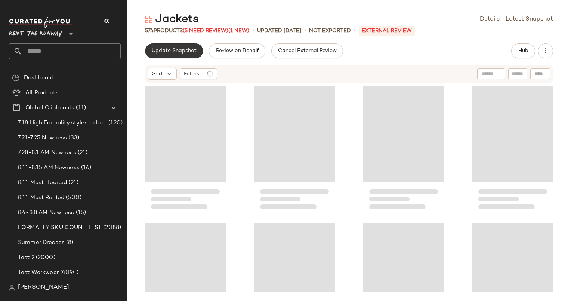
click at [176, 53] on span "Update Snapshot" at bounding box center [173, 51] width 45 height 6
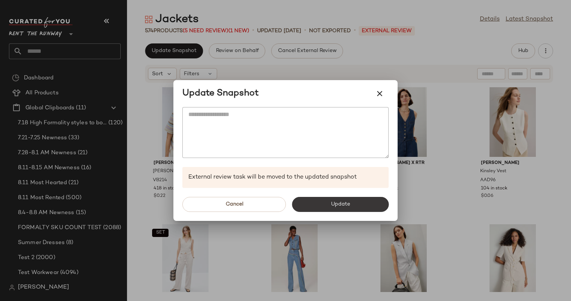
click at [349, 197] on button "Update" at bounding box center [340, 204] width 97 height 15
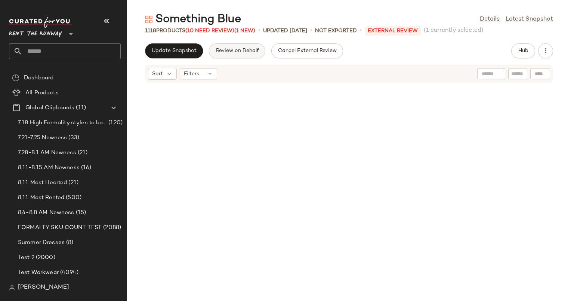
scroll to position [38110, 0]
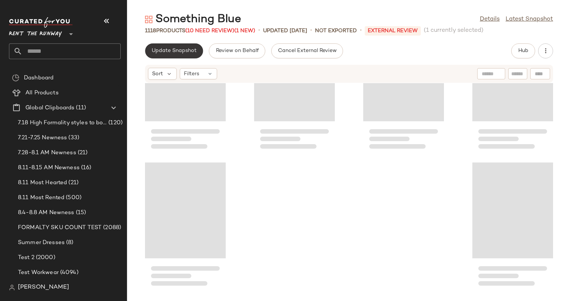
click at [187, 46] on button "Update Snapshot" at bounding box center [174, 50] width 58 height 15
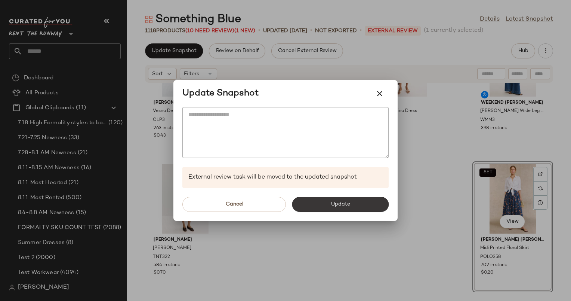
click at [368, 202] on button "Update" at bounding box center [340, 204] width 97 height 15
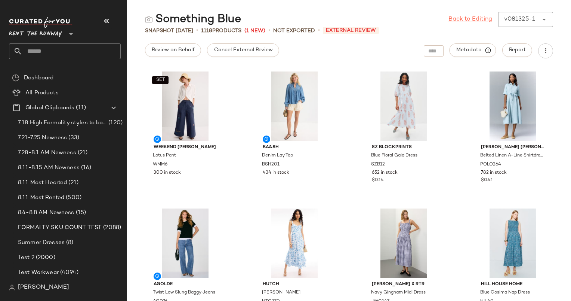
click at [465, 19] on link "Back to Editing" at bounding box center [471, 19] width 44 height 9
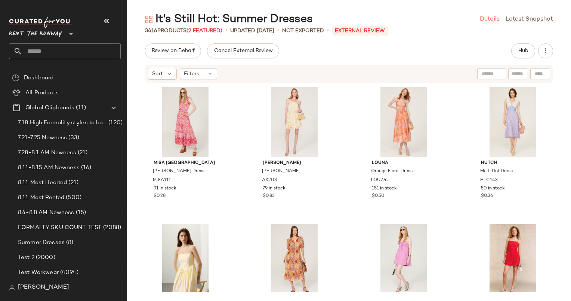
click at [485, 19] on link "Details" at bounding box center [490, 19] width 20 height 9
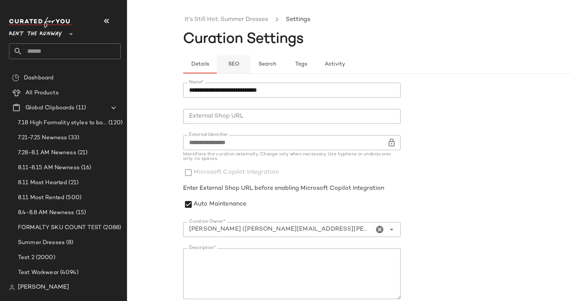
click at [237, 63] on span "SEO" at bounding box center [234, 64] width 12 height 6
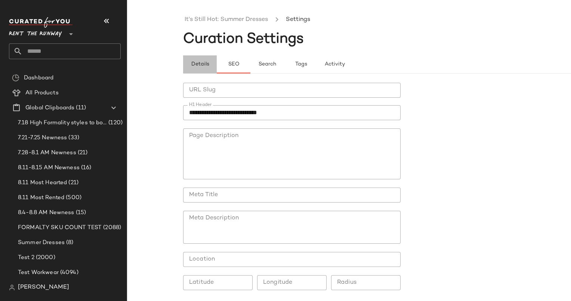
click at [206, 62] on span "Details" at bounding box center [200, 64] width 18 height 6
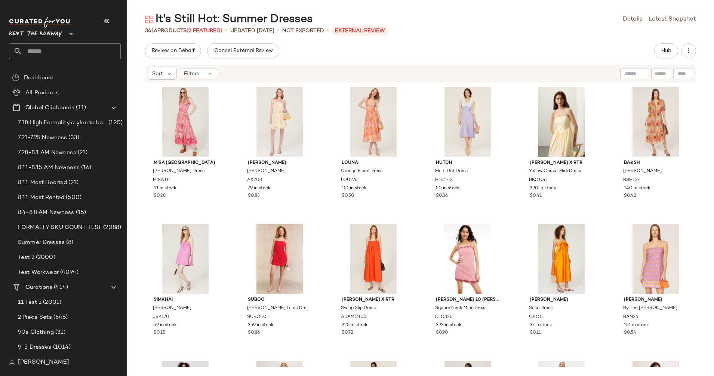
click at [458, 52] on div "Review on Behalf Cancel External Review Hub" at bounding box center [420, 50] width 551 height 15
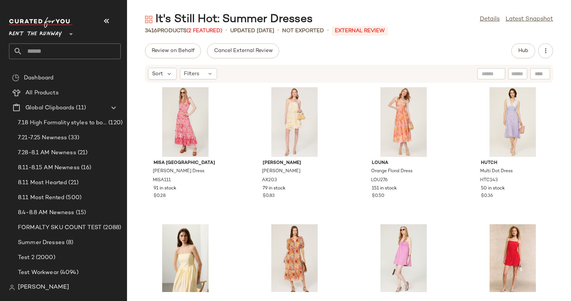
click at [417, 52] on div "Review on Behalf Cancel External Review Hub" at bounding box center [349, 50] width 408 height 15
